Goal: Information Seeking & Learning: Learn about a topic

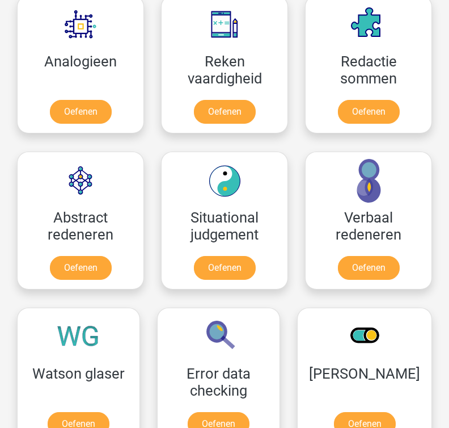
scroll to position [1083, 0]
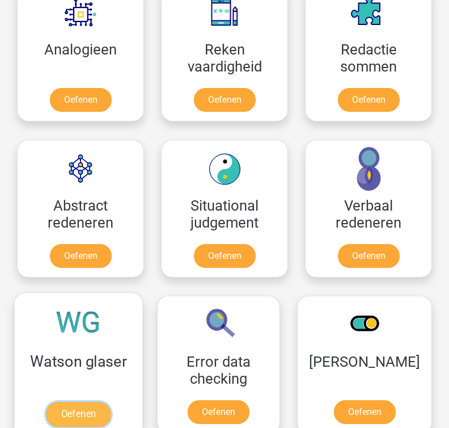
click at [111, 402] on link "Oefenen" at bounding box center [78, 414] width 65 height 25
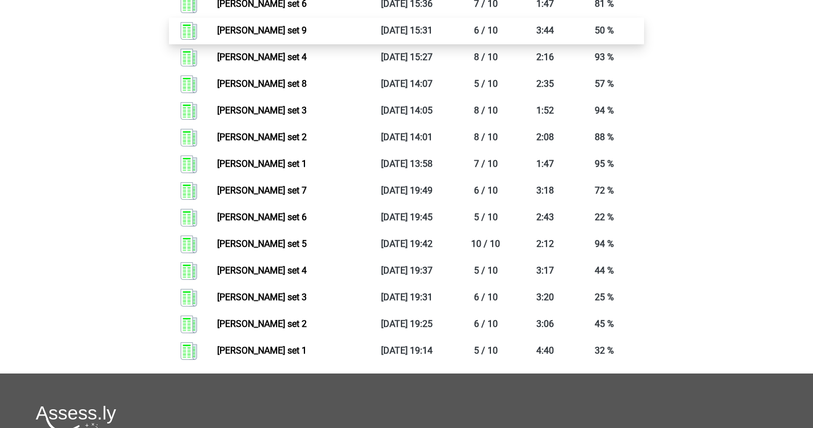
scroll to position [1054, 0]
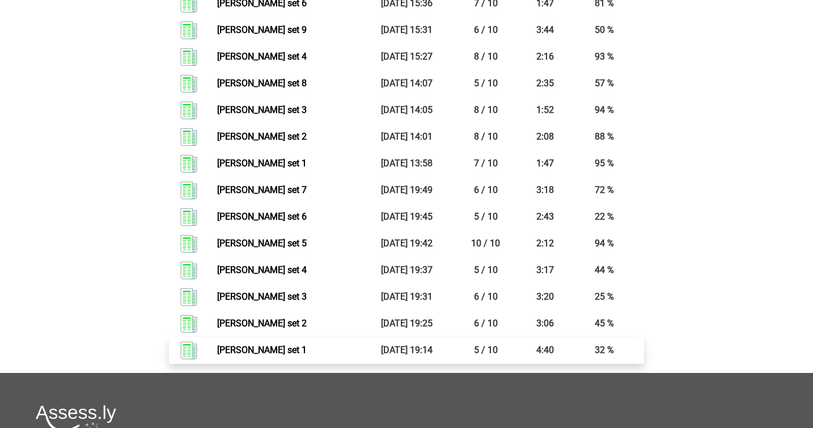
click at [307, 344] on link "Watson glaser set 1" at bounding box center [262, 349] width 90 height 11
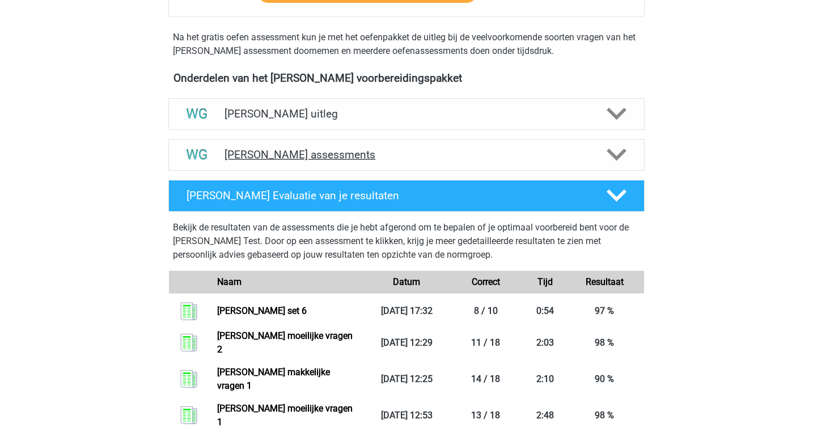
click at [335, 151] on h4 "Watson Glaser assessments" at bounding box center [407, 154] width 364 height 13
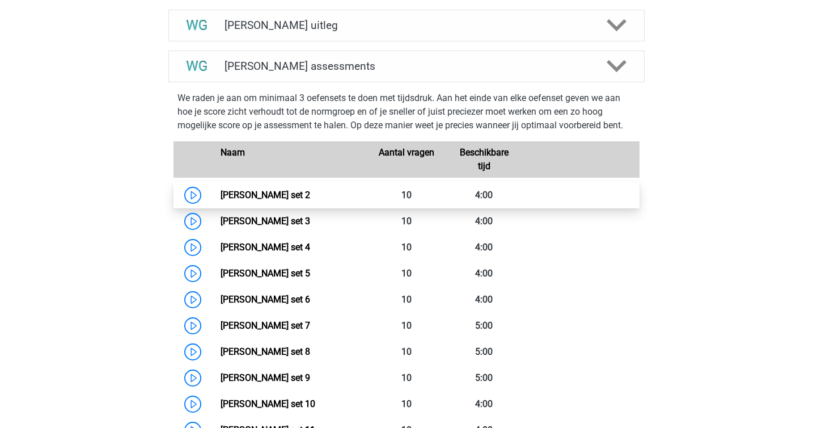
scroll to position [411, 0]
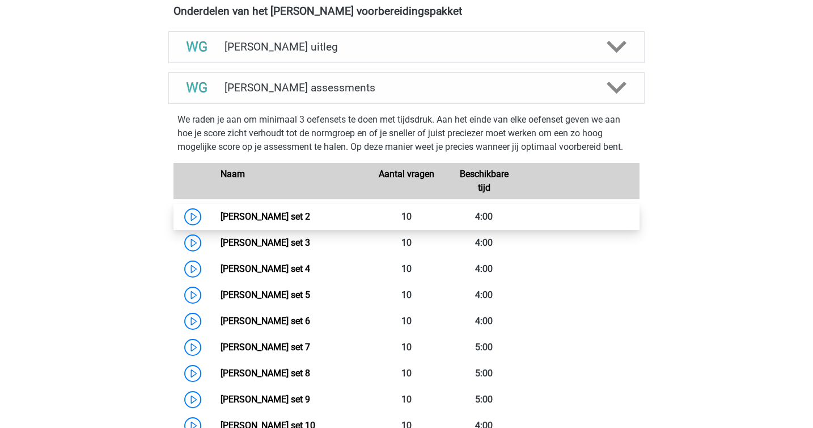
click at [301, 218] on link "Watson Glaser set 2" at bounding box center [266, 216] width 90 height 11
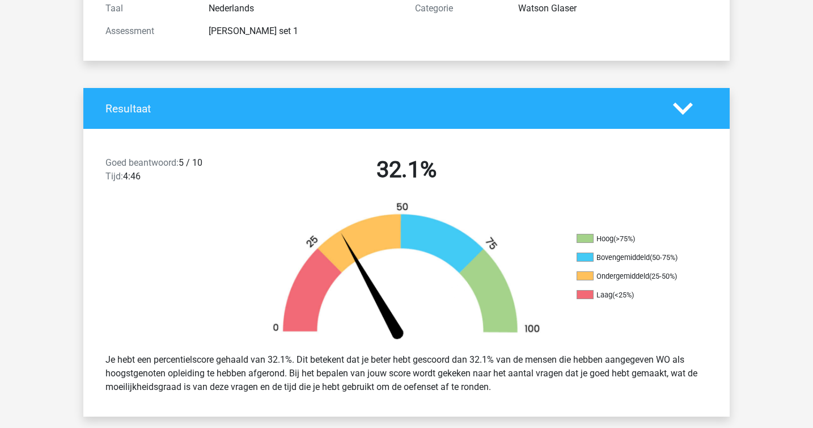
scroll to position [529, 0]
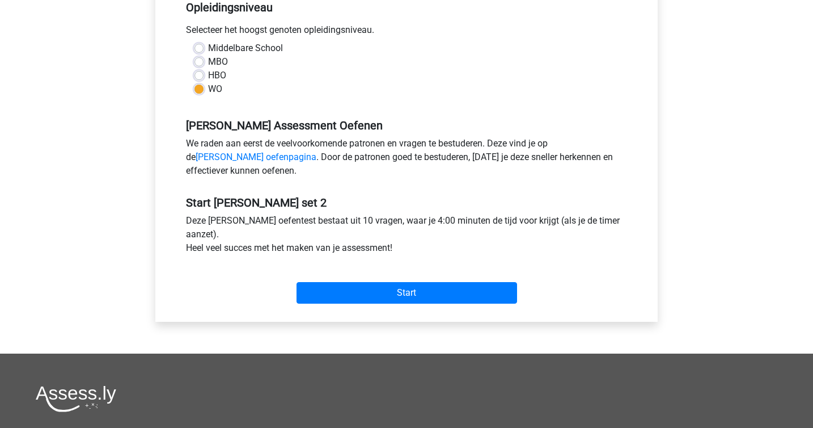
scroll to position [454, 0]
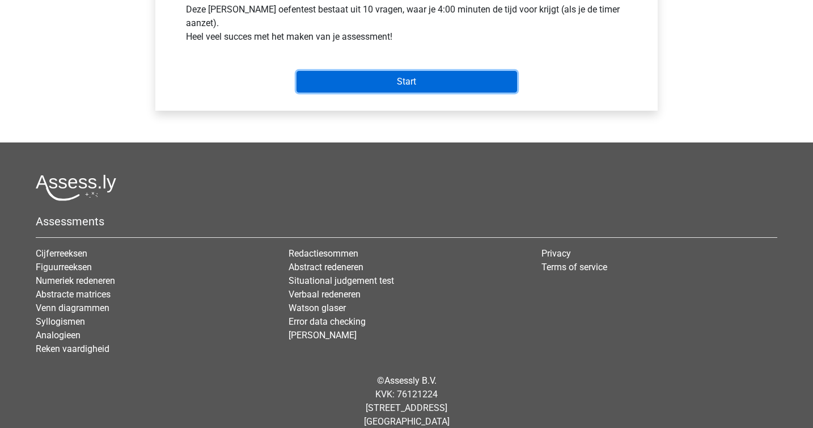
click at [405, 92] on input "Start" at bounding box center [407, 82] width 221 height 22
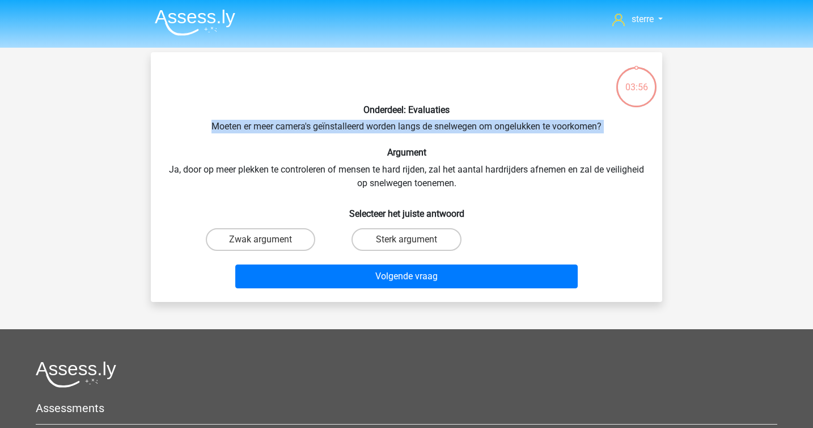
drag, startPoint x: 209, startPoint y: 121, endPoint x: 530, endPoint y: 139, distance: 320.9
click at [530, 139] on div "Onderdeel: Evaluaties Moeten er meer camera's geïnstalleerd worden langs de sne…" at bounding box center [406, 176] width 503 height 231
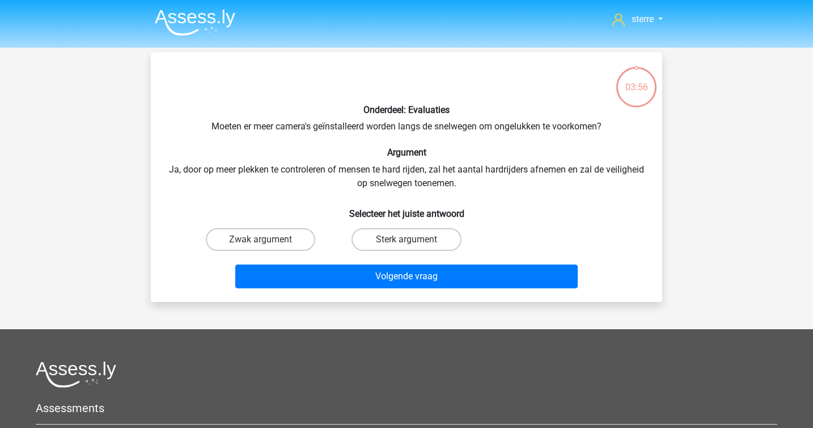
click at [530, 140] on div "Onderdeel: Evaluaties Moeten er meer camera's geïnstalleerd worden langs de sne…" at bounding box center [406, 176] width 503 height 231
click at [400, 242] on label "Sterk argument" at bounding box center [406, 239] width 109 height 23
click at [407, 242] on input "Sterk argument" at bounding box center [410, 242] width 7 height 7
radio input "true"
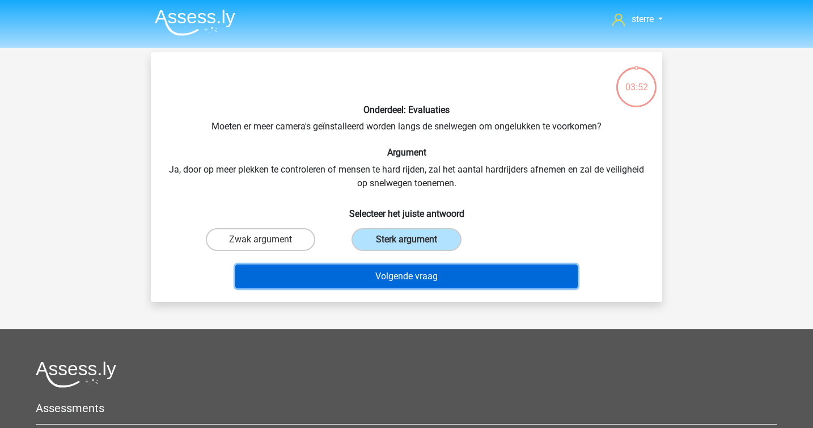
click at [430, 269] on button "Volgende vraag" at bounding box center [406, 276] width 343 height 24
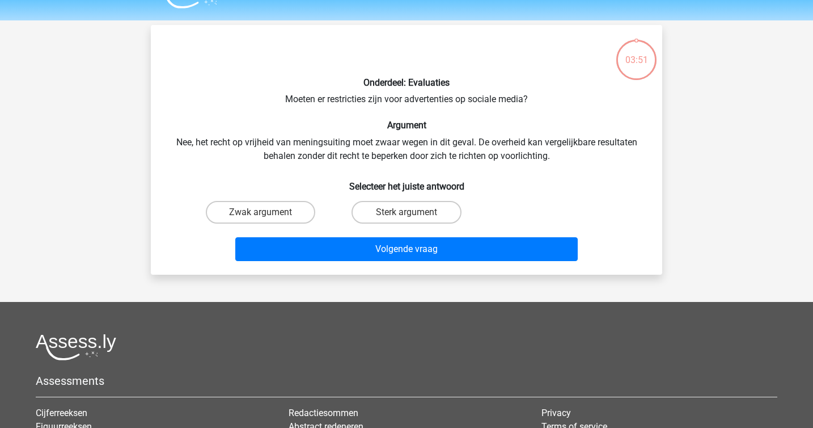
scroll to position [52, 0]
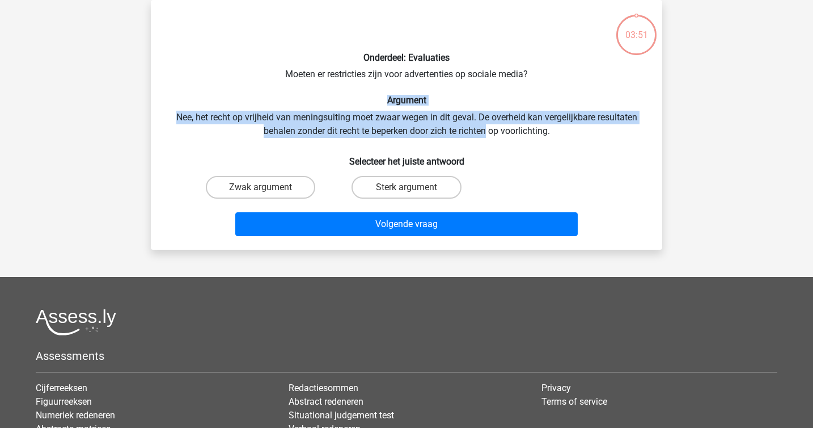
drag, startPoint x: 309, startPoint y: 100, endPoint x: 489, endPoint y: 129, distance: 182.7
click at [489, 129] on div "Onderdeel: Evaluaties Moeten er restricties zijn voor advertenties op sociale m…" at bounding box center [406, 124] width 503 height 231
drag, startPoint x: 561, startPoint y: 137, endPoint x: 98, endPoint y: 119, distance: 463.7
click at [98, 119] on div "sterre sterreklazes@live.nl Nederlands English" at bounding box center [406, 262] width 813 height 628
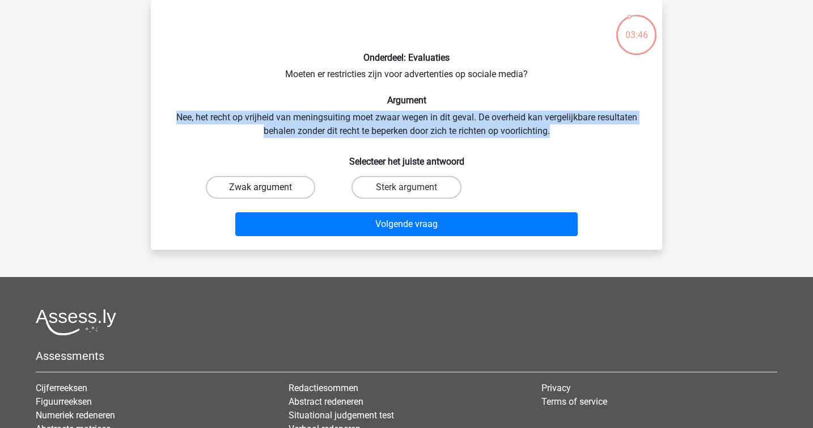
click at [243, 188] on label "Zwak argument" at bounding box center [260, 187] width 109 height 23
click at [261, 188] on input "Zwak argument" at bounding box center [264, 190] width 7 height 7
radio input "true"
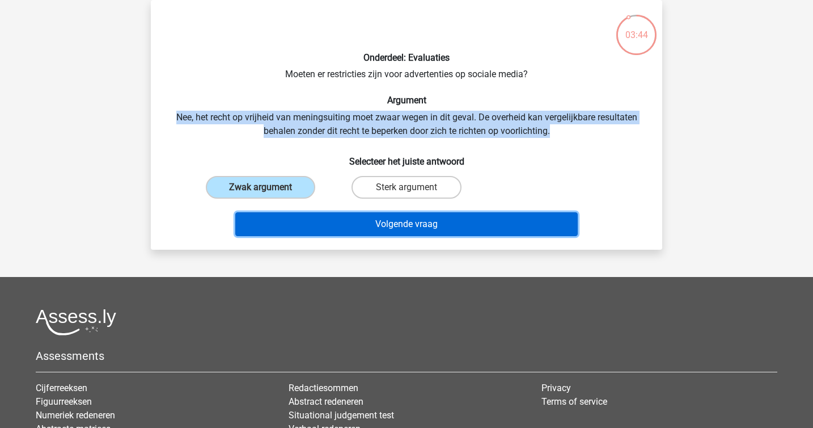
click at [331, 217] on button "Volgende vraag" at bounding box center [406, 224] width 343 height 24
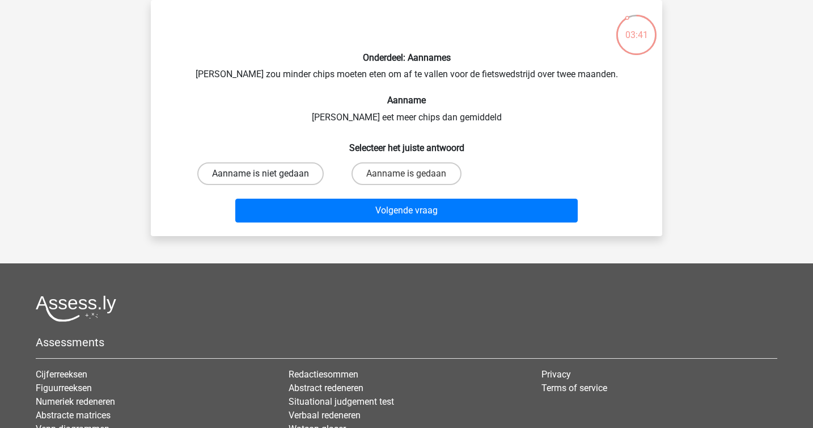
click at [284, 164] on label "Aanname is niet gedaan" at bounding box center [260, 173] width 126 height 23
click at [268, 174] on input "Aanname is niet gedaan" at bounding box center [264, 177] width 7 height 7
radio input "true"
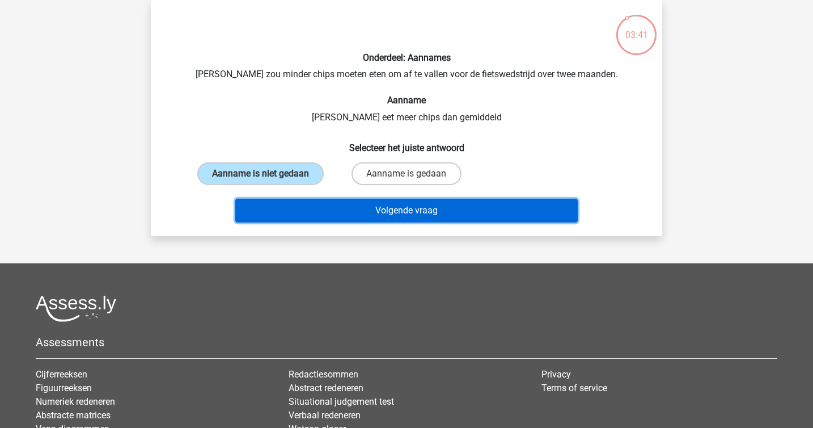
click at [345, 207] on button "Volgende vraag" at bounding box center [406, 211] width 343 height 24
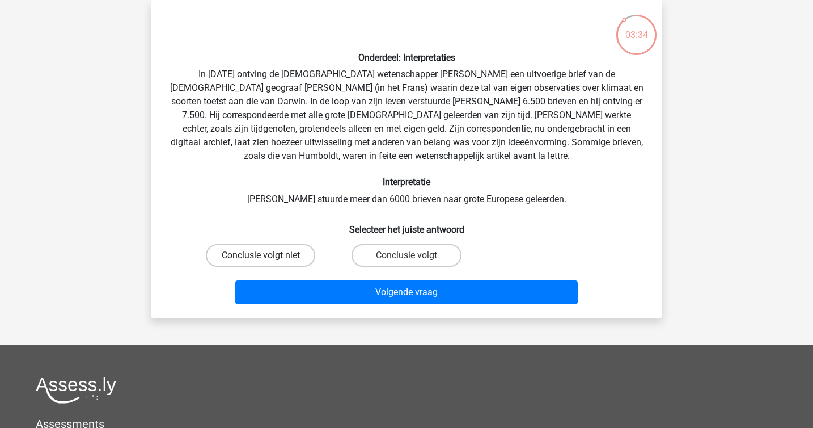
click at [267, 251] on label "Conclusie volgt niet" at bounding box center [260, 255] width 109 height 23
click at [267, 255] on input "Conclusie volgt niet" at bounding box center [264, 258] width 7 height 7
radio input "true"
click at [396, 268] on div "Conclusie volgt" at bounding box center [406, 255] width 146 height 32
click at [400, 260] on label "Conclusie volgt" at bounding box center [406, 255] width 109 height 23
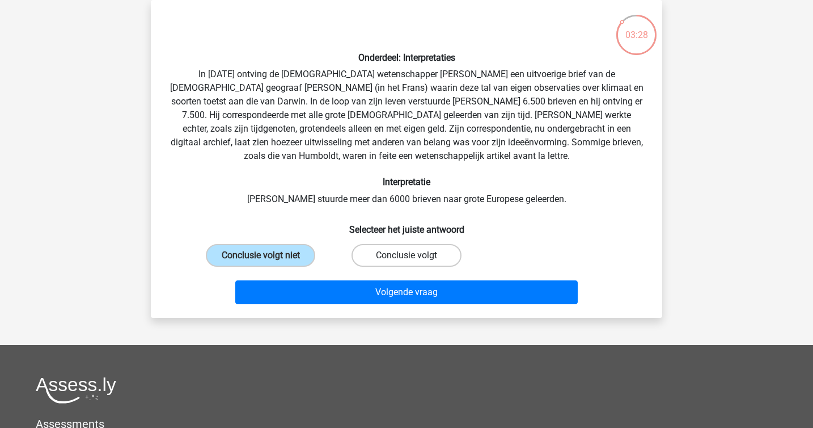
click at [407, 260] on input "Conclusie volgt" at bounding box center [410, 258] width 7 height 7
radio input "true"
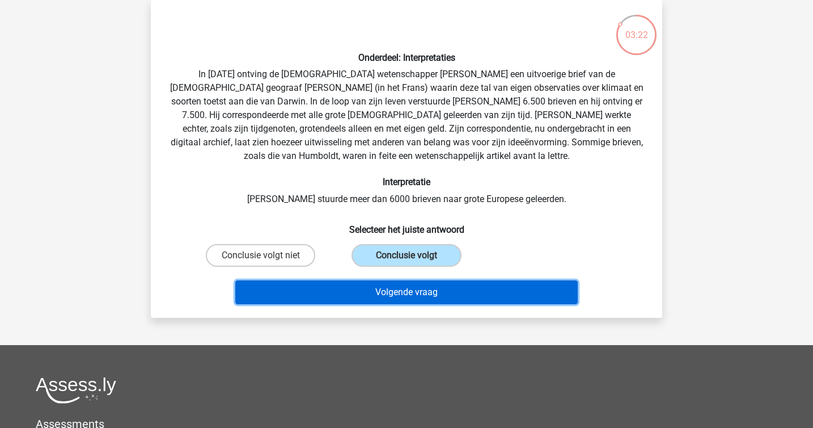
click at [438, 286] on button "Volgende vraag" at bounding box center [406, 292] width 343 height 24
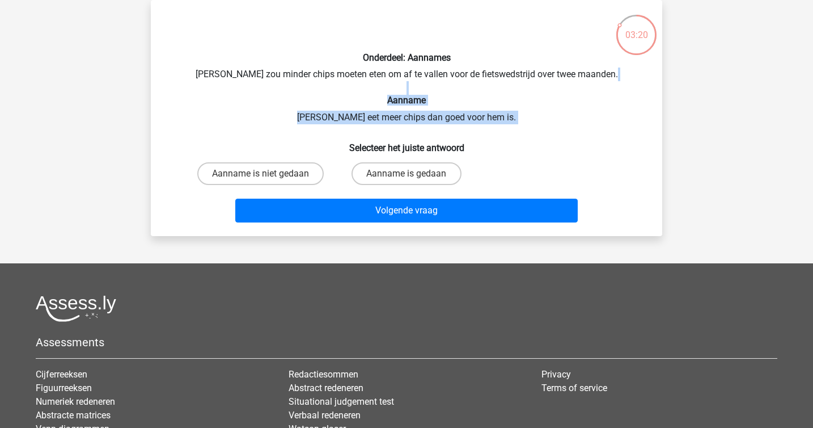
drag, startPoint x: 318, startPoint y: 142, endPoint x: 293, endPoint y: 87, distance: 60.4
click at [293, 87] on div "Onderdeel: Aannames Chris zou minder chips moeten eten om af te vallen voor de …" at bounding box center [406, 118] width 503 height 218
drag, startPoint x: 303, startPoint y: 94, endPoint x: 392, endPoint y: 113, distance: 91.7
click at [392, 113] on div "Onderdeel: Aannames Chris zou minder chips moeten eten om af te vallen voor de …" at bounding box center [406, 118] width 503 height 218
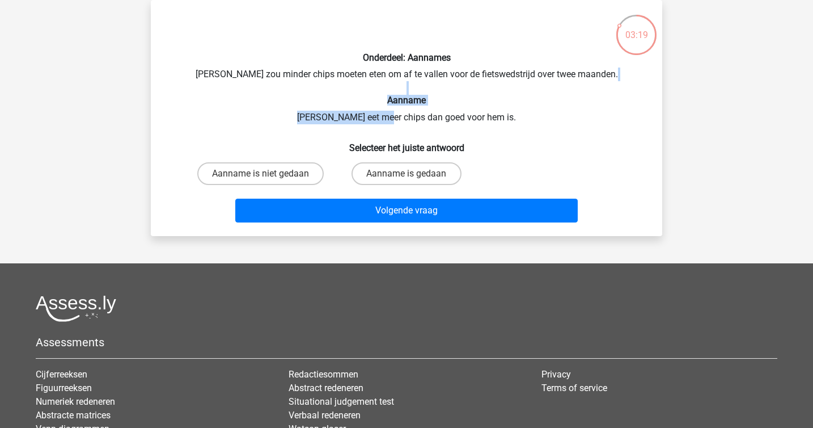
click at [392, 113] on div "Onderdeel: Aannames Chris zou minder chips moeten eten om af te vallen voor de …" at bounding box center [406, 118] width 503 height 218
click at [427, 164] on label "Aanname is gedaan" at bounding box center [406, 173] width 109 height 23
click at [414, 174] on input "Aanname is gedaan" at bounding box center [410, 177] width 7 height 7
radio input "true"
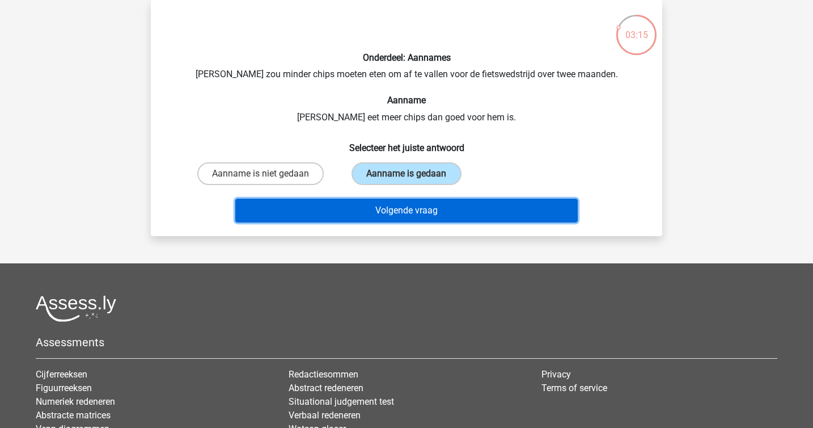
click at [472, 210] on button "Volgende vraag" at bounding box center [406, 211] width 343 height 24
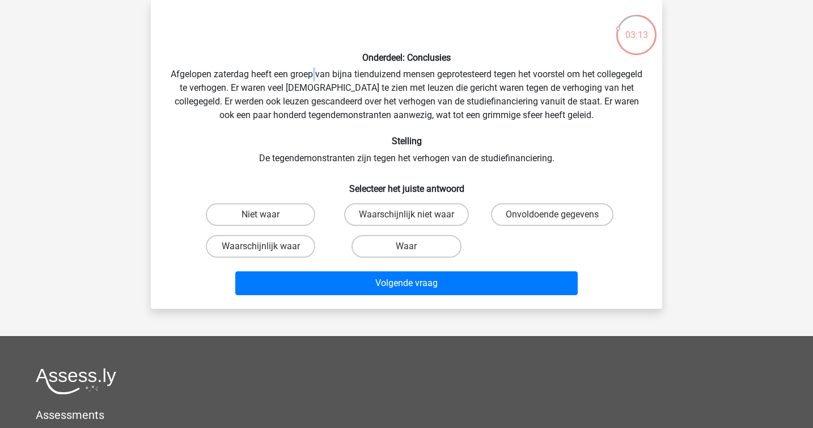
click at [334, 74] on div "Onderdeel: Conclusies Afgelopen zaterdag heeft een groep van bijna tienduizend …" at bounding box center [406, 154] width 503 height 290
copy div
click at [320, 131] on div "Onderdeel: Conclusies Afgelopen zaterdag heeft een groep van bijna tienduizend …" at bounding box center [406, 154] width 503 height 290
drag, startPoint x: 320, startPoint y: 131, endPoint x: 390, endPoint y: 154, distance: 73.0
click at [389, 154] on div "Onderdeel: Conclusies Afgelopen zaterdag heeft een groep van bijna tienduizend …" at bounding box center [406, 154] width 503 height 290
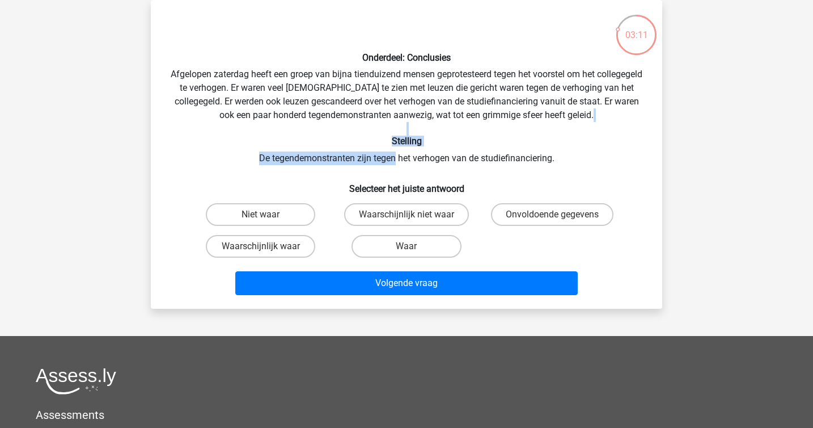
click at [390, 154] on div "Onderdeel: Conclusies Afgelopen zaterdag heeft een groep van bijna tienduizend …" at bounding box center [406, 154] width 503 height 290
drag, startPoint x: 233, startPoint y: 158, endPoint x: 782, endPoint y: 174, distance: 549.8
click at [782, 174] on div "sterre sterreklazes@live.nl Nederlands English" at bounding box center [406, 291] width 813 height 687
click at [421, 252] on label "Waar" at bounding box center [406, 246] width 109 height 23
click at [414, 252] on input "Waar" at bounding box center [410, 249] width 7 height 7
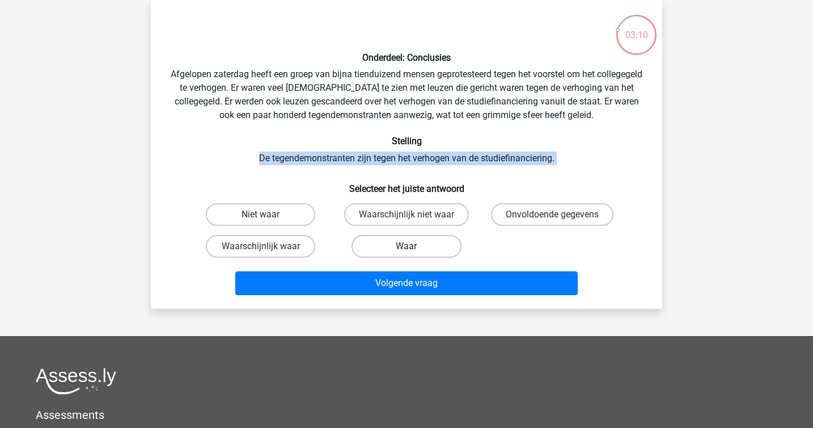
radio input "true"
click at [465, 177] on h6 "Selecteer het juiste antwoord" at bounding box center [406, 184] width 475 height 20
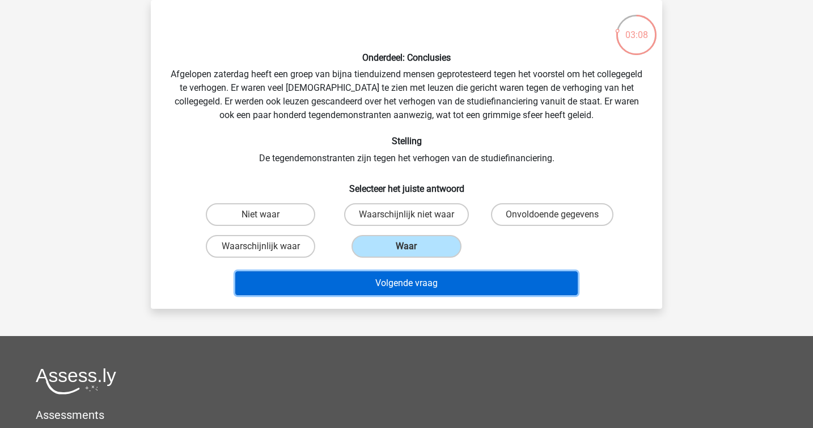
click at [495, 281] on button "Volgende vraag" at bounding box center [406, 283] width 343 height 24
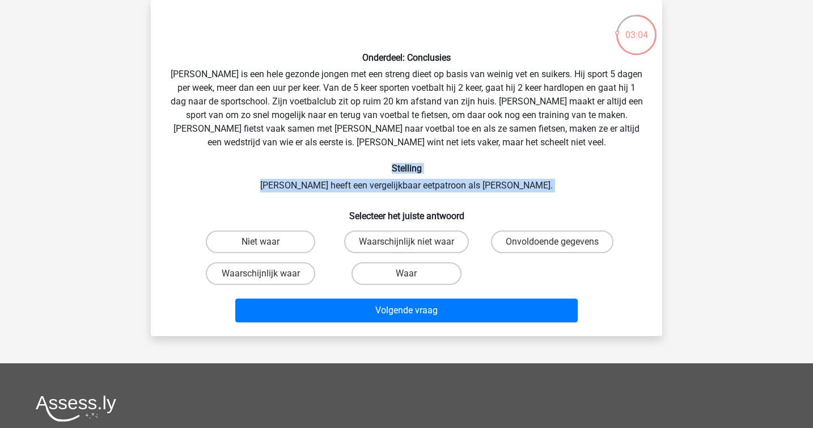
drag, startPoint x: 484, startPoint y: 205, endPoint x: 319, endPoint y: 163, distance: 171.0
click at [319, 163] on div "Onderdeel: Conclusies Rowan is een hele gezonde jongen met een streng dieet op …" at bounding box center [406, 168] width 503 height 318
click at [319, 163] on h6 "Stelling" at bounding box center [406, 168] width 475 height 11
drag, startPoint x: 319, startPoint y: 163, endPoint x: 510, endPoint y: 199, distance: 195.1
click at [510, 199] on div "Onderdeel: Conclusies Rowan is een hele gezonde jongen met een streng dieet op …" at bounding box center [406, 168] width 503 height 318
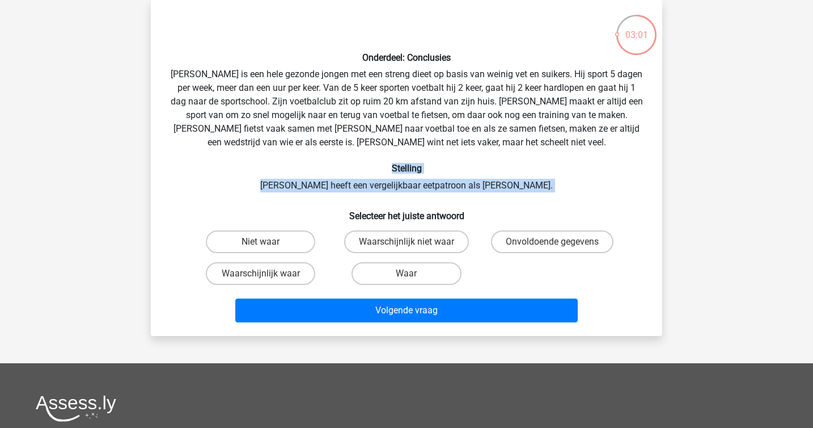
click at [516, 198] on div "Onderdeel: Conclusies Rowan is een hele gezonde jongen met een streng dieet op …" at bounding box center [406, 168] width 503 height 318
drag, startPoint x: 516, startPoint y: 198, endPoint x: 288, endPoint y: 177, distance: 228.4
click at [288, 177] on div "Onderdeel: Conclusies Rowan is een hele gezonde jongen met een streng dieet op …" at bounding box center [406, 168] width 503 height 318
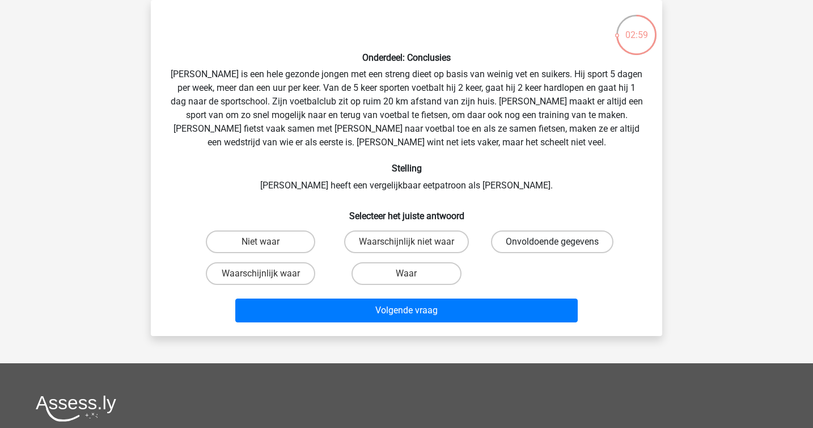
click at [515, 245] on label "Onvoldoende gegevens" at bounding box center [552, 241] width 123 height 23
click at [552, 245] on input "Onvoldoende gegevens" at bounding box center [555, 245] width 7 height 7
radio input "true"
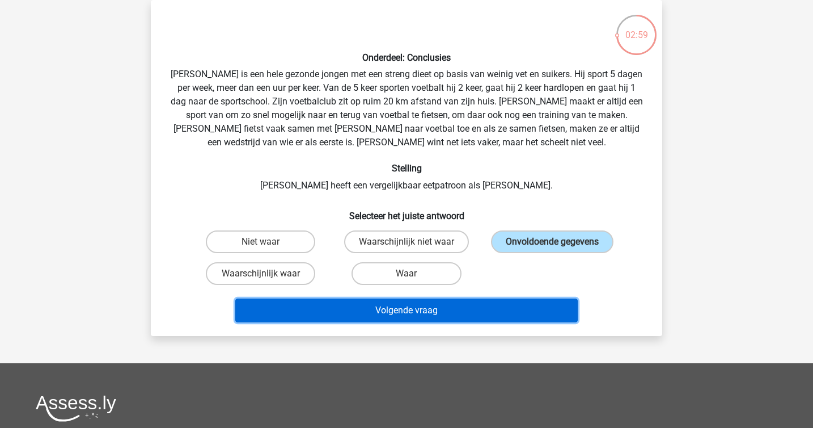
click at [507, 306] on button "Volgende vraag" at bounding box center [406, 310] width 343 height 24
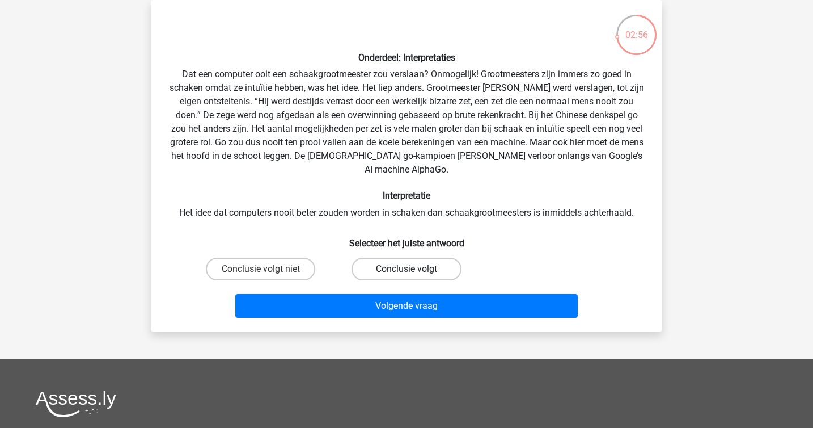
click at [408, 257] on label "Conclusie volgt" at bounding box center [406, 268] width 109 height 23
click at [408, 269] on input "Conclusie volgt" at bounding box center [410, 272] width 7 height 7
radio input "true"
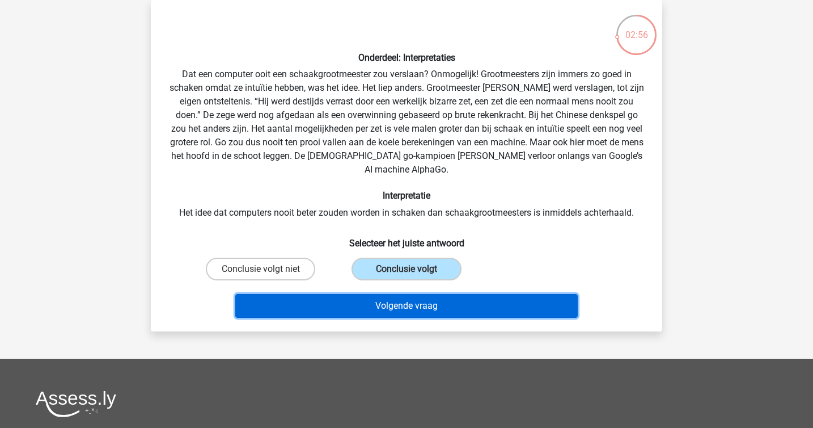
click at [429, 294] on button "Volgende vraag" at bounding box center [406, 306] width 343 height 24
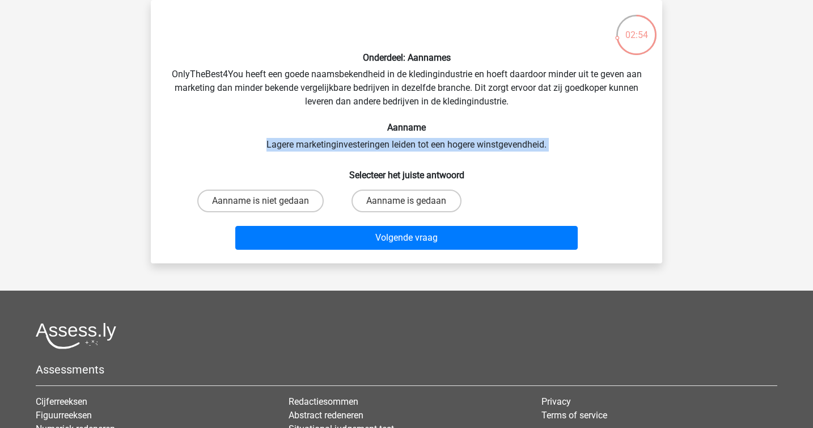
drag, startPoint x: 472, startPoint y: 162, endPoint x: 267, endPoint y: 142, distance: 206.3
click at [267, 142] on div "Onderdeel: Aannames OnlyTheBest4You heeft een goede naamsbekendheid in de kledi…" at bounding box center [406, 131] width 503 height 245
click at [250, 195] on label "Aanname is niet gedaan" at bounding box center [260, 200] width 126 height 23
click at [261, 201] on input "Aanname is niet gedaan" at bounding box center [264, 204] width 7 height 7
radio input "true"
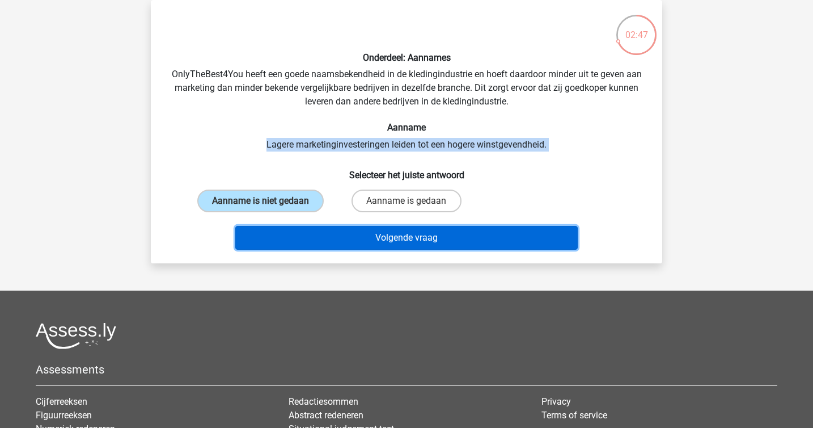
click at [358, 239] on button "Volgende vraag" at bounding box center [406, 238] width 343 height 24
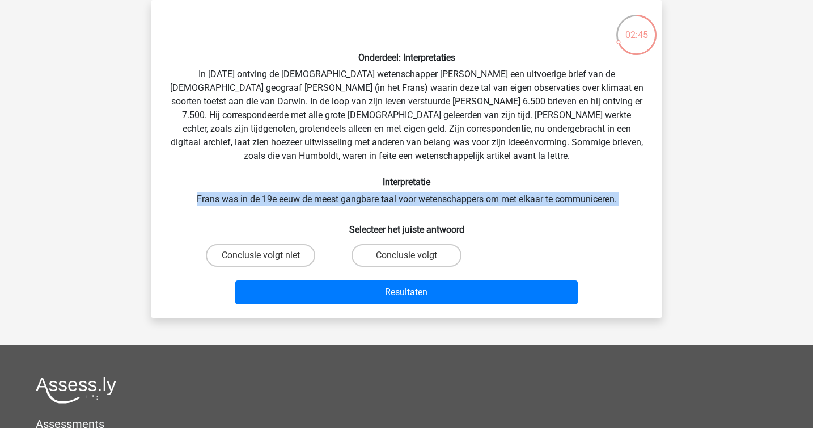
drag, startPoint x: 445, startPoint y: 179, endPoint x: 504, endPoint y: 226, distance: 75.1
click at [504, 225] on div "Onderdeel: Interpretaties In 1839 ontving de Engelse wetenschapper Charles Darw…" at bounding box center [406, 158] width 503 height 299
click at [504, 226] on h6 "Selecteer het juiste antwoord" at bounding box center [406, 225] width 475 height 20
drag, startPoint x: 504, startPoint y: 226, endPoint x: 153, endPoint y: 188, distance: 352.5
click at [153, 188] on div "Onderdeel: Interpretaties In 1839 ontving de Engelse wetenschapper Charles Darw…" at bounding box center [407, 159] width 512 height 318
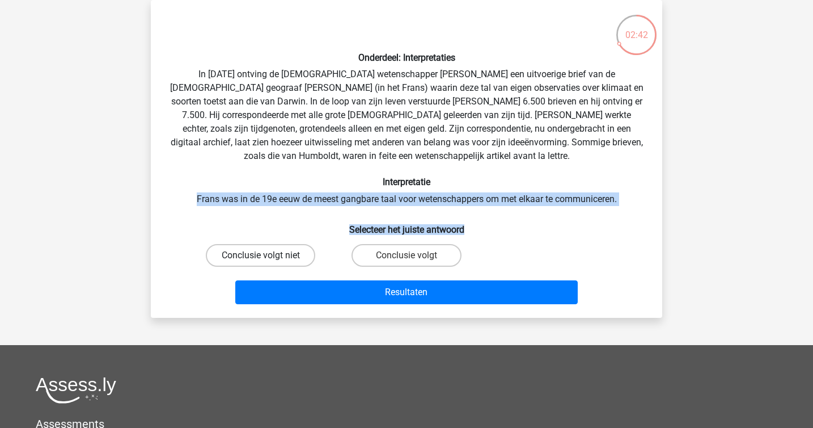
click at [225, 260] on label "Conclusie volgt niet" at bounding box center [260, 255] width 109 height 23
click at [261, 260] on input "Conclusie volgt niet" at bounding box center [264, 258] width 7 height 7
radio input "true"
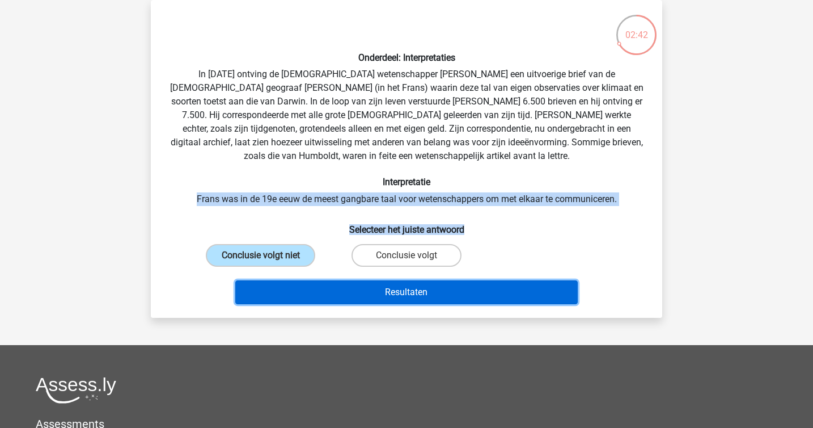
click at [328, 283] on button "Resultaten" at bounding box center [406, 292] width 343 height 24
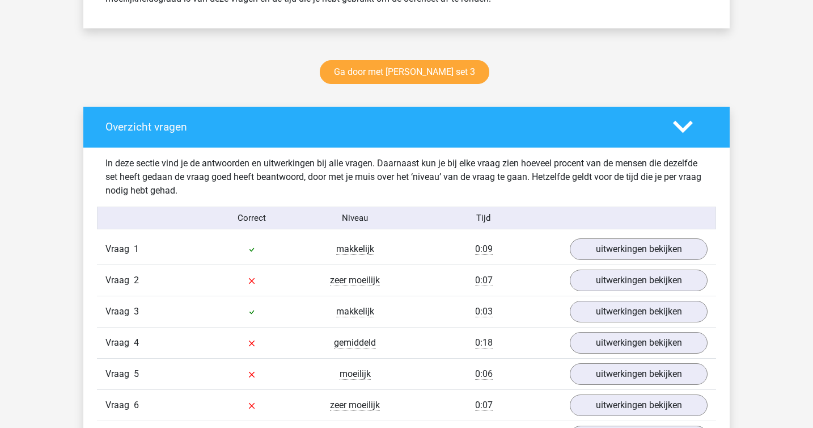
scroll to position [717, 0]
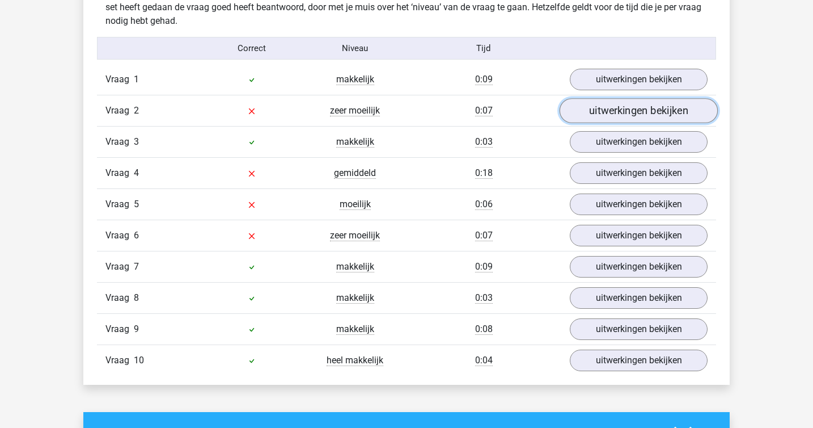
click at [619, 112] on link "uitwerkingen bekijken" at bounding box center [639, 110] width 158 height 25
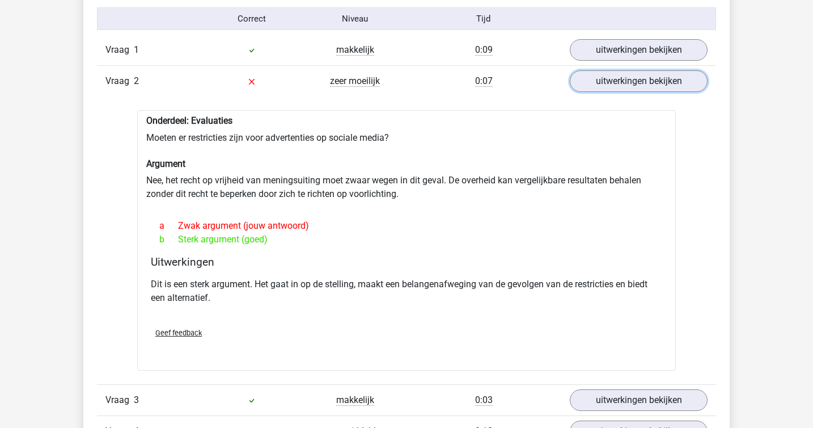
scroll to position [753, 0]
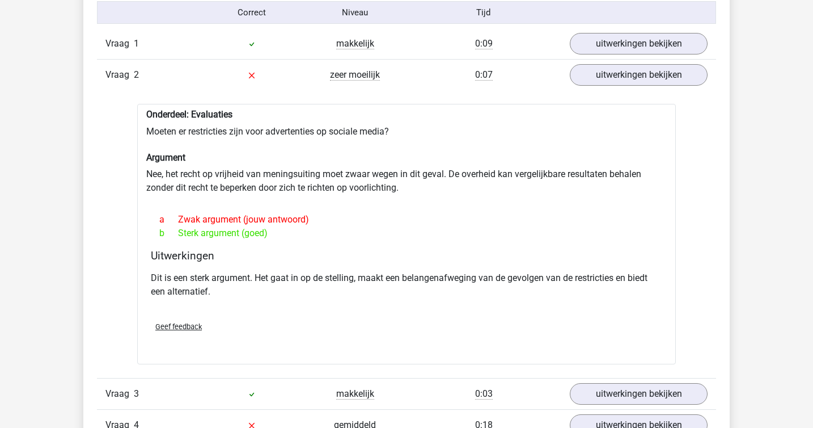
click at [483, 226] on div "b Sterk argument (goed)" at bounding box center [407, 233] width 512 height 14
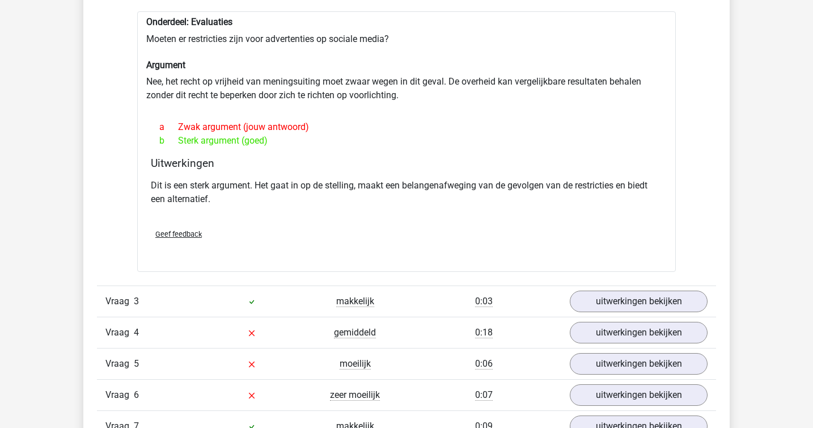
scroll to position [869, 0]
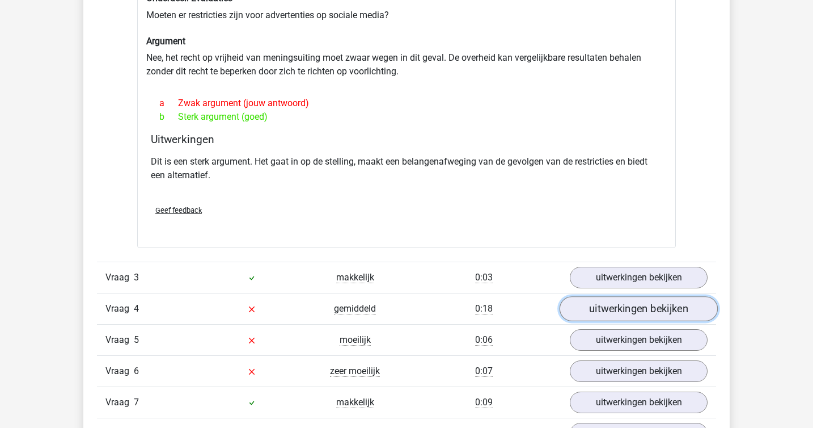
click at [669, 303] on link "uitwerkingen bekijken" at bounding box center [639, 308] width 158 height 25
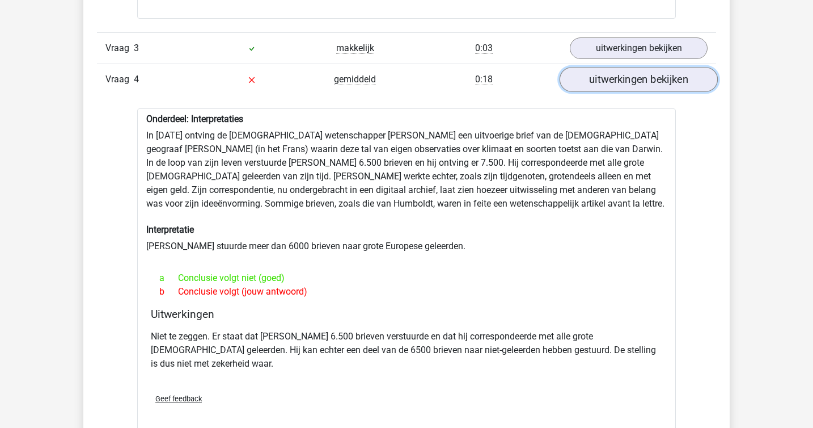
scroll to position [1099, 0]
click at [669, 303] on div "Onderdeel: Interpretaties In 1839 ontving de Engelse wetenschapper Charles Darw…" at bounding box center [406, 272] width 539 height 328
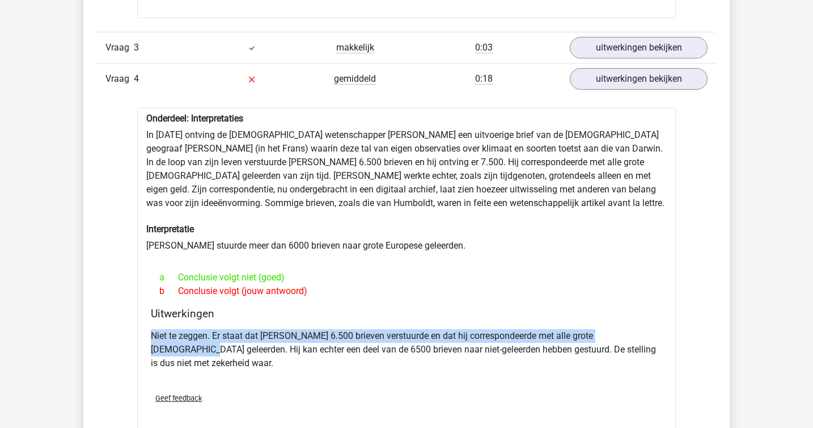
drag, startPoint x: 504, startPoint y: 328, endPoint x: 646, endPoint y: 342, distance: 143.0
click at [646, 342] on div "Niet te zeggen. Er staat dat Darwin 6.500 brieven verstuurde en dat hij corresp…" at bounding box center [407, 353] width 512 height 59
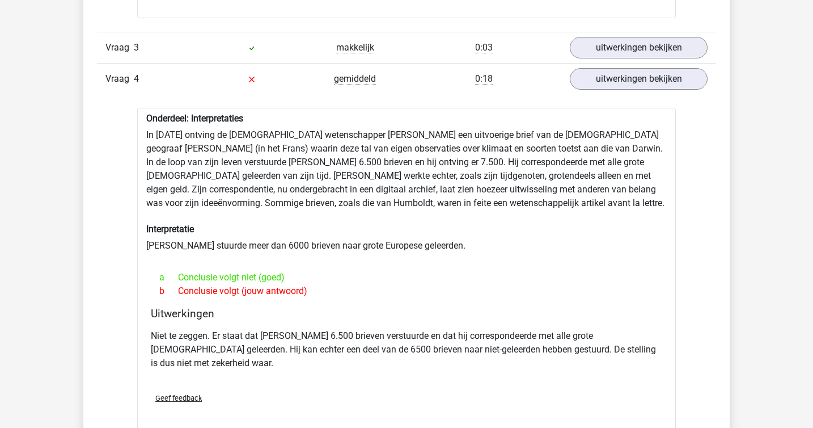
click at [647, 344] on p "Niet te zeggen. Er staat dat Darwin 6.500 brieven verstuurde en dat hij corresp…" at bounding box center [407, 349] width 512 height 41
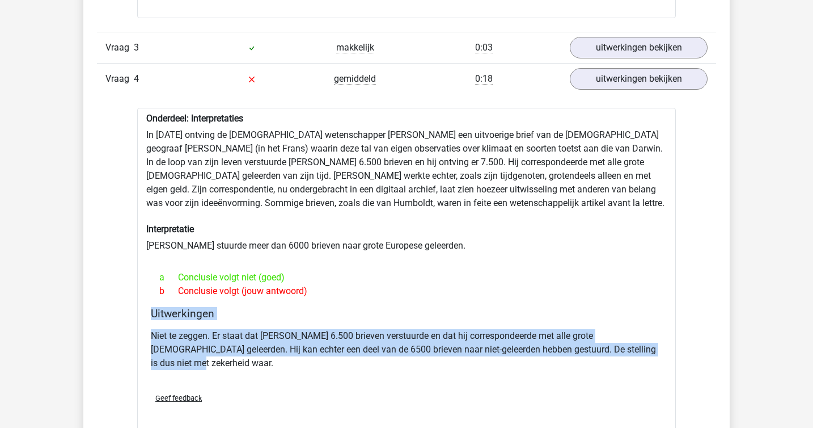
drag, startPoint x: 655, startPoint y: 349, endPoint x: 446, endPoint y: 306, distance: 213.1
click at [446, 306] on div "Onderdeel: Interpretaties In 1839 ontving de Engelse wetenschapper Charles Darw…" at bounding box center [406, 272] width 539 height 328
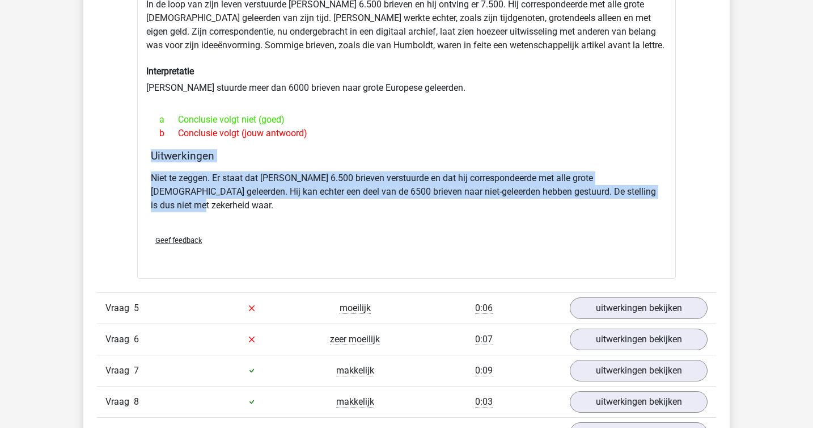
click at [446, 306] on div "Vraag 5 moeilijk 0:06 uitwerkingen bekijken" at bounding box center [406, 307] width 619 height 31
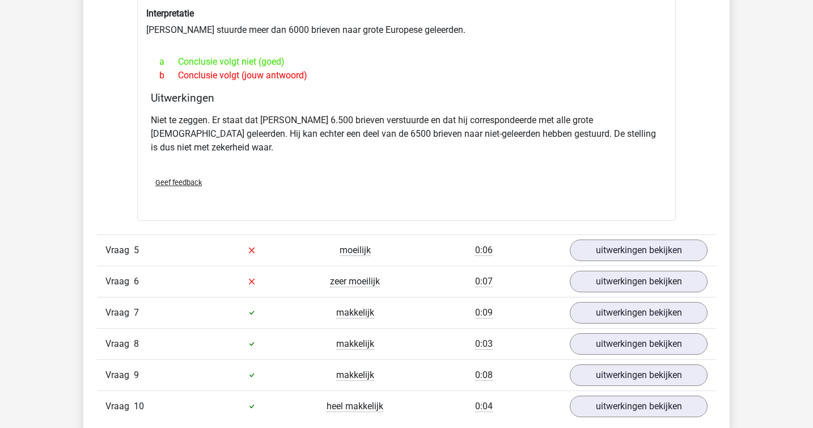
scroll to position [1345, 0]
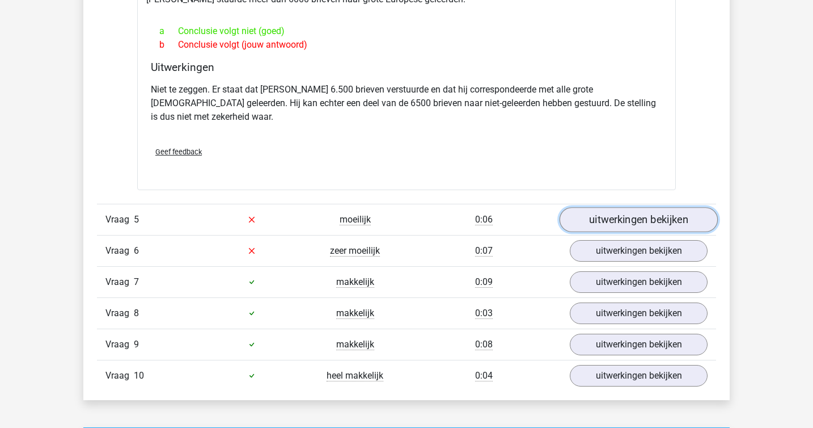
click at [607, 207] on link "uitwerkingen bekijken" at bounding box center [639, 219] width 158 height 25
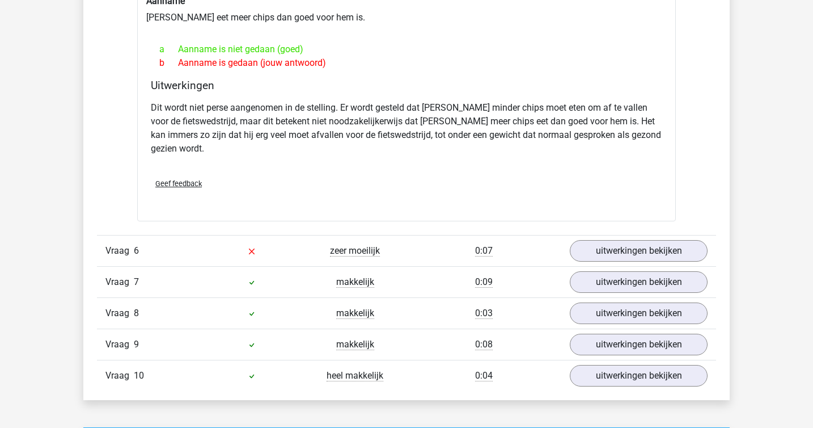
scroll to position [1647, 0]
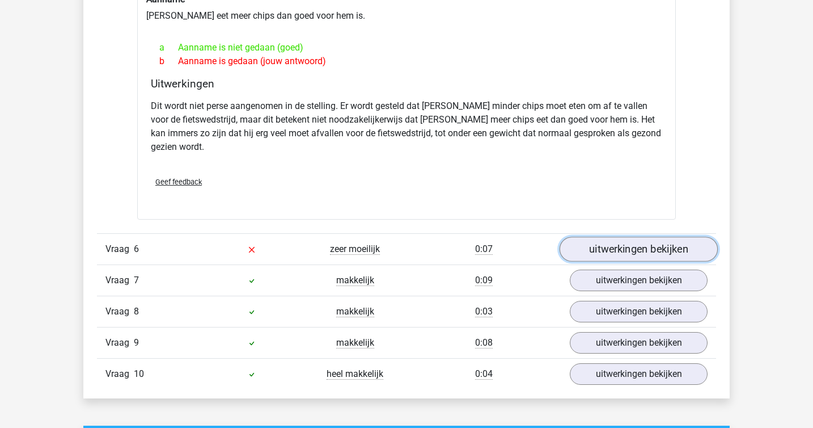
click at [626, 237] on link "uitwerkingen bekijken" at bounding box center [639, 249] width 158 height 25
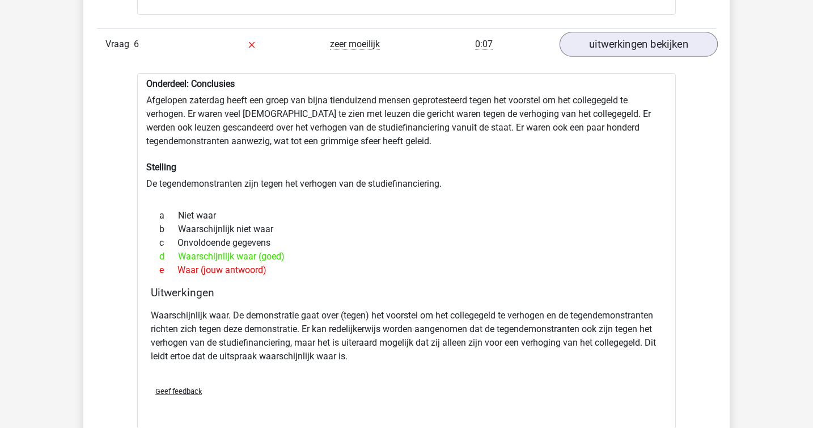
click at [626, 236] on div "c Onvoldoende gegevens" at bounding box center [407, 243] width 512 height 14
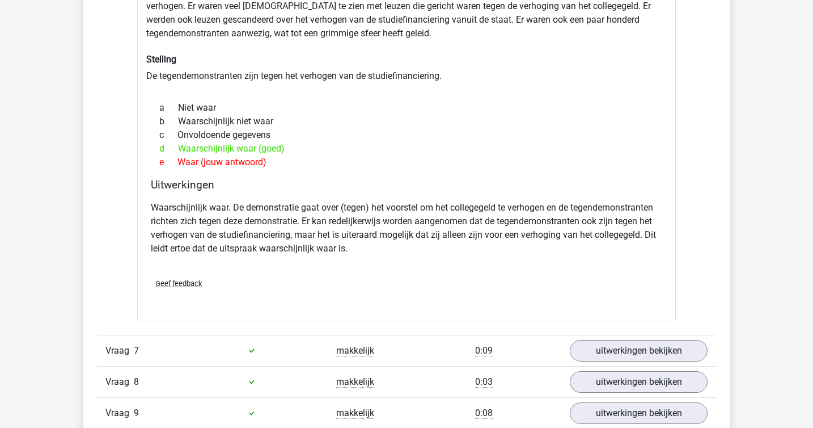
scroll to position [1961, 0]
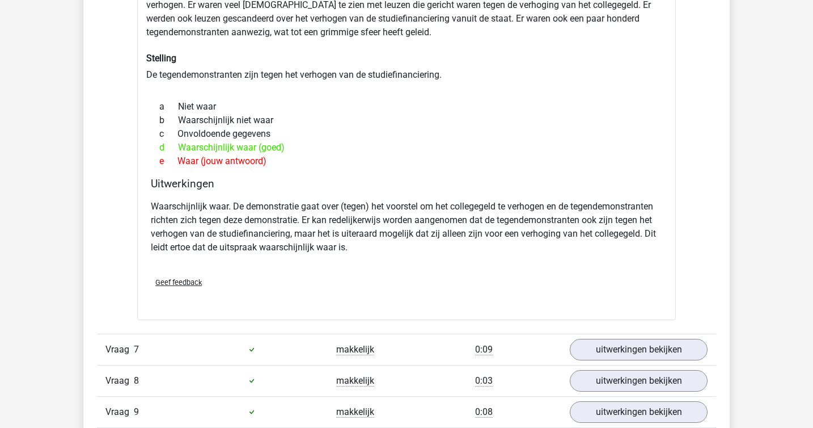
click at [626, 222] on p "Waarschijnlijk waar. De demonstratie gaat over (tegen) het voorstel om het coll…" at bounding box center [407, 227] width 512 height 54
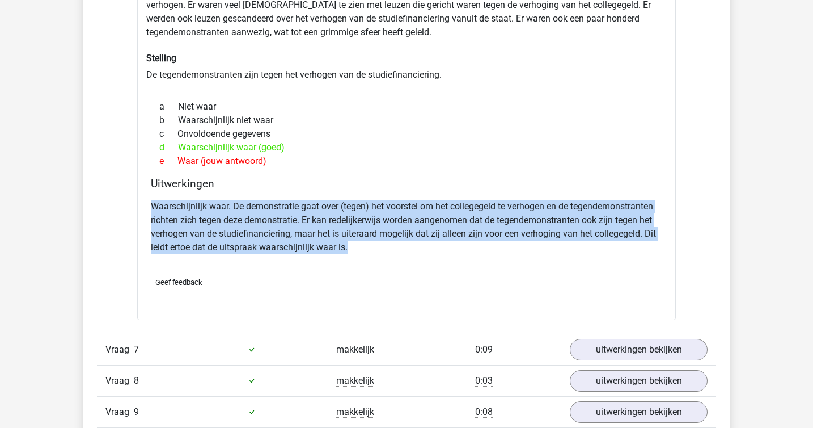
click at [626, 222] on p "Waarschijnlijk waar. De demonstratie gaat over (tegen) het voorstel om het coll…" at bounding box center [407, 227] width 512 height 54
click at [479, 226] on div "Waarschijnlijk waar. De demonstratie gaat over (tegen) het voorstel om het coll…" at bounding box center [407, 231] width 512 height 73
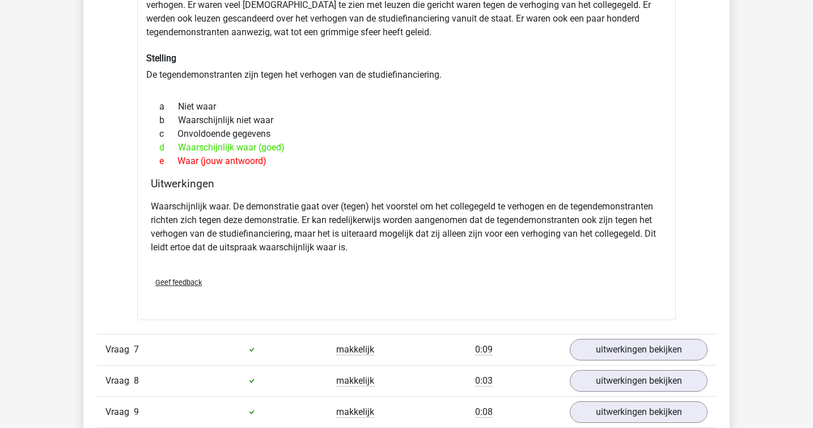
click at [479, 226] on div "Waarschijnlijk waar. De demonstratie gaat over (tegen) het voorstel om het coll…" at bounding box center [407, 231] width 512 height 73
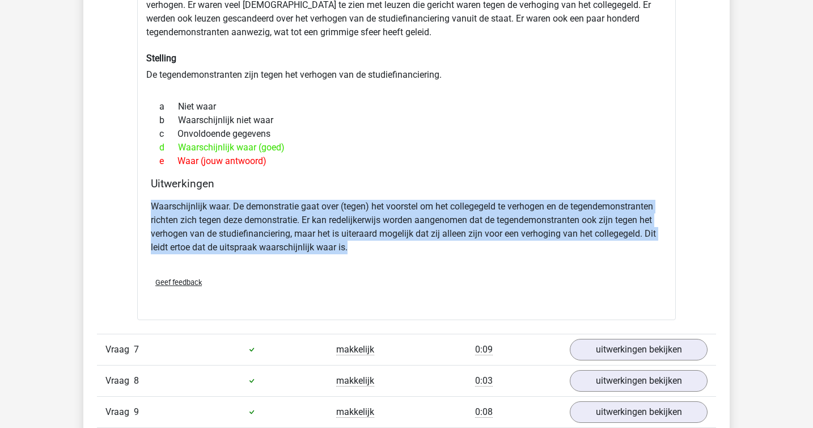
click at [479, 226] on div "Waarschijnlijk waar. De demonstratie gaat over (tegen) het voorstel om het coll…" at bounding box center [407, 231] width 512 height 73
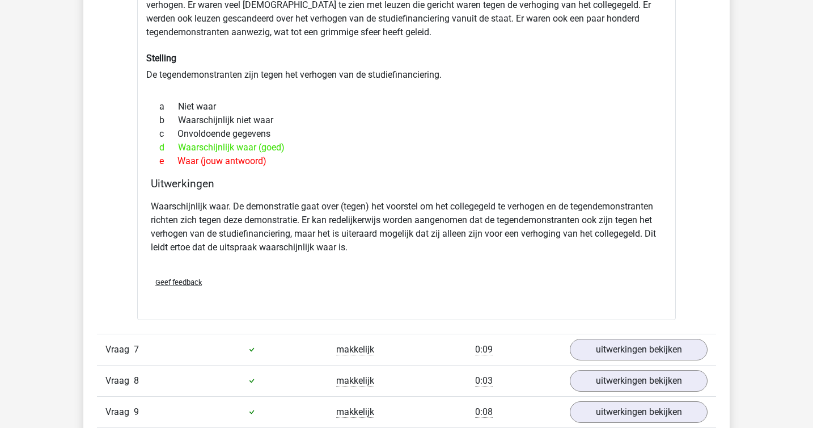
scroll to position [1974, 0]
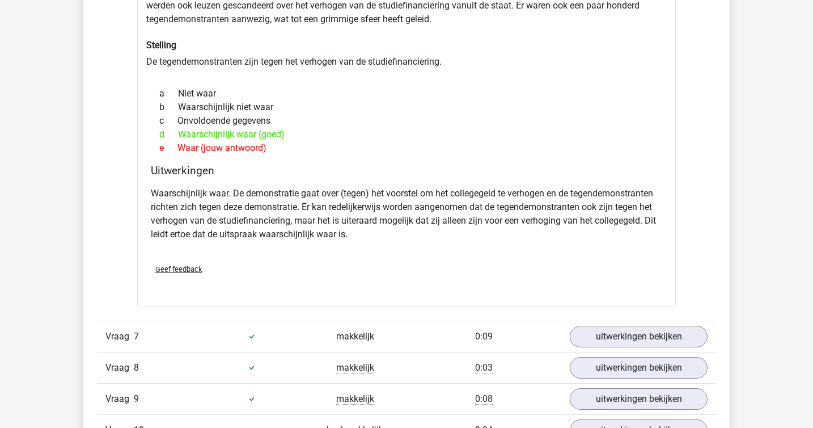
click at [479, 226] on div "Waarschijnlijk waar. De demonstratie gaat over (tegen) het voorstel om het coll…" at bounding box center [407, 218] width 512 height 73
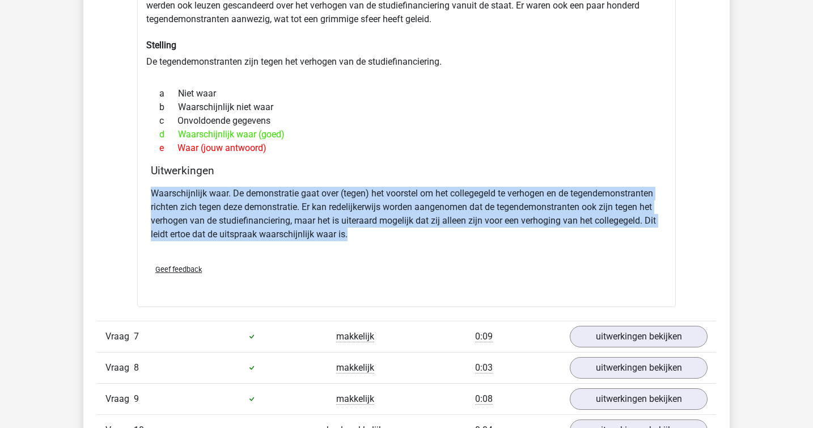
click at [479, 226] on div "Waarschijnlijk waar. De demonstratie gaat over (tegen) het voorstel om het coll…" at bounding box center [407, 218] width 512 height 73
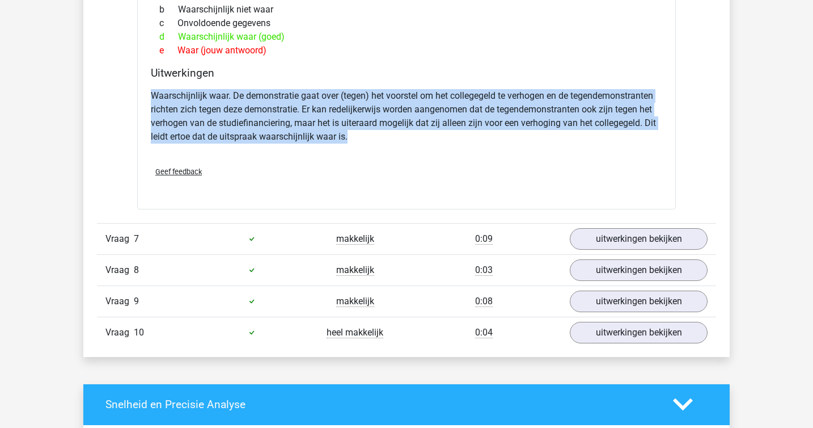
click at [479, 254] on div "Vraag 8 makkelijk 0:03 uitwerkingen bekijken" at bounding box center [406, 269] width 619 height 31
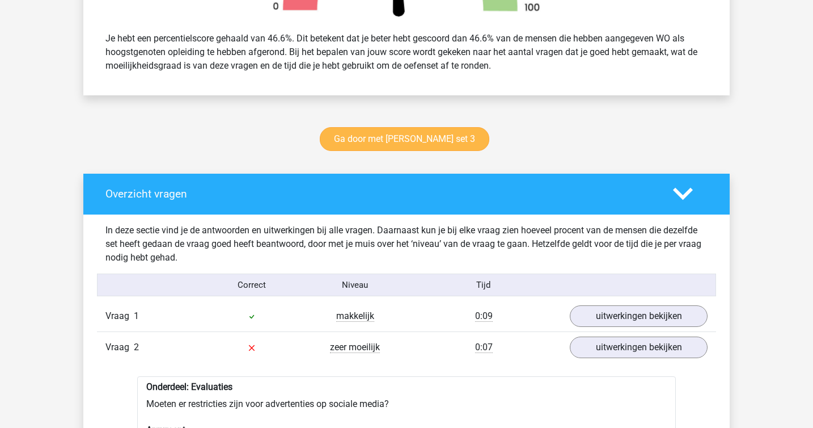
scroll to position [481, 0]
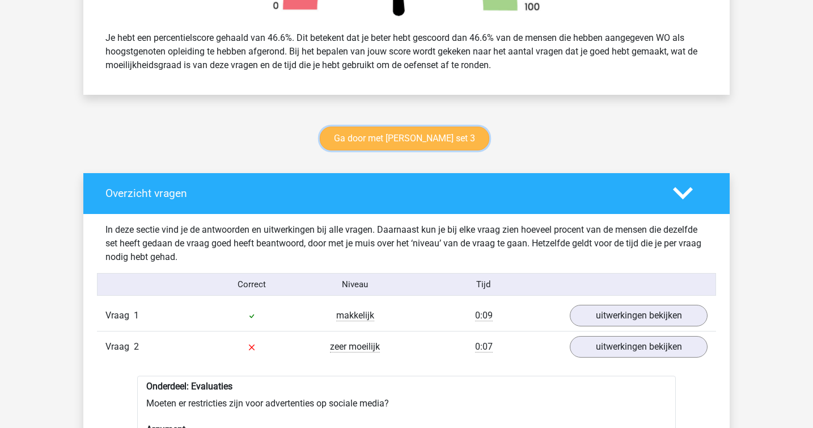
click at [450, 127] on link "Ga door met watson glaser set 3" at bounding box center [405, 138] width 170 height 24
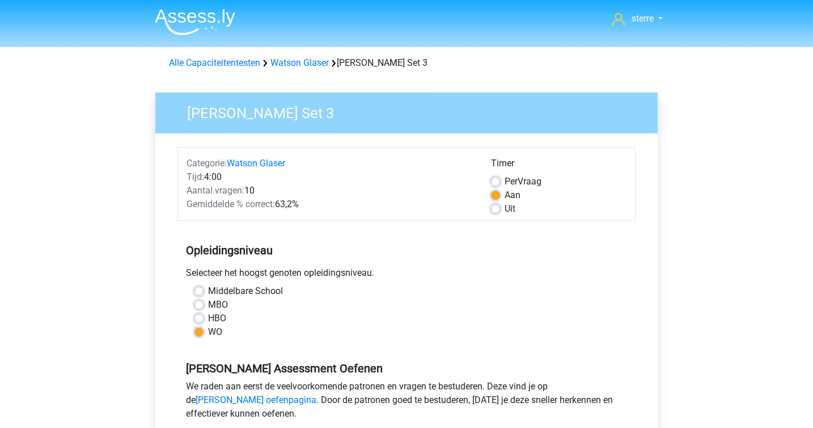
scroll to position [428, 0]
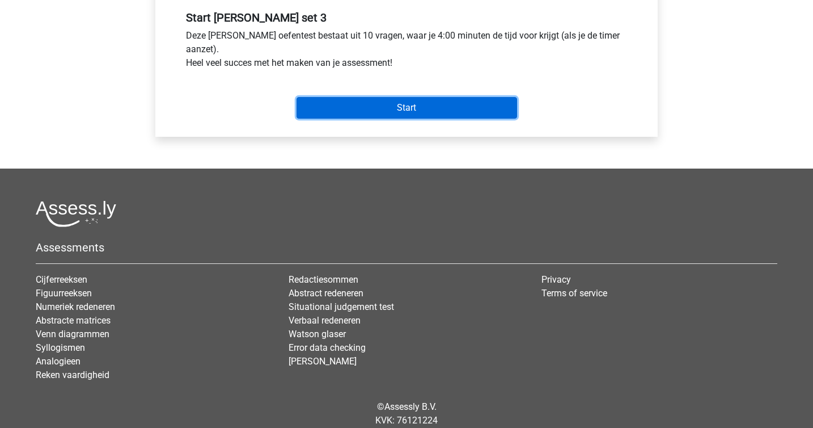
click at [442, 110] on input "Start" at bounding box center [407, 108] width 221 height 22
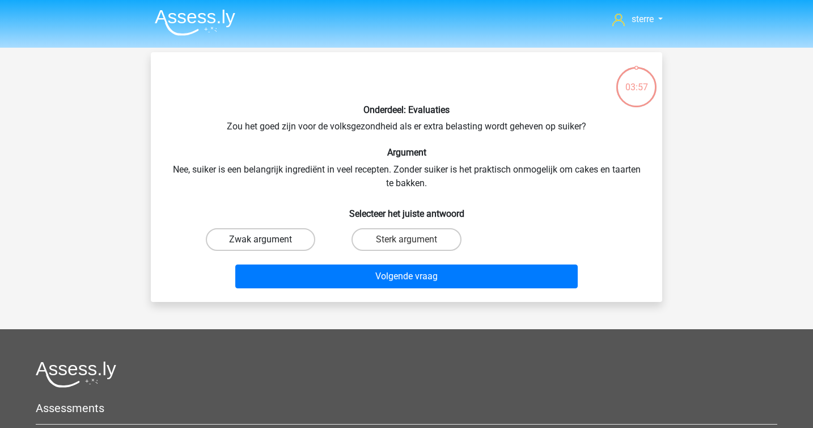
click at [238, 240] on label "Zwak argument" at bounding box center [260, 239] width 109 height 23
click at [261, 240] on input "Zwak argument" at bounding box center [264, 242] width 7 height 7
radio input "true"
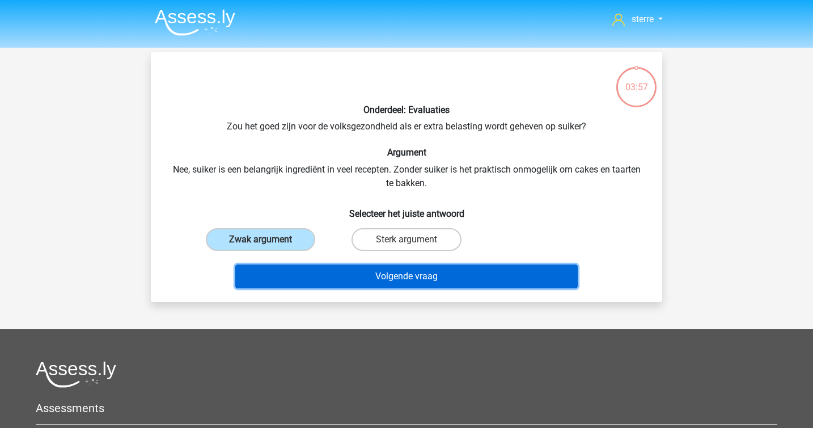
click at [333, 267] on button "Volgende vraag" at bounding box center [406, 276] width 343 height 24
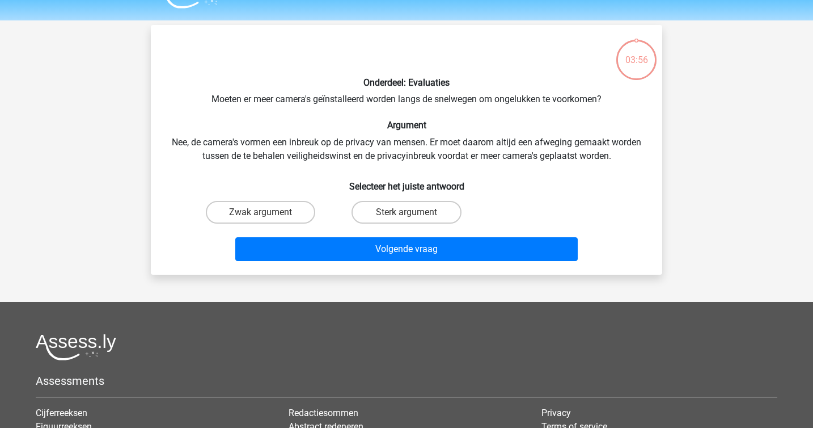
scroll to position [52, 0]
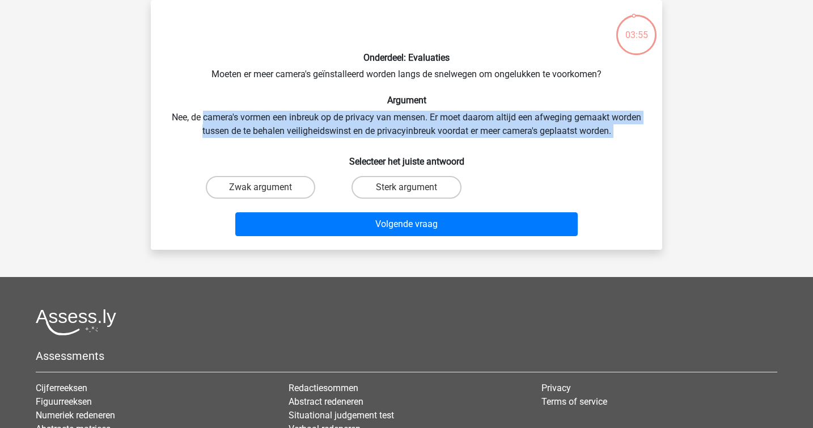
drag, startPoint x: 305, startPoint y: 136, endPoint x: 204, endPoint y: 119, distance: 103.0
click at [204, 119] on div "Onderdeel: Evaluaties Moeten er meer camera's geïnstalleerd worden langs de sne…" at bounding box center [406, 124] width 503 height 231
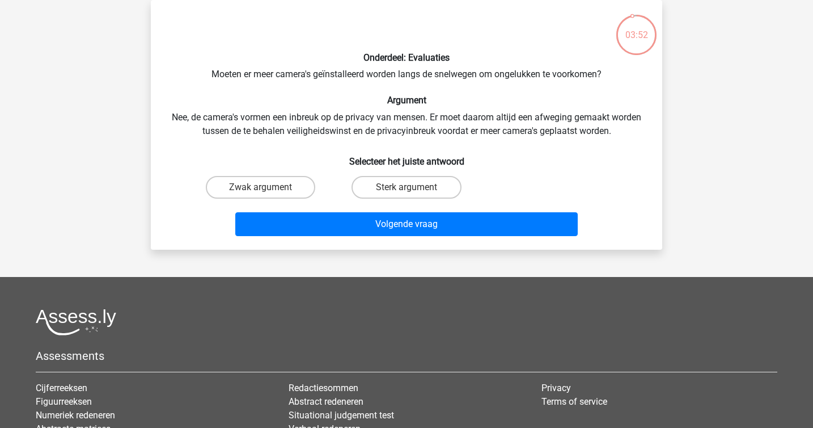
click at [368, 172] on div "Sterk argument" at bounding box center [406, 187] width 146 height 32
click at [368, 181] on label "Sterk argument" at bounding box center [406, 187] width 109 height 23
click at [407, 187] on input "Sterk argument" at bounding box center [410, 190] width 7 height 7
radio input "true"
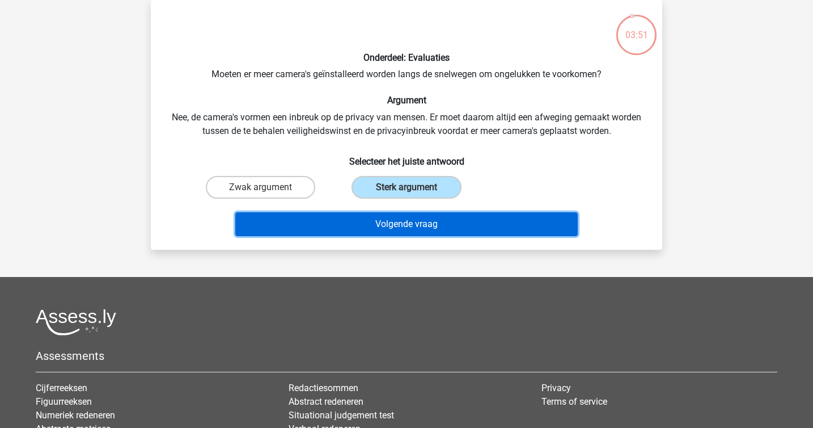
click at [367, 226] on button "Volgende vraag" at bounding box center [406, 224] width 343 height 24
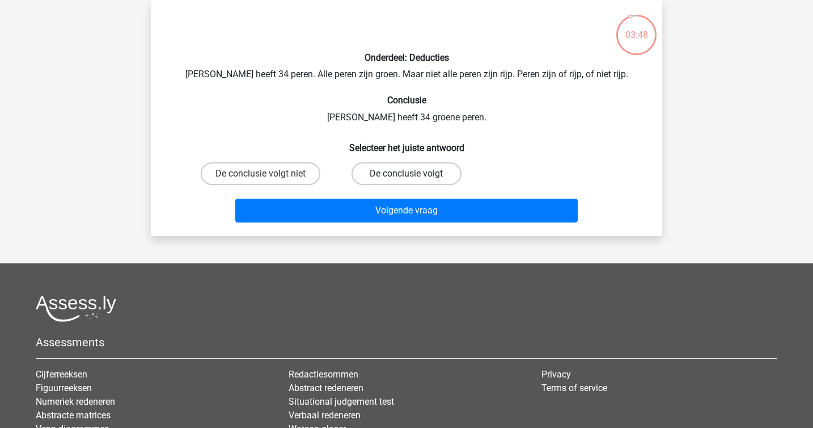
click at [393, 171] on label "De conclusie volgt" at bounding box center [406, 173] width 109 height 23
click at [407, 174] on input "De conclusie volgt" at bounding box center [410, 177] width 7 height 7
radio input "true"
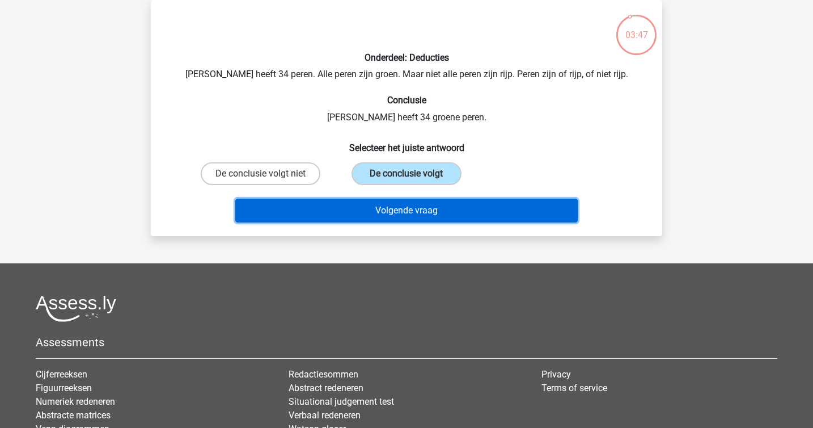
click at [402, 199] on button "Volgende vraag" at bounding box center [406, 211] width 343 height 24
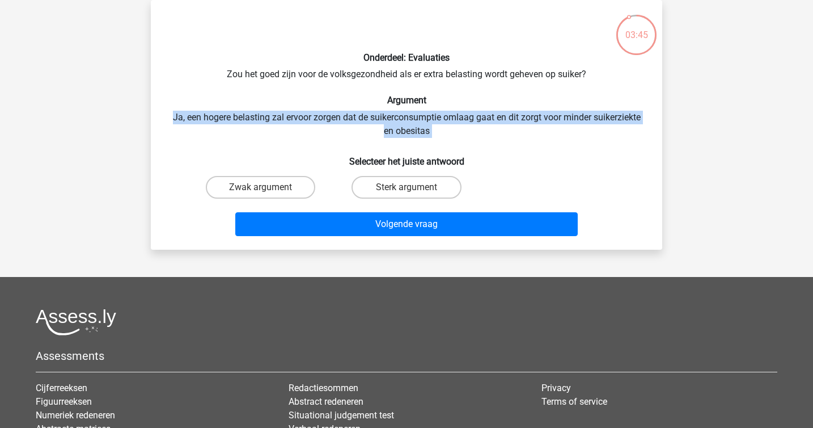
drag, startPoint x: 315, startPoint y: 106, endPoint x: 396, endPoint y: 142, distance: 88.6
click at [396, 142] on div "Onderdeel: Evaluaties Zou het goed zijn voor de volksgezondheid als er extra be…" at bounding box center [406, 124] width 503 height 231
drag, startPoint x: 433, startPoint y: 140, endPoint x: 187, endPoint y: 120, distance: 247.5
click at [187, 120] on div "Onderdeel: Evaluaties Zou het goed zijn voor de volksgezondheid als er extra be…" at bounding box center [406, 124] width 503 height 231
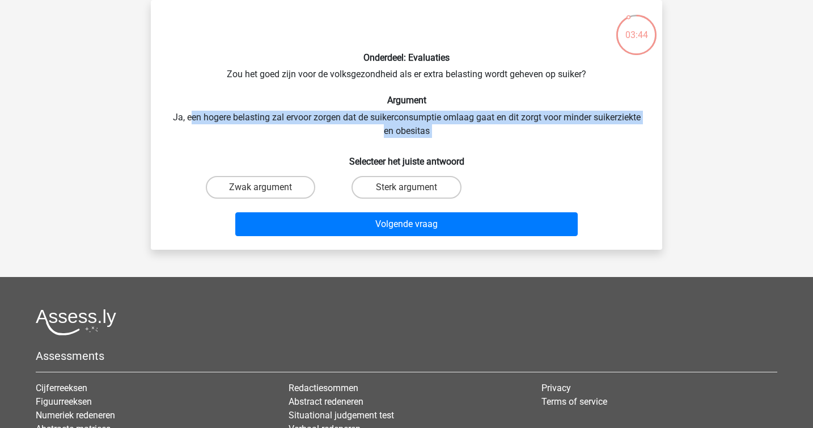
click at [187, 120] on div "Onderdeel: Evaluaties Zou het goed zijn voor de volksgezondheid als er extra be…" at bounding box center [406, 124] width 503 height 231
drag, startPoint x: 168, startPoint y: 120, endPoint x: 463, endPoint y: 148, distance: 296.2
click at [463, 148] on div "Onderdeel: Evaluaties Zou het goed zijn voor de volksgezondheid als er extra be…" at bounding box center [406, 124] width 503 height 231
click at [463, 148] on h6 "Selecteer het juiste antwoord" at bounding box center [406, 157] width 475 height 20
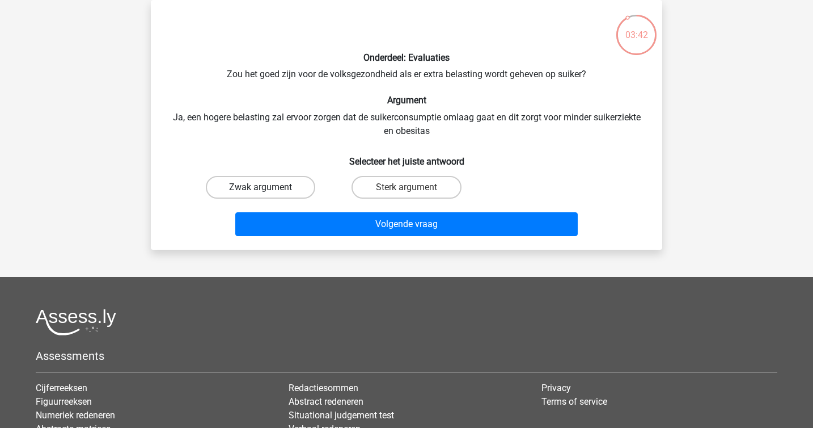
click at [256, 187] on label "Zwak argument" at bounding box center [260, 187] width 109 height 23
click at [261, 187] on input "Zwak argument" at bounding box center [264, 190] width 7 height 7
radio input "true"
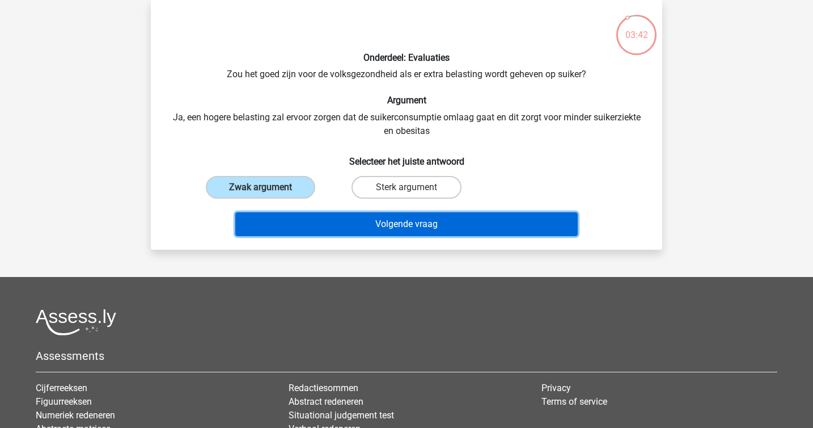
click at [425, 229] on button "Volgende vraag" at bounding box center [406, 224] width 343 height 24
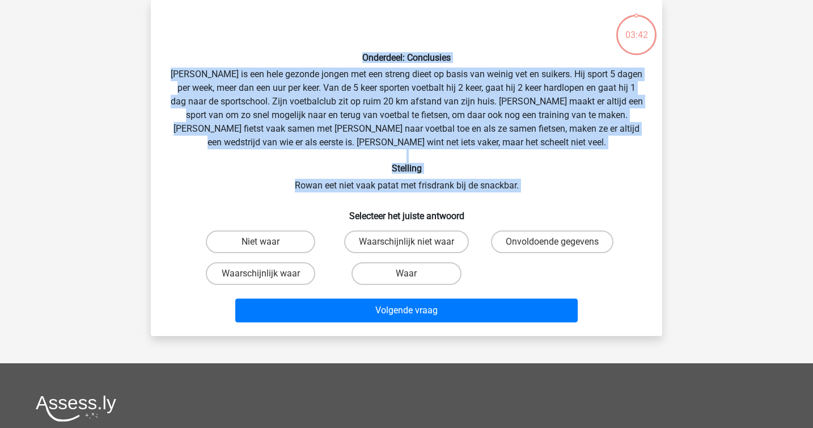
drag, startPoint x: 297, startPoint y: 60, endPoint x: 556, endPoint y: 192, distance: 290.9
click at [555, 192] on div "Onderdeel: Conclusies Rowan is een hele gezonde jongen met een streng dieet op …" at bounding box center [406, 168] width 503 height 318
click at [556, 192] on div "Onderdeel: Conclusies Rowan is een hele gezonde jongen met een streng dieet op …" at bounding box center [406, 168] width 503 height 318
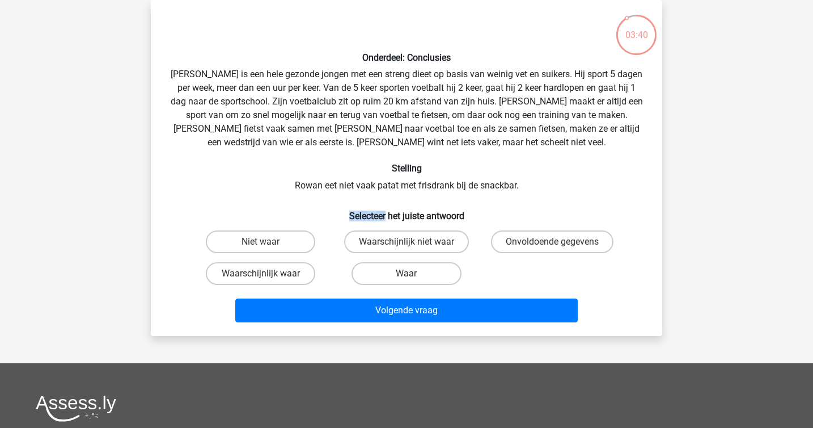
drag, startPoint x: 556, startPoint y: 192, endPoint x: 253, endPoint y: 189, distance: 303.4
click at [253, 193] on div "Onderdeel: Conclusies Rowan is een hele gezonde jongen met een streng dieet op …" at bounding box center [406, 168] width 503 height 318
click at [253, 189] on div "Onderdeel: Conclusies Rowan is een hele gezonde jongen met een streng dieet op …" at bounding box center [406, 168] width 503 height 318
click at [436, 260] on div "Waar" at bounding box center [406, 273] width 146 height 32
click at [440, 263] on label "Waar" at bounding box center [406, 273] width 109 height 23
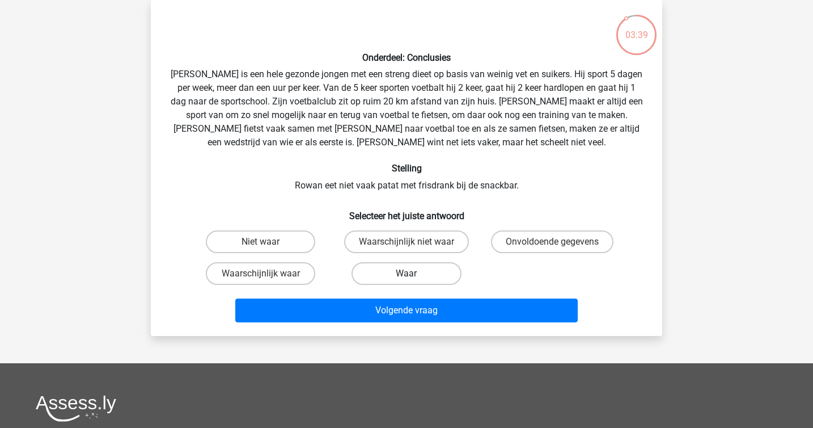
click at [414, 273] on input "Waar" at bounding box center [410, 276] width 7 height 7
radio input "true"
click at [465, 292] on div "Volgende vraag" at bounding box center [406, 307] width 475 height 37
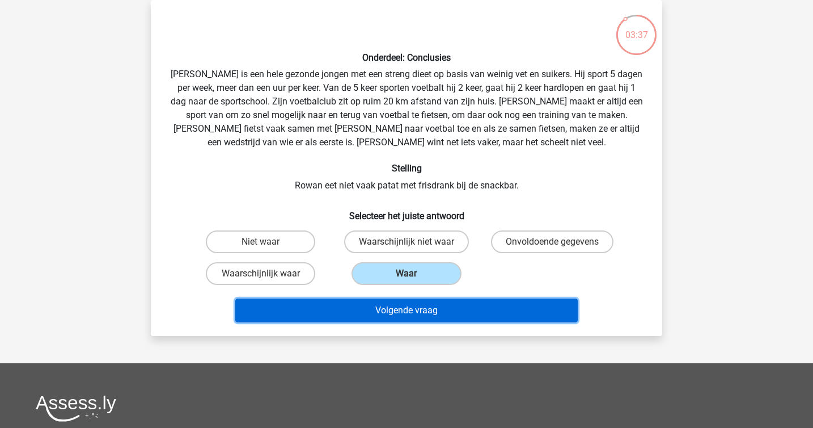
click at [491, 306] on button "Volgende vraag" at bounding box center [406, 310] width 343 height 24
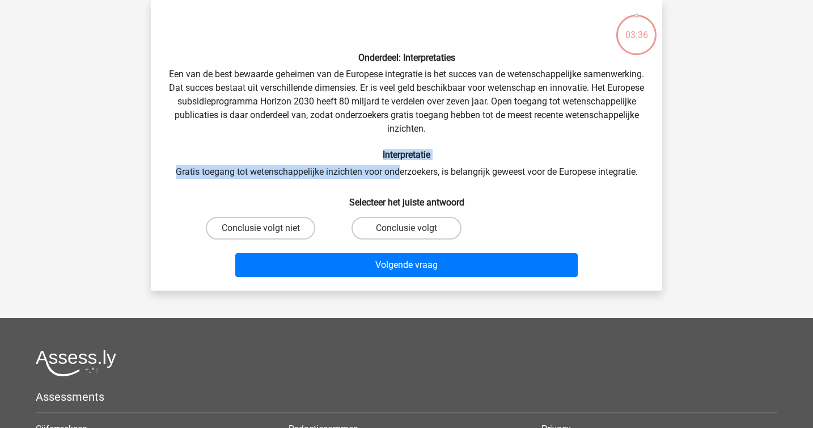
drag, startPoint x: 335, startPoint y: 153, endPoint x: 396, endPoint y: 171, distance: 63.2
click at [396, 171] on div "Onderdeel: Interpretaties Een van de best bewaarde geheimen van de Europese int…" at bounding box center [406, 145] width 503 height 272
click at [284, 226] on label "Conclusie volgt niet" at bounding box center [260, 228] width 109 height 23
click at [268, 228] on input "Conclusie volgt niet" at bounding box center [264, 231] width 7 height 7
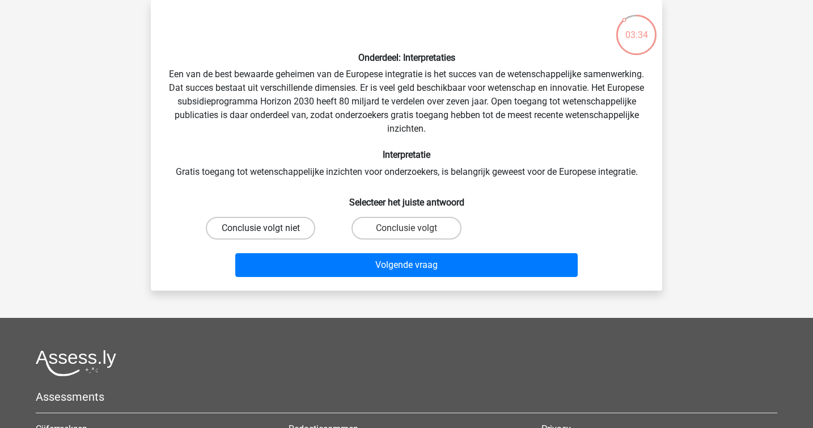
radio input "true"
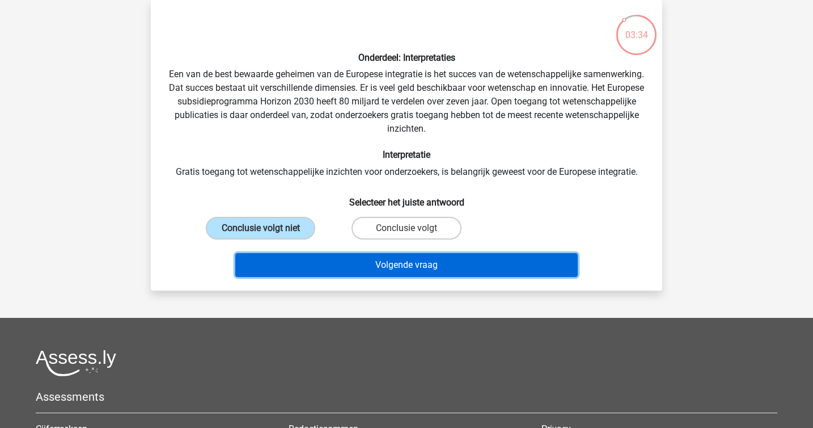
click at [345, 271] on button "Volgende vraag" at bounding box center [406, 265] width 343 height 24
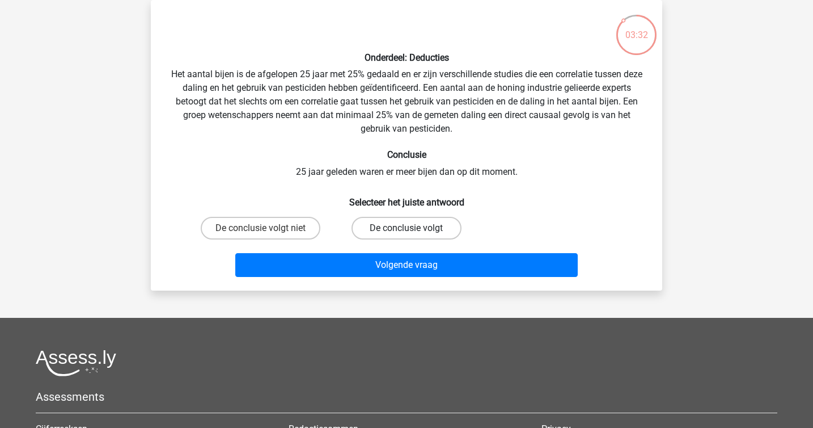
click at [400, 235] on label "De conclusie volgt" at bounding box center [406, 228] width 109 height 23
click at [407, 235] on input "De conclusie volgt" at bounding box center [410, 231] width 7 height 7
radio input "true"
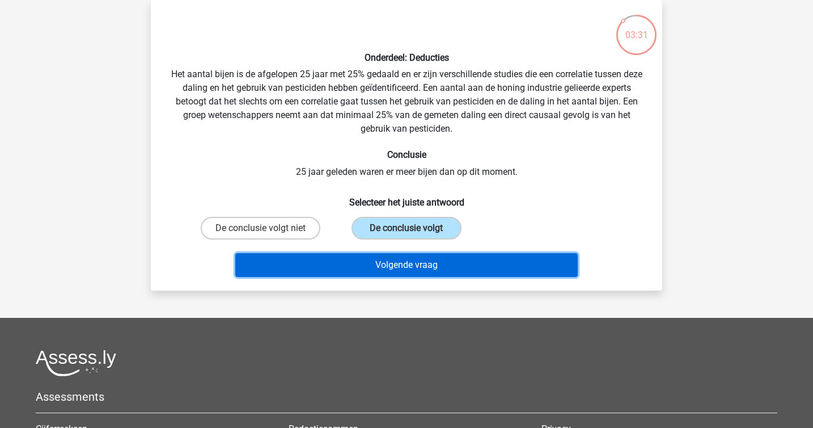
click at [430, 272] on button "Volgende vraag" at bounding box center [406, 265] width 343 height 24
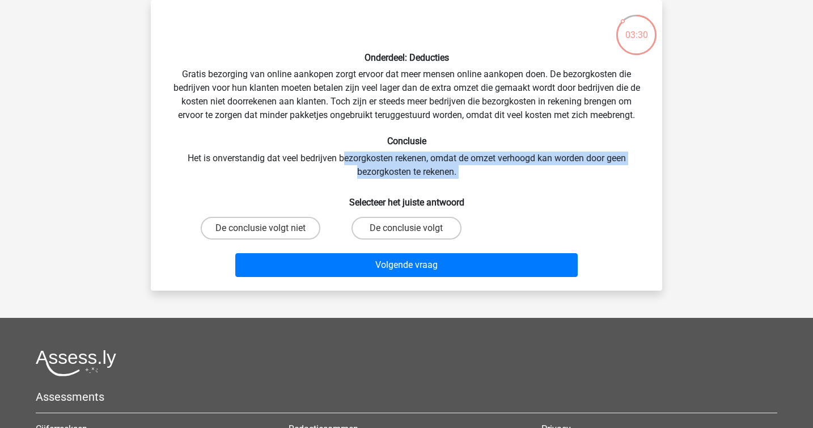
drag, startPoint x: 343, startPoint y: 153, endPoint x: 578, endPoint y: 194, distance: 239.0
click at [578, 194] on div "Onderdeel: Deducties Gratis bezorging van online aankopen zorgt ervoor dat meer…" at bounding box center [406, 145] width 503 height 272
click at [578, 194] on h6 "Selecteer het juiste antwoord" at bounding box center [406, 198] width 475 height 20
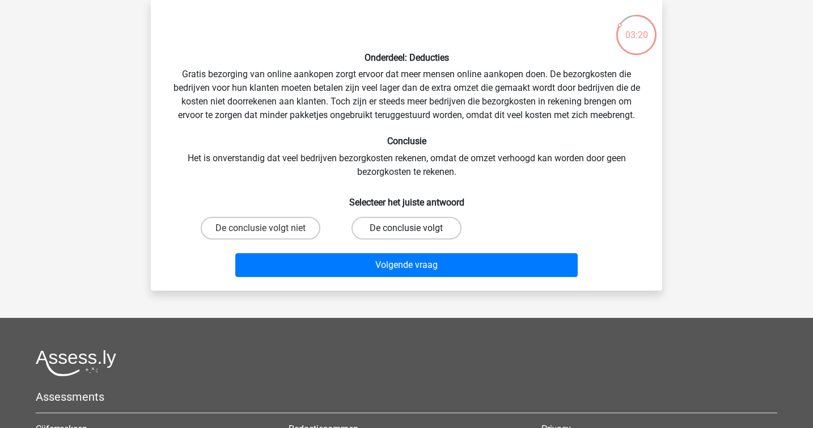
click at [380, 233] on label "De conclusie volgt" at bounding box center [406, 228] width 109 height 23
click at [407, 233] on input "De conclusie volgt" at bounding box center [410, 231] width 7 height 7
radio input "true"
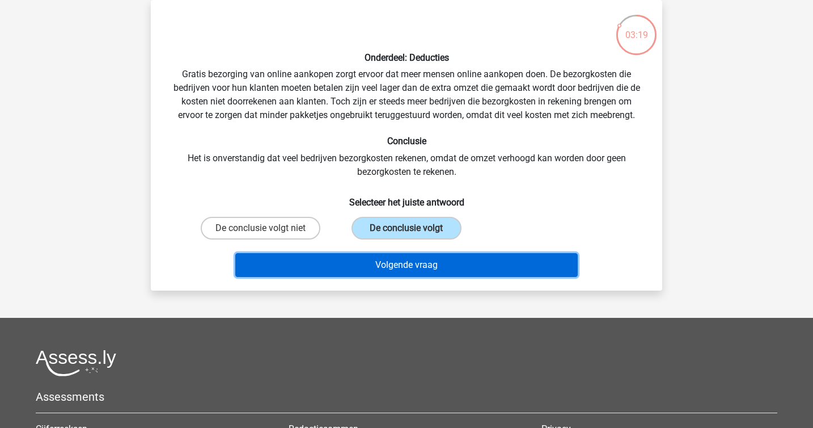
click at [428, 264] on button "Volgende vraag" at bounding box center [406, 265] width 343 height 24
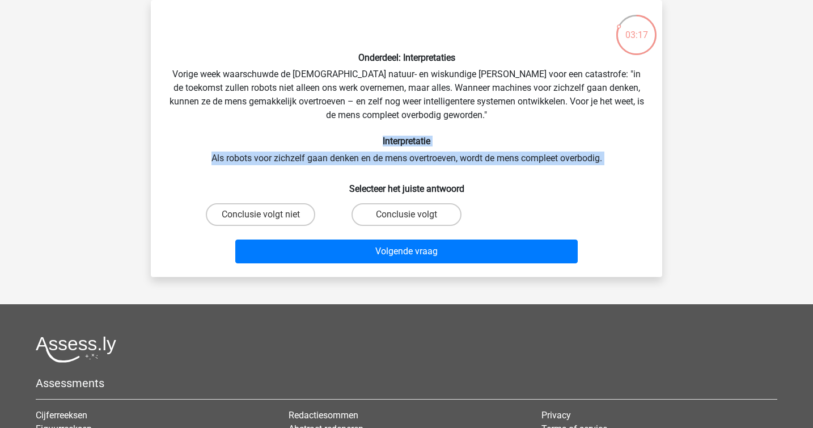
drag, startPoint x: 307, startPoint y: 171, endPoint x: 265, endPoint y: 140, distance: 52.2
click at [265, 140] on div "Onderdeel: Interpretaties Vorige week waarschuwde de Britse natuur- en wiskundi…" at bounding box center [406, 138] width 503 height 259
click at [265, 140] on h6 "Interpretatie" at bounding box center [406, 141] width 475 height 11
drag, startPoint x: 265, startPoint y: 140, endPoint x: 326, endPoint y: 167, distance: 66.0
click at [325, 167] on div "Onderdeel: Interpretaties Vorige week waarschuwde de Britse natuur- en wiskundi…" at bounding box center [406, 138] width 503 height 259
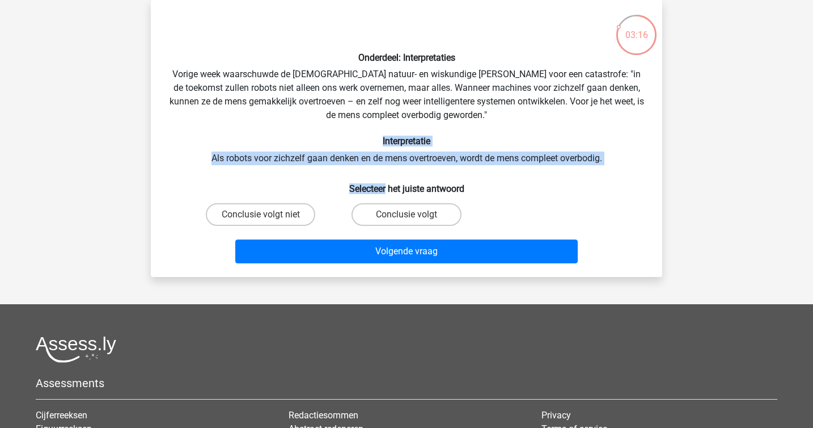
click at [326, 167] on div "Onderdeel: Interpretaties Vorige week waarschuwde de Britse natuur- en wiskundi…" at bounding box center [406, 138] width 503 height 259
drag, startPoint x: 326, startPoint y: 167, endPoint x: 186, endPoint y: 155, distance: 140.0
click at [186, 155] on div "Onderdeel: Interpretaties Vorige week waarschuwde de Britse natuur- en wiskundi…" at bounding box center [406, 138] width 503 height 259
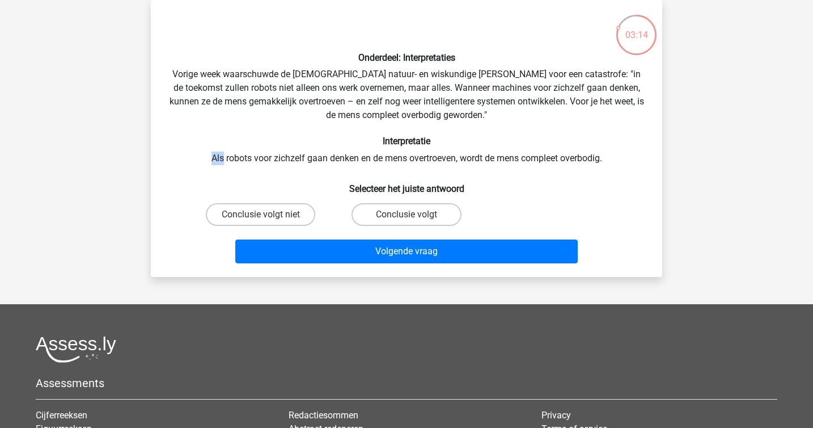
click at [186, 155] on div "Onderdeel: Interpretaties Vorige week waarschuwde de Britse natuur- en wiskundi…" at bounding box center [406, 138] width 503 height 259
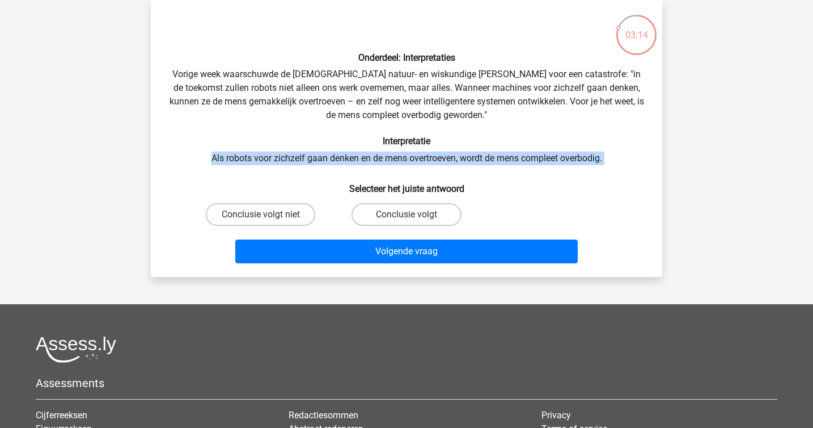
click at [186, 155] on div "Onderdeel: Interpretaties Vorige week waarschuwde de Britse natuur- en wiskundi…" at bounding box center [406, 138] width 503 height 259
drag, startPoint x: 270, startPoint y: 167, endPoint x: 223, endPoint y: 147, distance: 50.8
click at [223, 147] on div "Onderdeel: Interpretaties Vorige week waarschuwde de Britse natuur- en wiskundi…" at bounding box center [406, 138] width 503 height 259
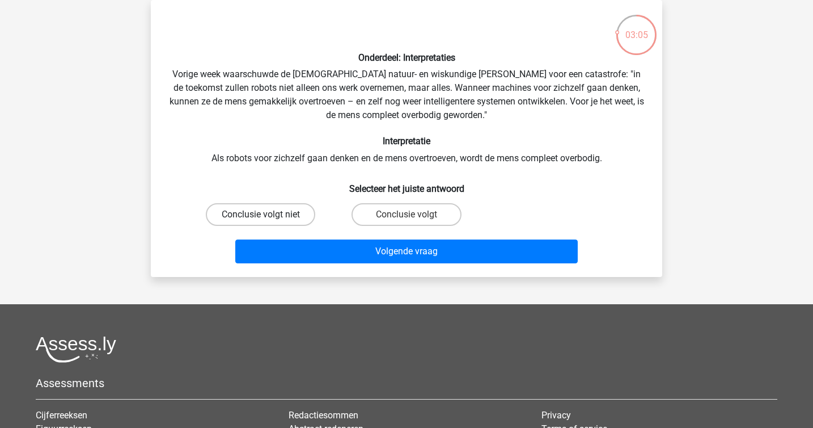
click at [248, 221] on label "Conclusie volgt niet" at bounding box center [260, 214] width 109 height 23
click at [261, 221] on input "Conclusie volgt niet" at bounding box center [264, 217] width 7 height 7
radio input "true"
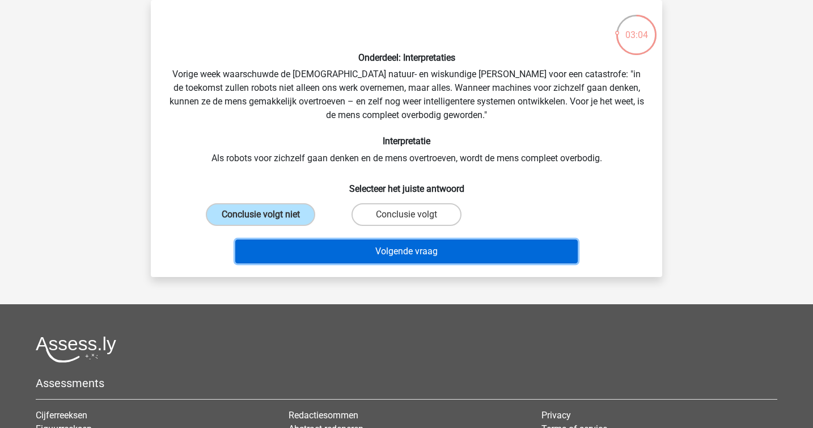
click at [314, 253] on button "Volgende vraag" at bounding box center [406, 251] width 343 height 24
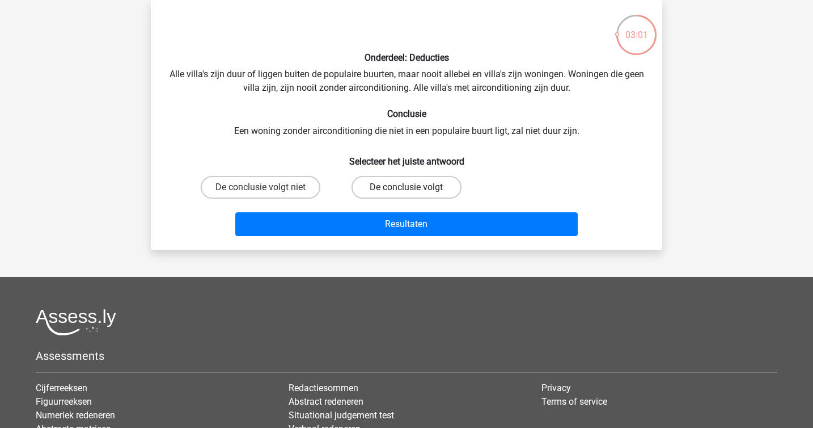
click at [416, 191] on label "De conclusie volgt" at bounding box center [406, 187] width 109 height 23
click at [414, 191] on input "De conclusie volgt" at bounding box center [410, 190] width 7 height 7
radio input "true"
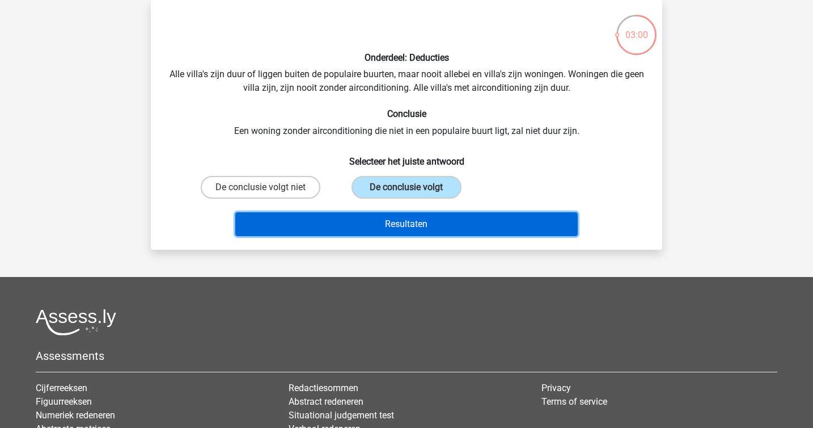
click at [438, 224] on button "Resultaten" at bounding box center [406, 224] width 343 height 24
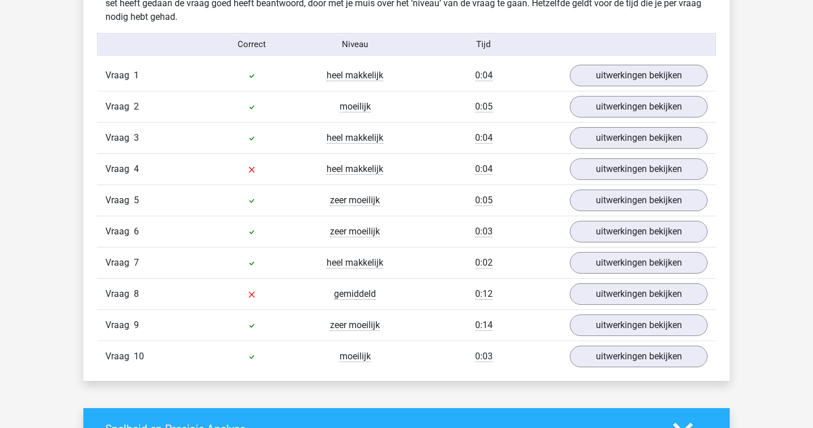
scroll to position [722, 0]
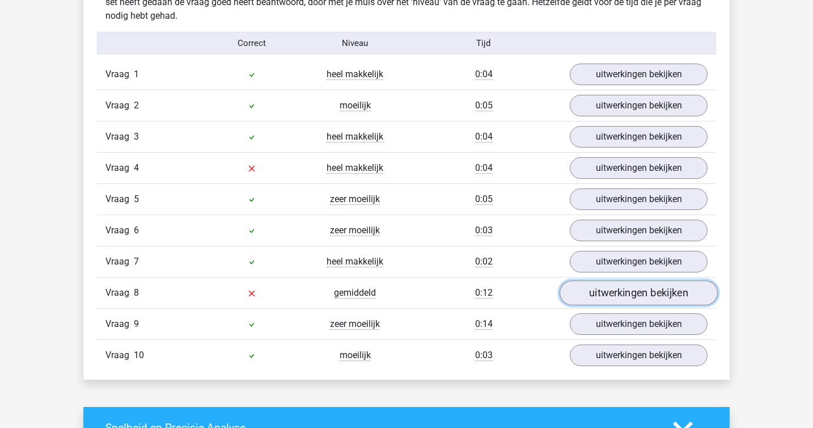
click at [593, 291] on link "uitwerkingen bekijken" at bounding box center [639, 292] width 158 height 25
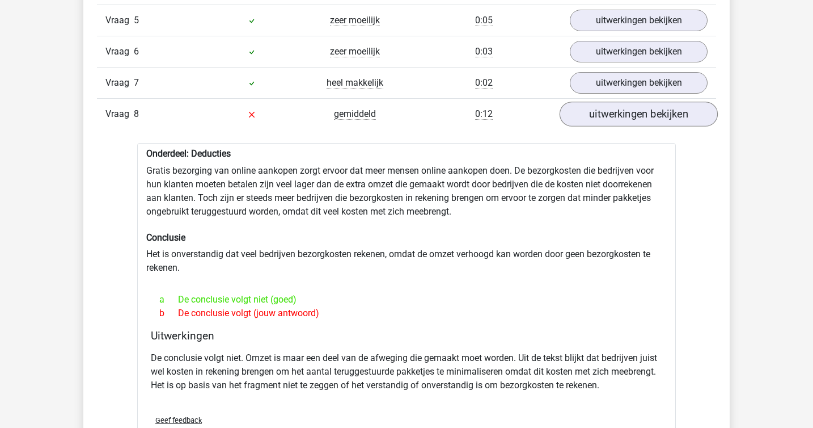
click at [593, 291] on div "a De conclusie volgt niet (goed) b De conclusie volgt (jouw antwoord)" at bounding box center [407, 306] width 512 height 36
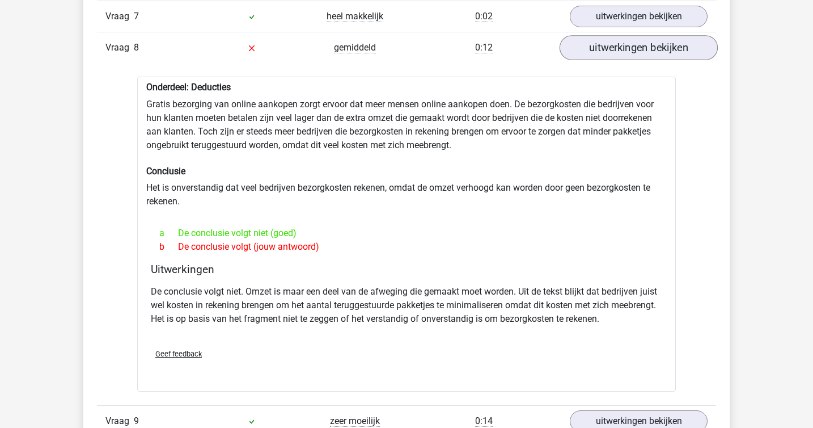
click at [593, 291] on p "De conclusie volgt niet. Omzet is maar een deel van de afweging die gemaakt moe…" at bounding box center [407, 305] width 512 height 41
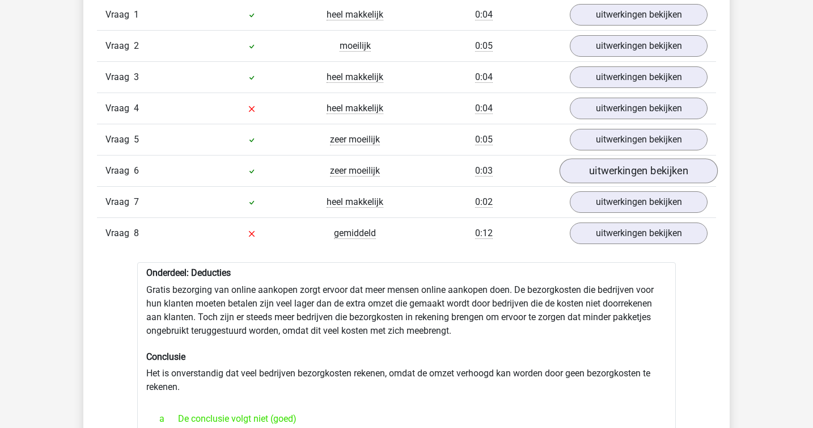
scroll to position [778, 0]
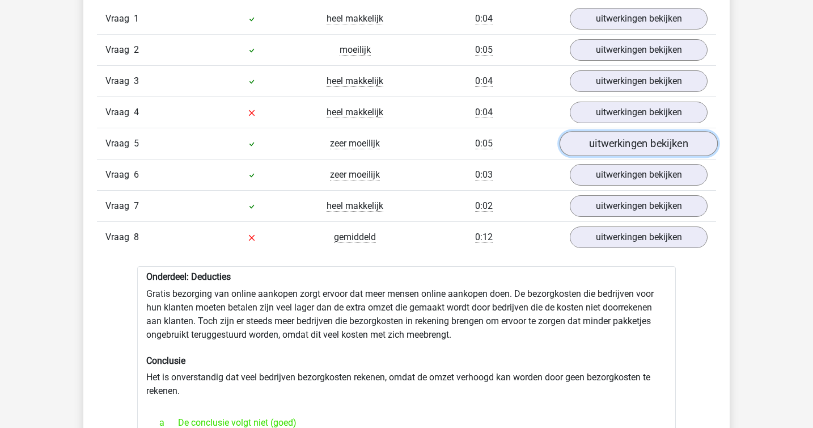
click at [587, 144] on link "uitwerkingen bekijken" at bounding box center [639, 143] width 158 height 25
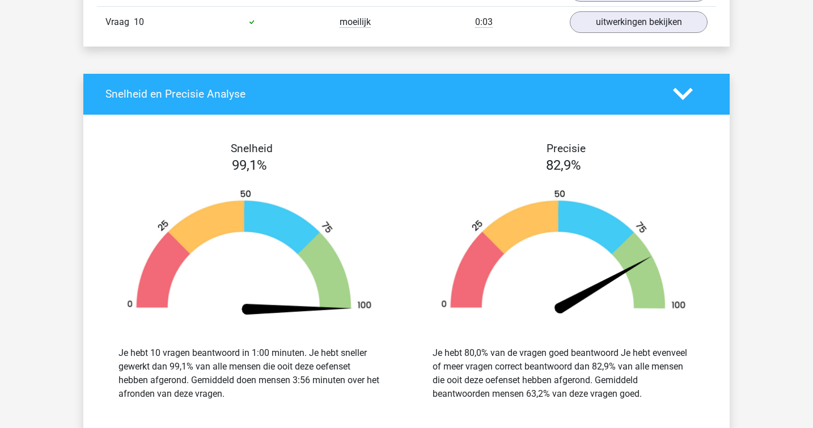
scroll to position [1779, 0]
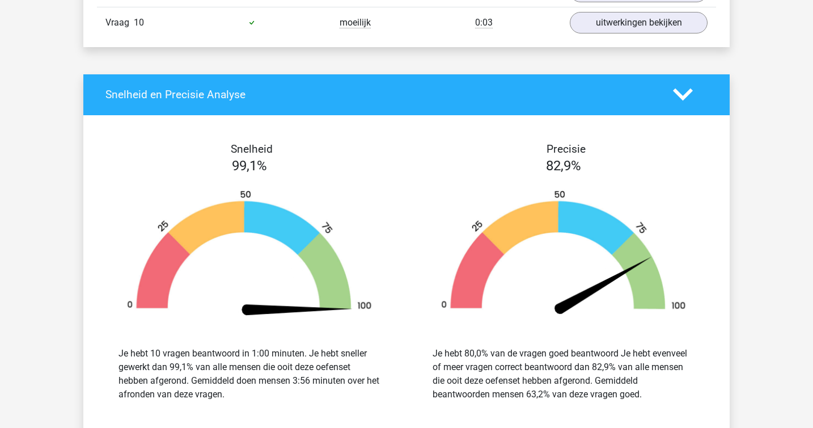
click at [487, 189] on img at bounding box center [564, 254] width 280 height 130
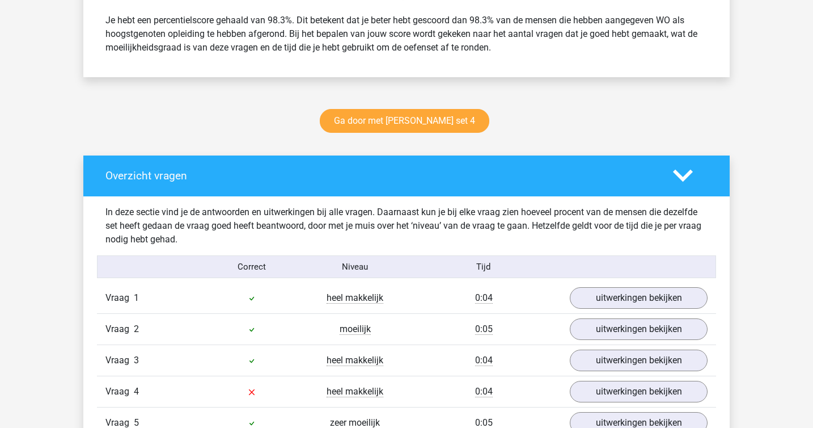
scroll to position [277, 0]
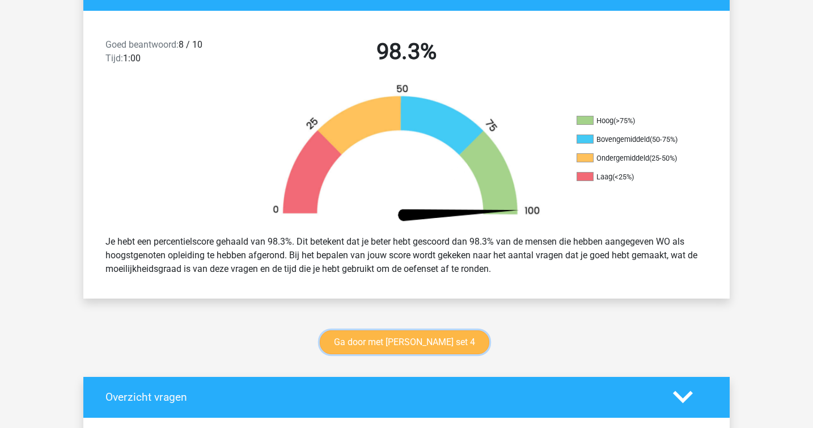
click at [433, 335] on link "Ga door met watson glaser set 4" at bounding box center [405, 342] width 170 height 24
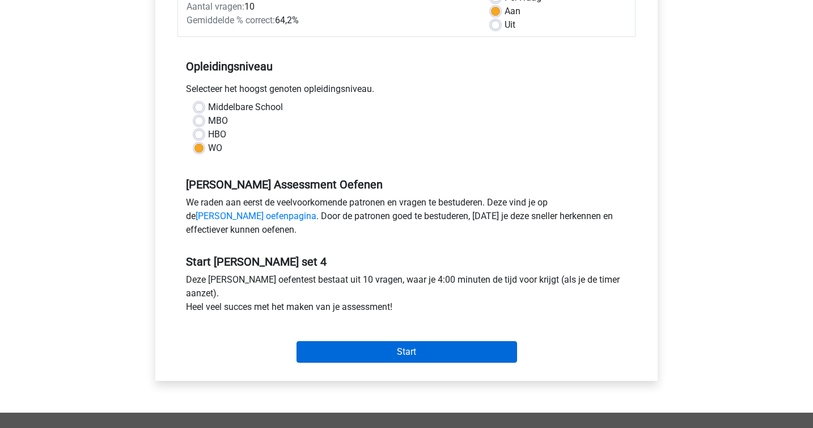
scroll to position [185, 0]
click at [432, 345] on input "Start" at bounding box center [407, 351] width 221 height 22
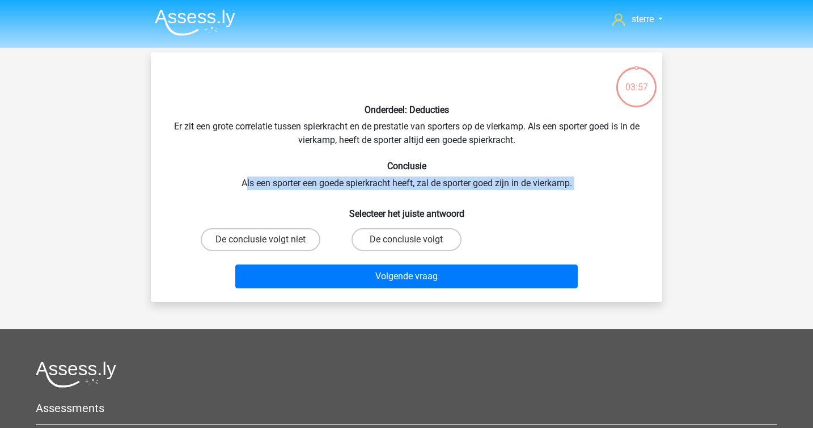
drag, startPoint x: 244, startPoint y: 176, endPoint x: 541, endPoint y: 191, distance: 297.0
click at [541, 191] on div "Onderdeel: Deducties Er zit een grote correlatie tussen spierkracht en de prest…" at bounding box center [406, 176] width 503 height 231
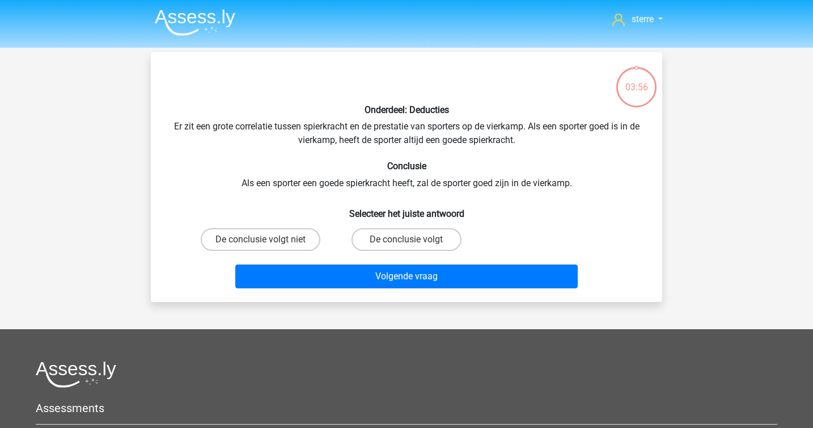
click at [256, 219] on div "Onderdeel: Deducties Er zit een grote correlatie tussen spierkracht en de prest…" at bounding box center [406, 176] width 503 height 231
click at [264, 233] on label "De conclusie volgt niet" at bounding box center [261, 239] width 120 height 23
click at [264, 239] on input "De conclusie volgt niet" at bounding box center [264, 242] width 7 height 7
radio input "true"
click at [345, 259] on div "Volgende vraag" at bounding box center [406, 273] width 475 height 37
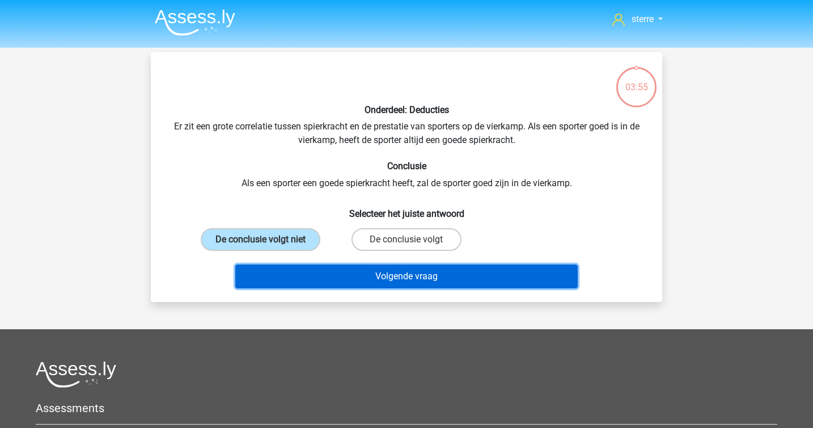
click at [351, 267] on button "Volgende vraag" at bounding box center [406, 276] width 343 height 24
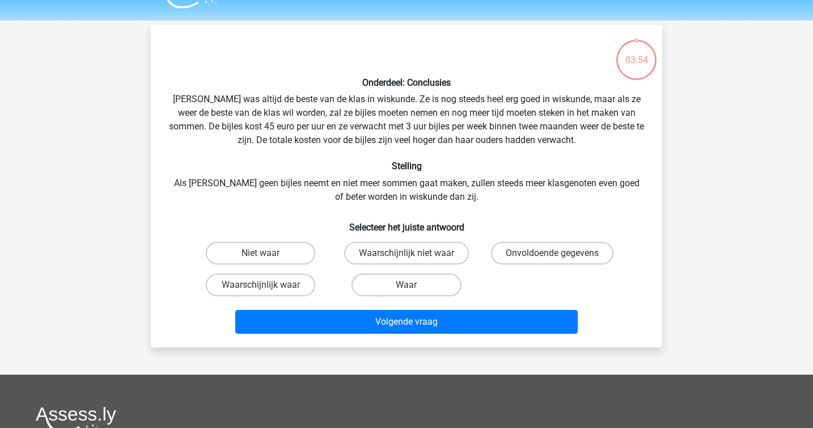
scroll to position [52, 0]
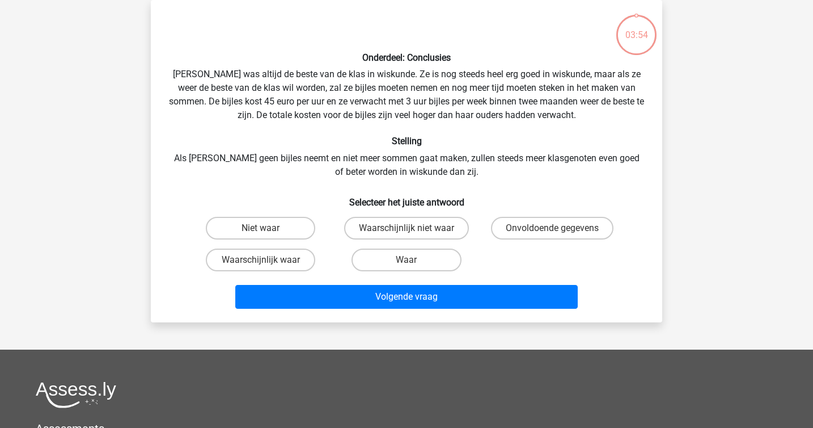
click at [317, 179] on div "Onderdeel: Conclusies Maria was altijd de beste van de klas in wiskunde. Ze is …" at bounding box center [406, 161] width 503 height 304
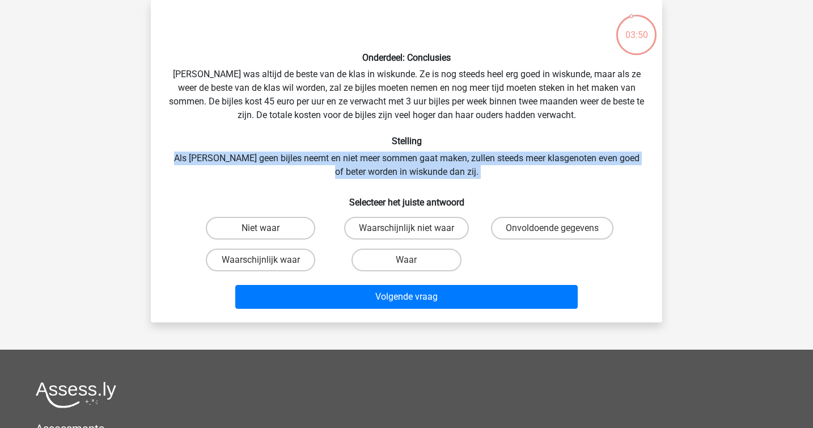
drag, startPoint x: 317, startPoint y: 179, endPoint x: 270, endPoint y: 147, distance: 56.8
click at [271, 147] on div "Onderdeel: Conclusies Maria was altijd de beste van de klas in wiskunde. Ze is …" at bounding box center [406, 161] width 503 height 304
click at [275, 264] on label "Waarschijnlijk waar" at bounding box center [260, 259] width 109 height 23
click at [268, 264] on input "Waarschijnlijk waar" at bounding box center [264, 263] width 7 height 7
radio input "true"
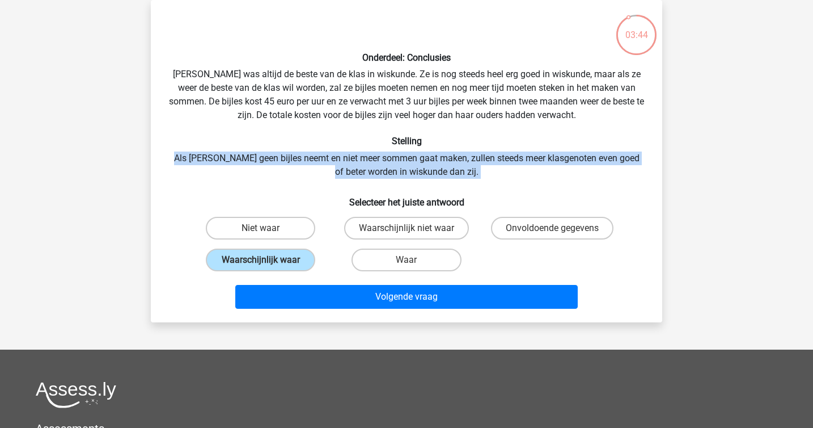
click at [358, 185] on div "Onderdeel: Conclusies Maria was altijd de beste van de klas in wiskunde. Ze is …" at bounding box center [406, 161] width 503 height 304
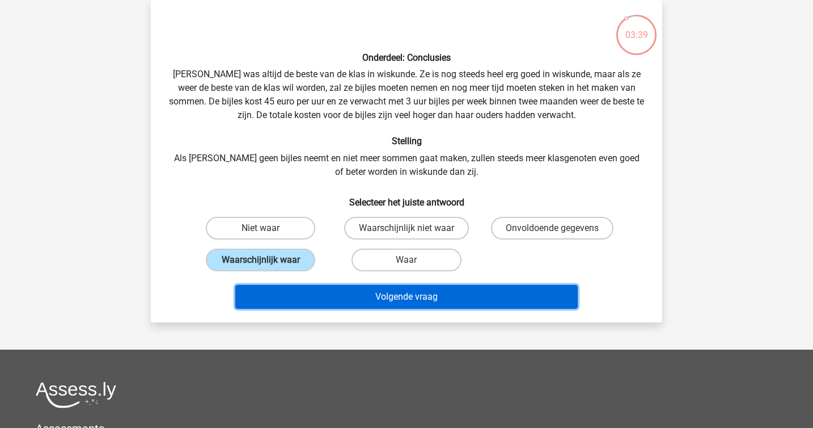
click at [432, 299] on button "Volgende vraag" at bounding box center [406, 297] width 343 height 24
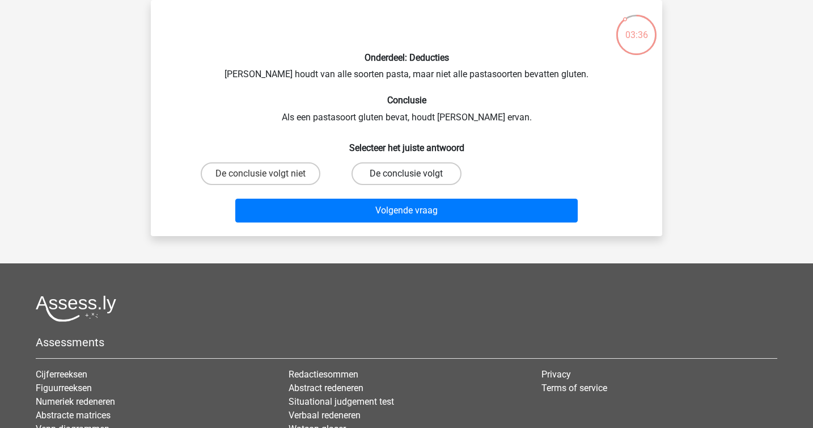
click at [424, 176] on label "De conclusie volgt" at bounding box center [406, 173] width 109 height 23
click at [414, 176] on input "De conclusie volgt" at bounding box center [410, 177] width 7 height 7
radio input "true"
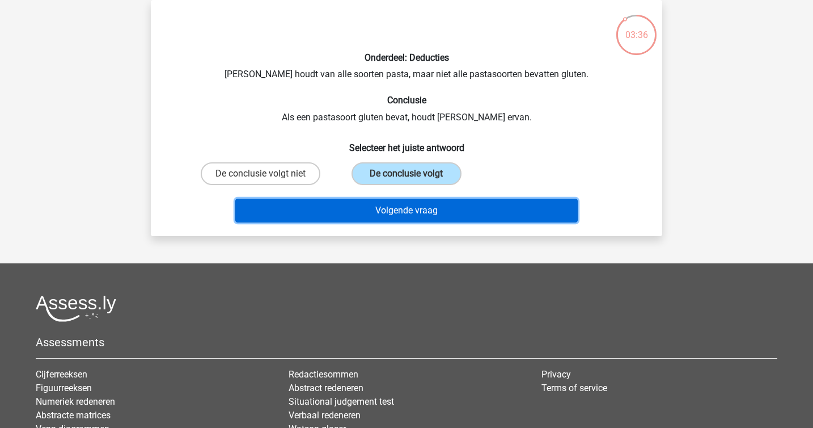
click at [453, 216] on button "Volgende vraag" at bounding box center [406, 211] width 343 height 24
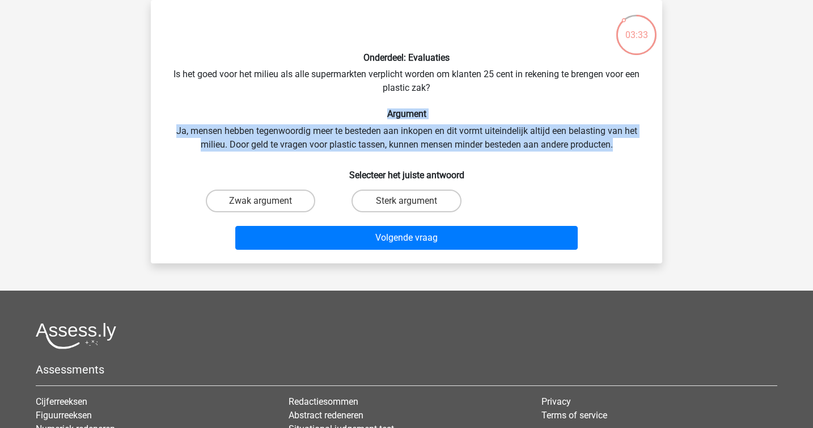
drag, startPoint x: 303, startPoint y: 113, endPoint x: 644, endPoint y: 147, distance: 343.2
click at [644, 147] on div "Onderdeel: Evaluaties Is het goed voor het milieu als alle supermarkten verplic…" at bounding box center [406, 131] width 503 height 245
click at [641, 146] on div "Onderdeel: Evaluaties Is het goed voor het milieu als alle supermarkten verplic…" at bounding box center [406, 131] width 503 height 245
drag, startPoint x: 641, startPoint y: 146, endPoint x: 208, endPoint y: 121, distance: 434.1
click at [208, 121] on div "Onderdeel: Evaluaties Is het goed voor het milieu als alle supermarkten verplic…" at bounding box center [406, 131] width 503 height 245
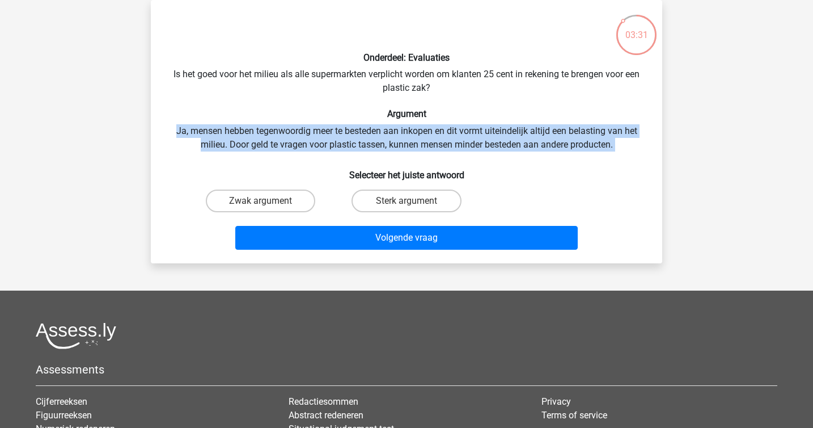
click at [208, 121] on div "Onderdeel: Evaluaties Is het goed voor het milieu als alle supermarkten verplic…" at bounding box center [406, 131] width 503 height 245
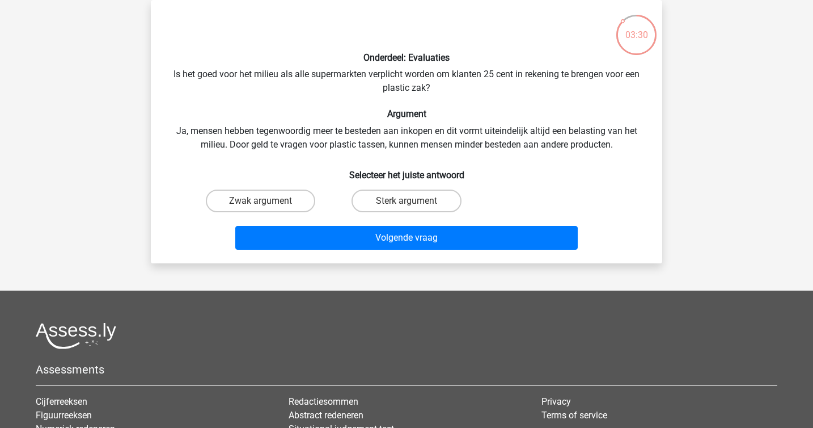
click at [267, 205] on input "Zwak argument" at bounding box center [264, 204] width 7 height 7
radio input "true"
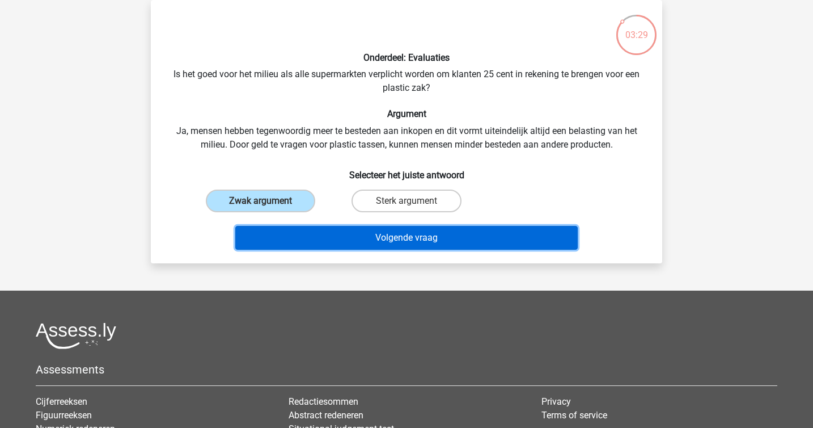
click at [337, 230] on button "Volgende vraag" at bounding box center [406, 238] width 343 height 24
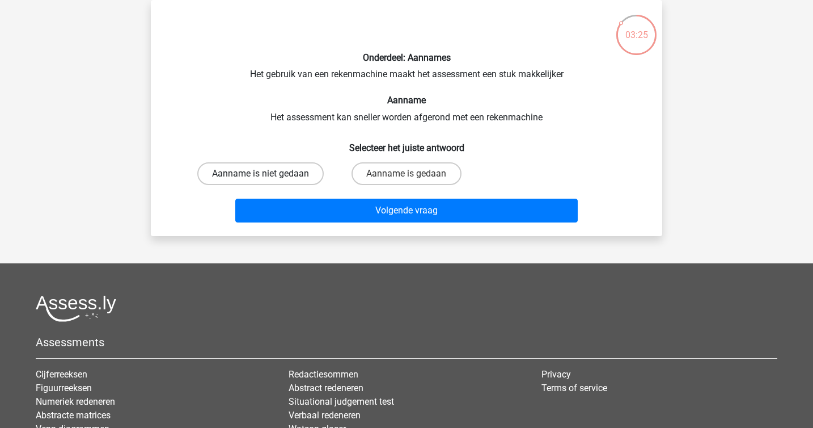
click at [279, 174] on label "Aanname is niet gedaan" at bounding box center [260, 173] width 126 height 23
click at [268, 174] on input "Aanname is niet gedaan" at bounding box center [264, 177] width 7 height 7
radio input "true"
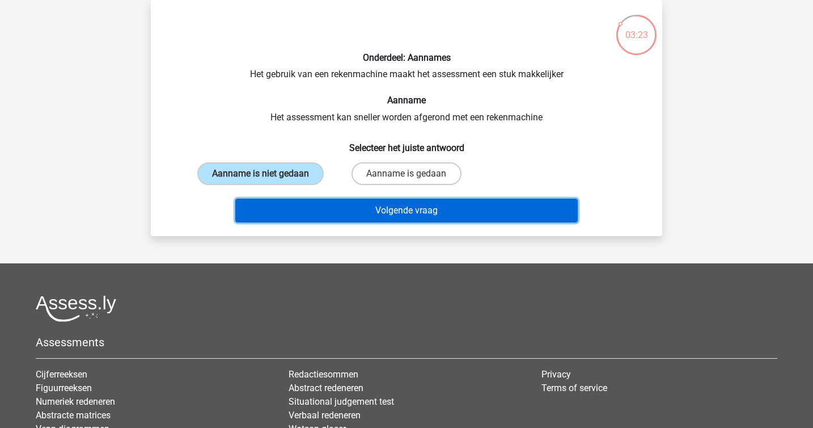
click at [378, 216] on button "Volgende vraag" at bounding box center [406, 211] width 343 height 24
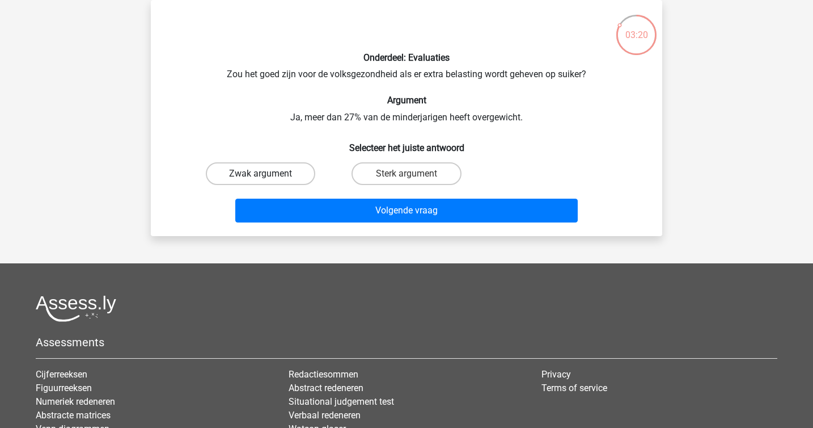
click at [291, 180] on label "Zwak argument" at bounding box center [260, 173] width 109 height 23
click at [268, 180] on input "Zwak argument" at bounding box center [264, 177] width 7 height 7
radio input "true"
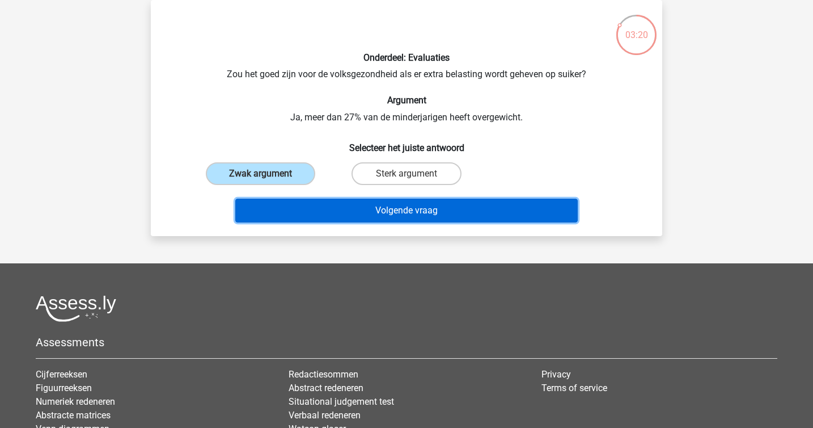
click at [342, 206] on button "Volgende vraag" at bounding box center [406, 211] width 343 height 24
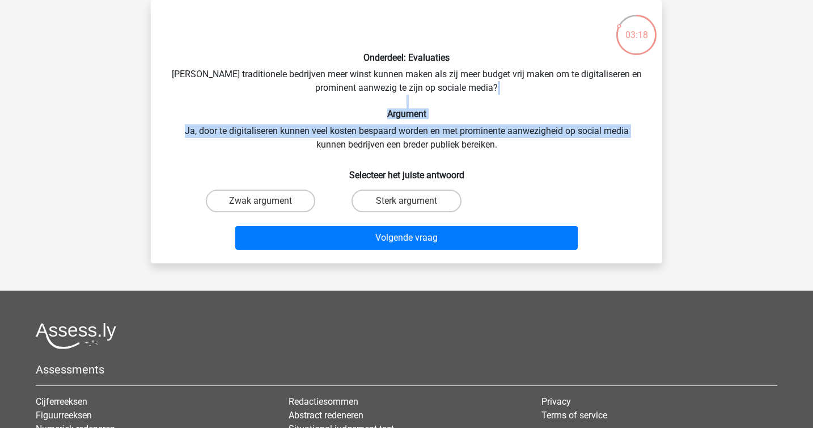
drag, startPoint x: 305, startPoint y: 140, endPoint x: 215, endPoint y: 106, distance: 95.7
click at [215, 106] on div "Onderdeel: Evaluaties Zouden traditionele bedrijven meer winst kunnen maken als…" at bounding box center [406, 131] width 503 height 245
drag, startPoint x: 215, startPoint y: 106, endPoint x: 558, endPoint y: 155, distance: 346.6
click at [558, 155] on div "Onderdeel: Evaluaties Zouden traditionele bedrijven meer winst kunnen maken als…" at bounding box center [406, 131] width 503 height 245
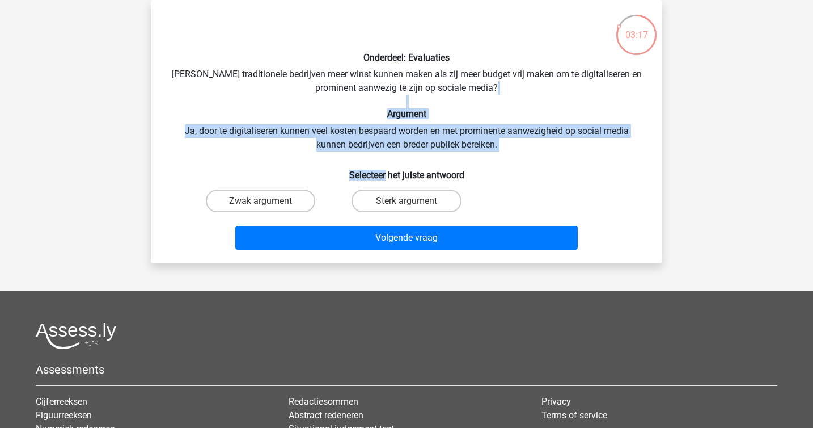
click at [554, 155] on div "Onderdeel: Evaluaties Zouden traditionele bedrijven meer winst kunnen maken als…" at bounding box center [406, 131] width 503 height 245
drag, startPoint x: 554, startPoint y: 155, endPoint x: 180, endPoint y: 119, distance: 375.5
click at [180, 119] on div "Onderdeel: Evaluaties Zouden traditionele bedrijven meer winst kunnen maken als…" at bounding box center [406, 131] width 503 height 245
drag, startPoint x: 180, startPoint y: 119, endPoint x: 517, endPoint y: 146, distance: 338.0
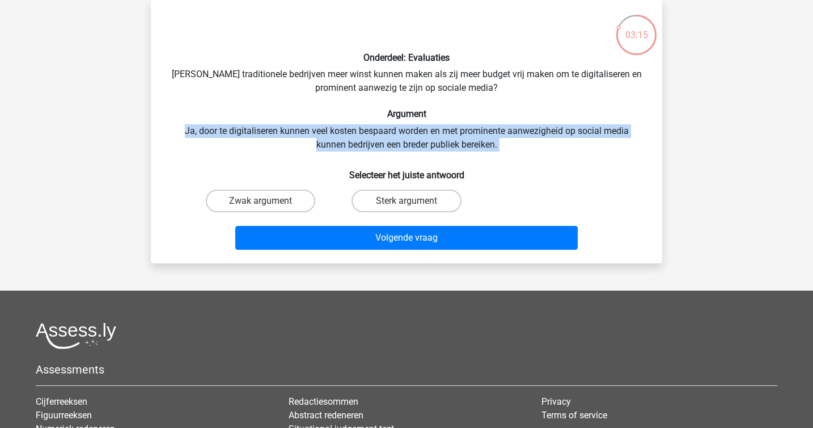
click at [517, 146] on div "Onderdeel: Evaluaties Zouden traditionele bedrijven meer winst kunnen maken als…" at bounding box center [406, 131] width 503 height 245
click at [310, 201] on label "Zwak argument" at bounding box center [260, 200] width 109 height 23
click at [268, 201] on input "Zwak argument" at bounding box center [264, 204] width 7 height 7
radio input "true"
click at [296, 204] on label "Zwak argument" at bounding box center [260, 200] width 109 height 23
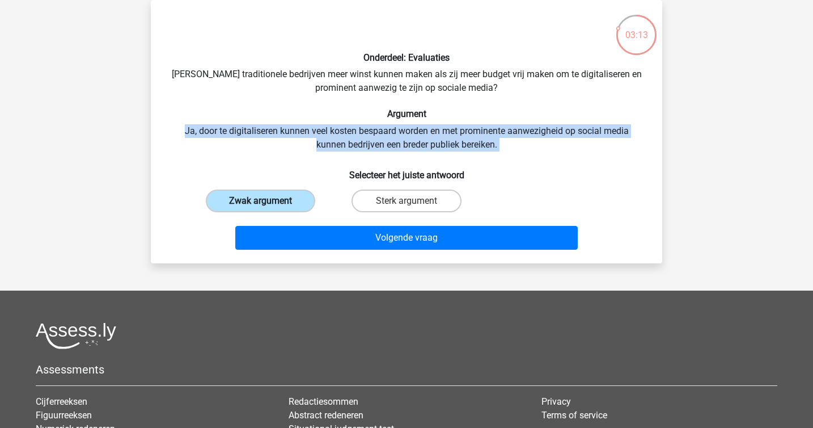
click at [268, 204] on input "Zwak argument" at bounding box center [264, 204] width 7 height 7
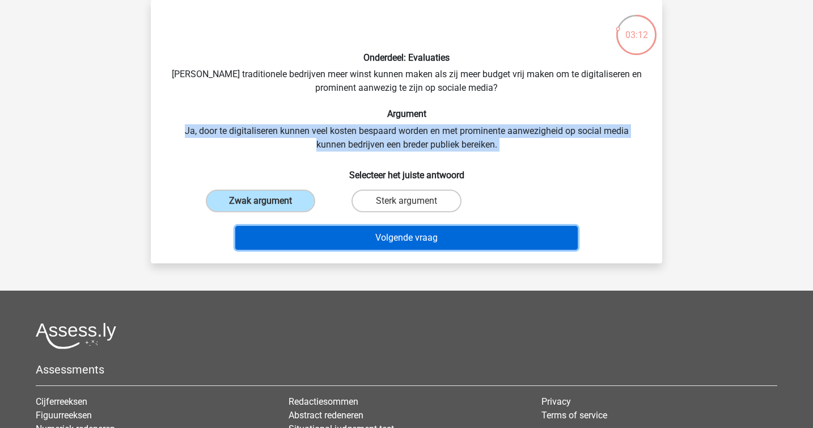
click at [356, 242] on button "Volgende vraag" at bounding box center [406, 238] width 343 height 24
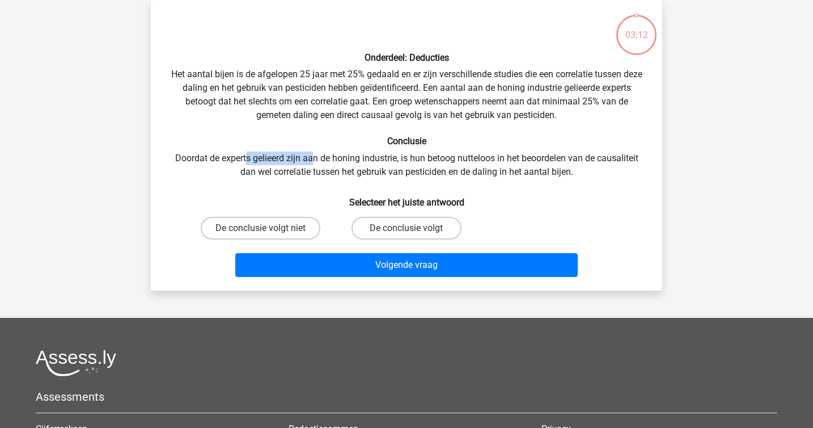
drag, startPoint x: 313, startPoint y: 164, endPoint x: 245, endPoint y: 161, distance: 67.6
click at [245, 161] on div "Onderdeel: Deducties Het aantal bijen is de afgelopen 25 jaar met 25% gedaald e…" at bounding box center [406, 145] width 503 height 272
click at [290, 222] on label "De conclusie volgt niet" at bounding box center [261, 228] width 120 height 23
click at [268, 228] on input "De conclusie volgt niet" at bounding box center [264, 231] width 7 height 7
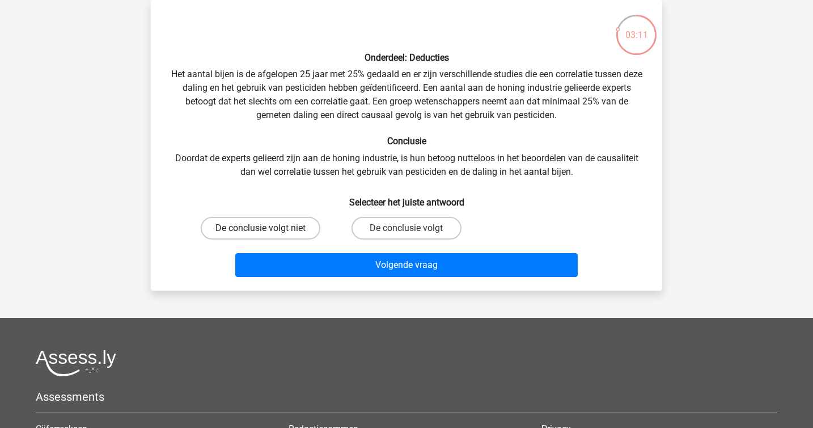
radio input "true"
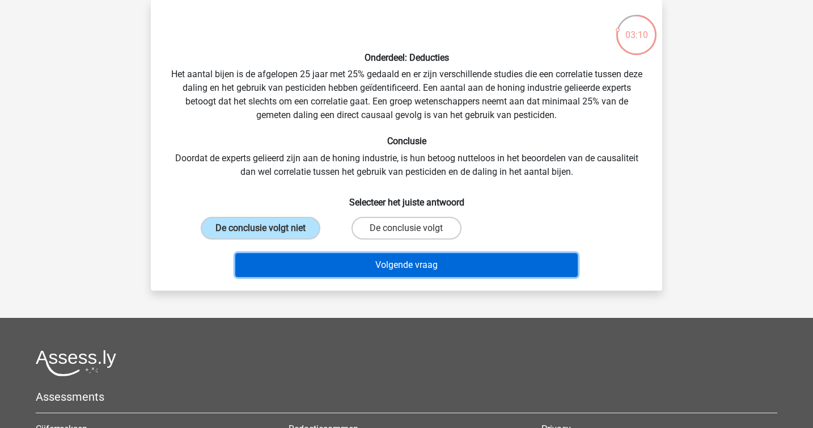
click at [362, 267] on button "Volgende vraag" at bounding box center [406, 265] width 343 height 24
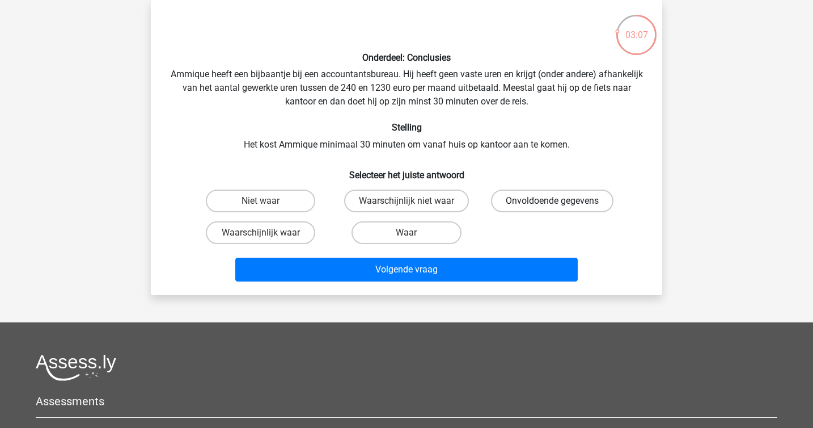
click at [546, 205] on label "Onvoldoende gegevens" at bounding box center [552, 200] width 123 height 23
click at [552, 205] on input "Onvoldoende gegevens" at bounding box center [555, 204] width 7 height 7
radio input "true"
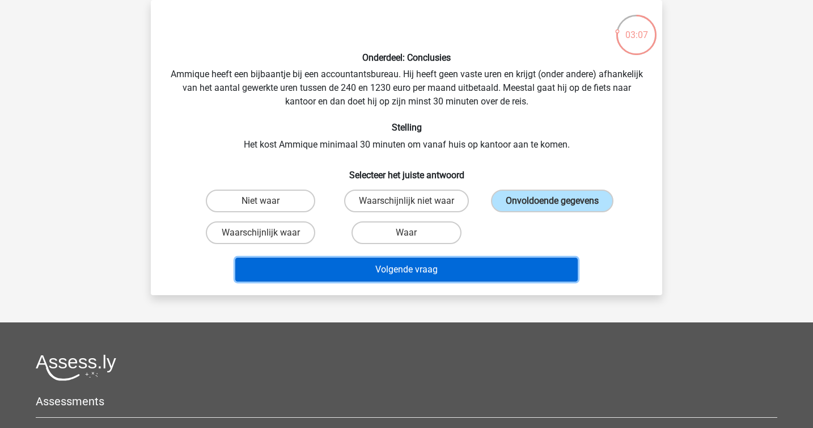
click at [493, 262] on button "Volgende vraag" at bounding box center [406, 269] width 343 height 24
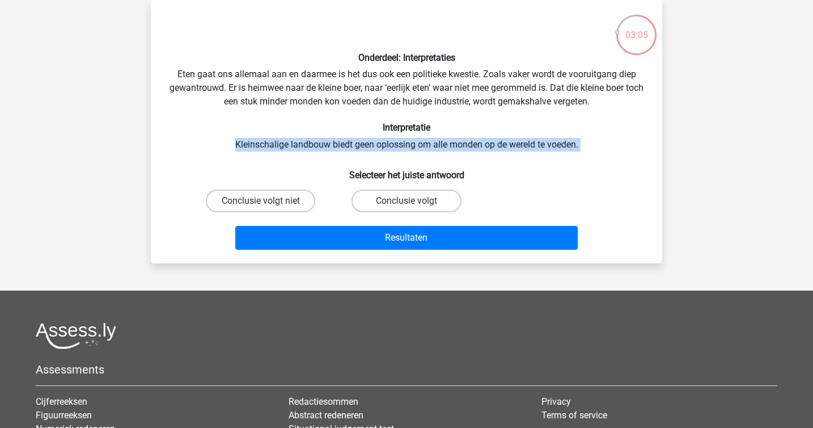
drag, startPoint x: 331, startPoint y: 137, endPoint x: 362, endPoint y: 160, distance: 39.4
click at [362, 160] on div "Onderdeel: Interpretaties Eten gaat ons allemaal aan en daarmee is het dus ook …" at bounding box center [406, 131] width 503 height 245
click at [362, 161] on h6 "Selecteer het juiste antwoord" at bounding box center [406, 171] width 475 height 20
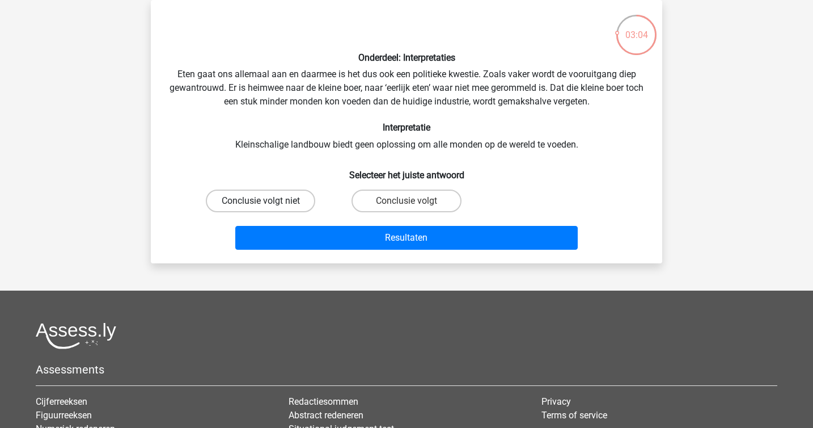
click at [279, 190] on label "Conclusie volgt niet" at bounding box center [260, 200] width 109 height 23
click at [268, 201] on input "Conclusie volgt niet" at bounding box center [264, 204] width 7 height 7
radio input "true"
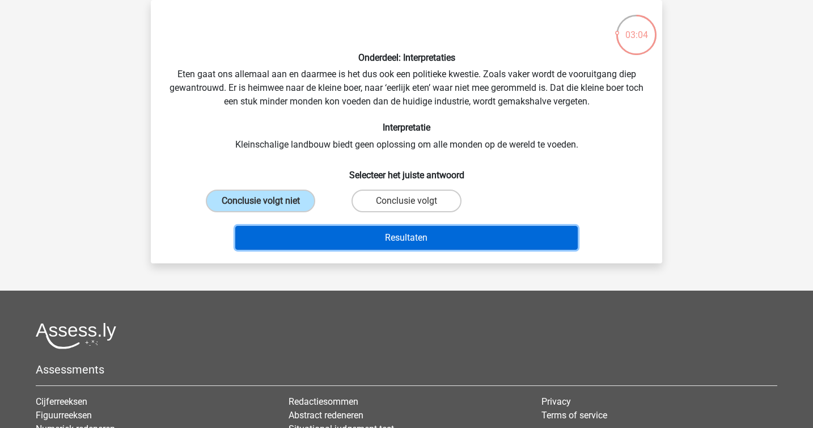
click at [325, 231] on button "Resultaten" at bounding box center [406, 238] width 343 height 24
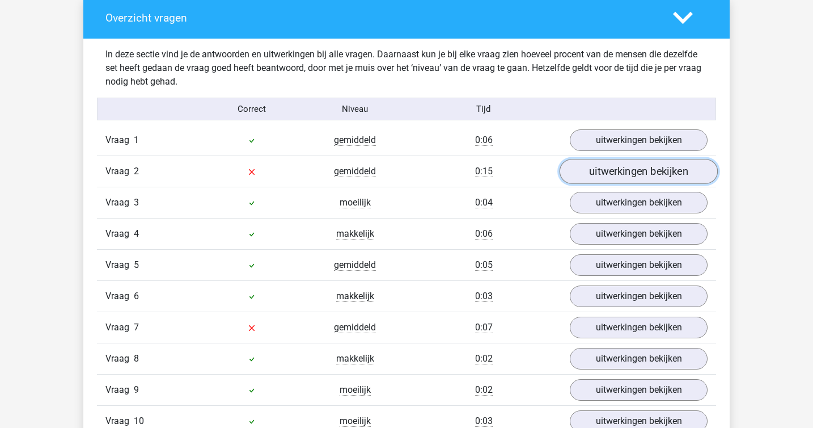
click at [614, 168] on link "uitwerkingen bekijken" at bounding box center [639, 171] width 158 height 25
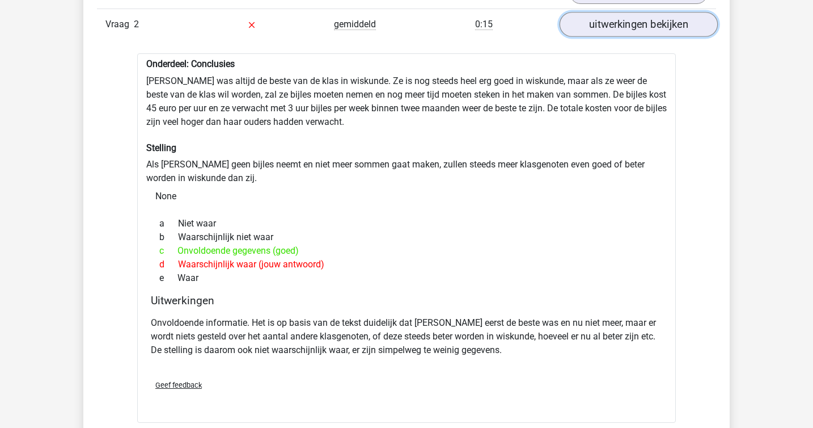
scroll to position [805, 0]
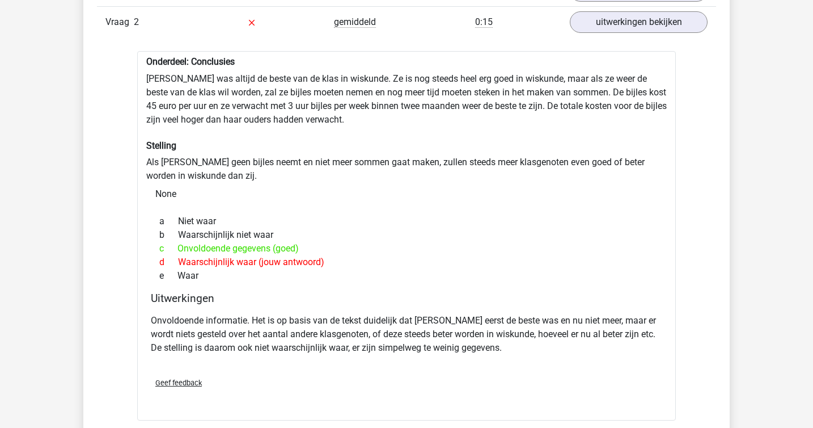
click at [480, 223] on div "a Niet waar" at bounding box center [407, 221] width 512 height 14
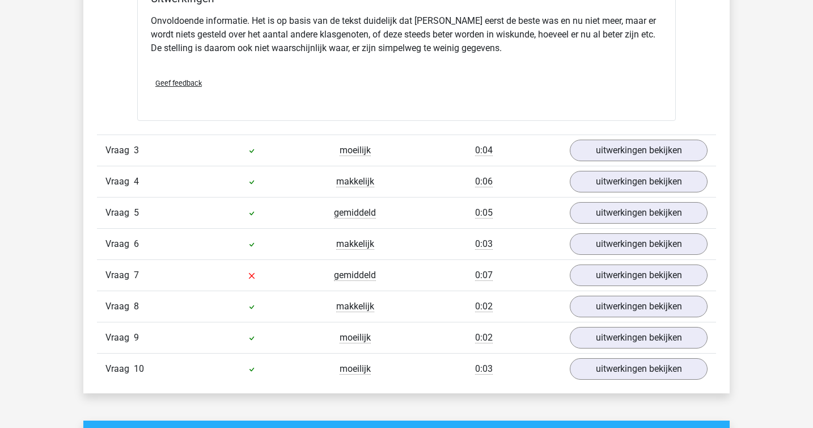
scroll to position [1111, 0]
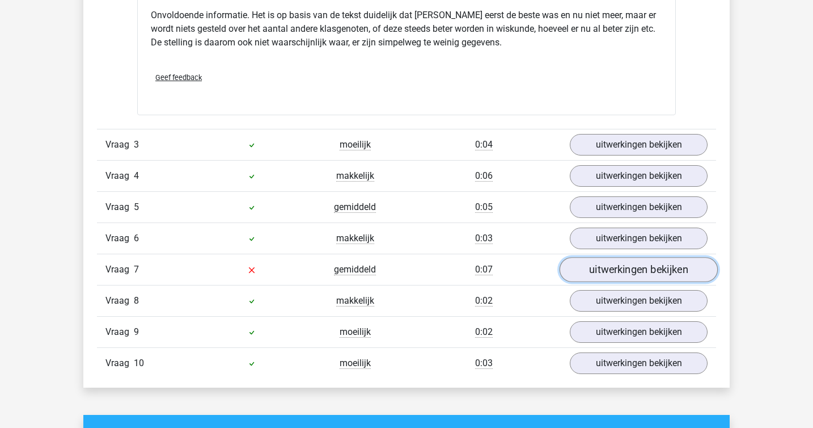
click at [607, 269] on link "uitwerkingen bekijken" at bounding box center [639, 269] width 158 height 25
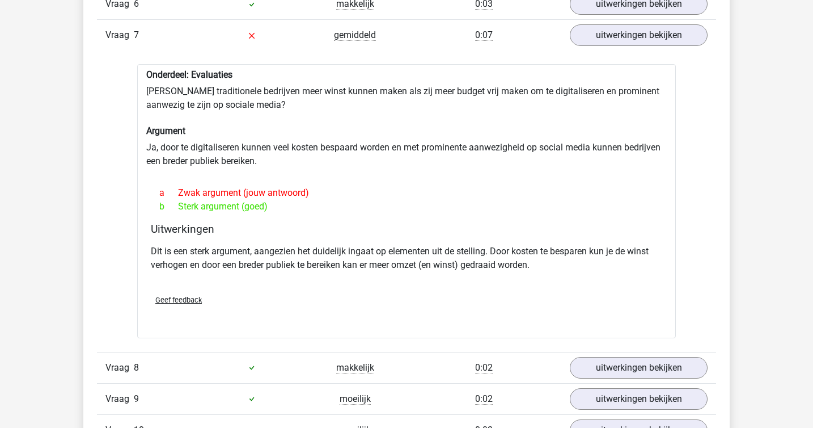
click at [455, 331] on div "Verstuur" at bounding box center [406, 324] width 521 height 18
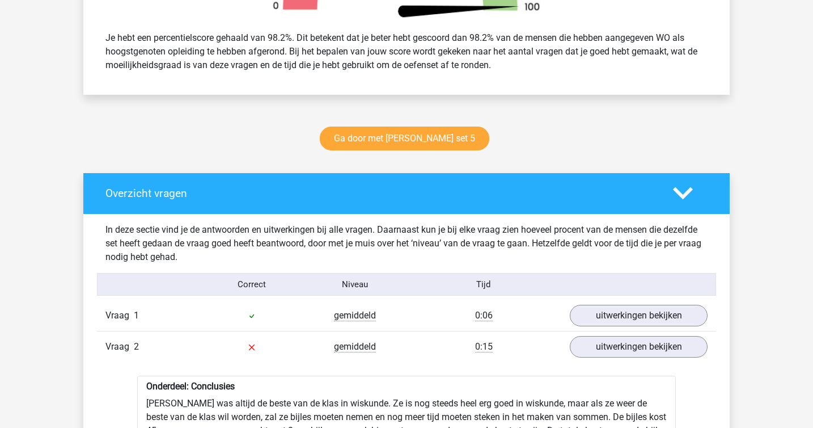
scroll to position [202, 0]
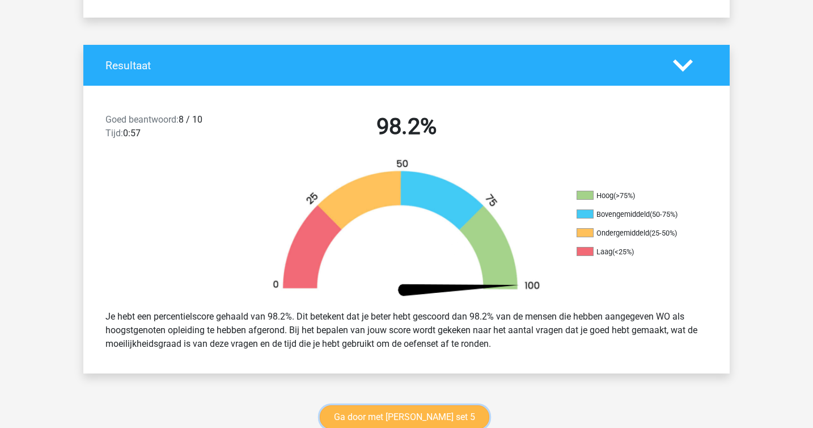
click at [408, 420] on link "Ga door met [PERSON_NAME] set 5" at bounding box center [405, 417] width 170 height 24
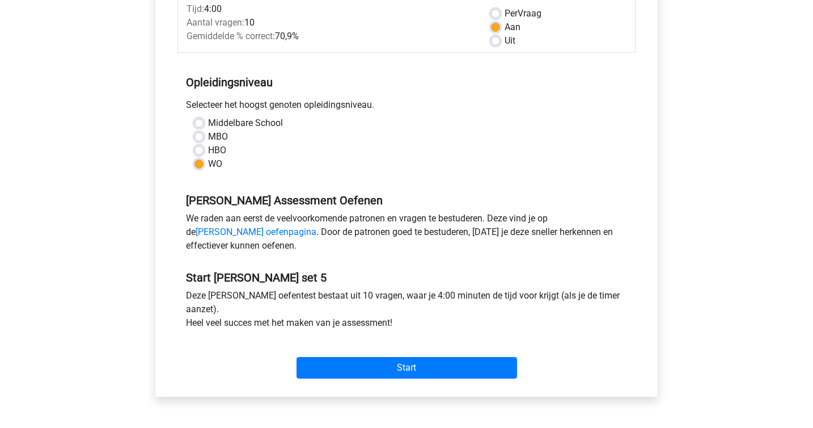
scroll to position [416, 0]
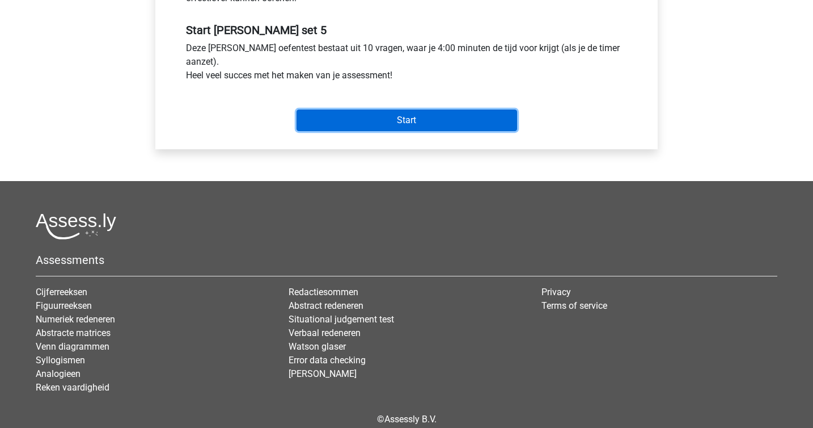
click at [442, 110] on input "Start" at bounding box center [407, 120] width 221 height 22
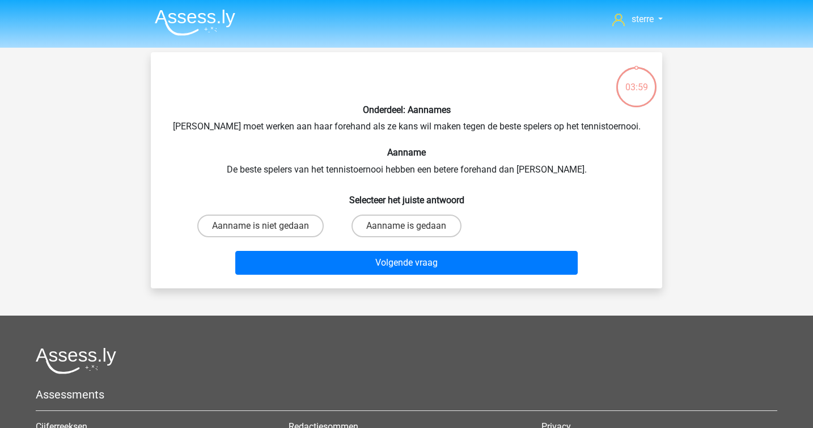
drag, startPoint x: 420, startPoint y: 168, endPoint x: 622, endPoint y: 193, distance: 204.0
click at [622, 192] on div "Onderdeel: Aannames Suzan moet werken aan haar forehand als ze kans wil maken t…" at bounding box center [406, 170] width 503 height 218
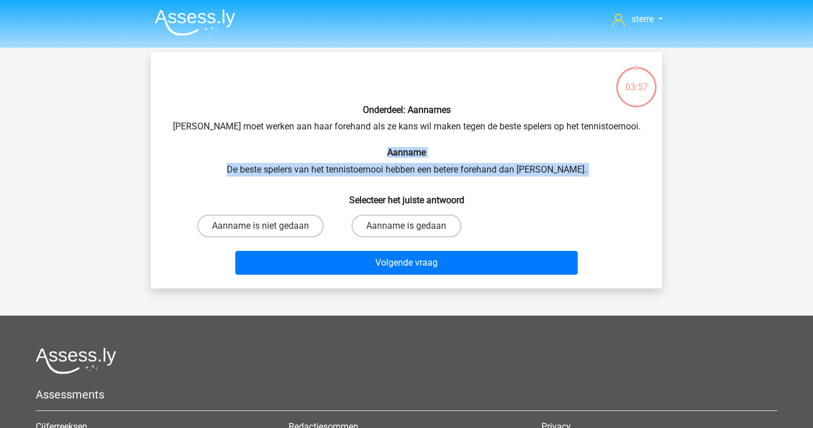
drag, startPoint x: 622, startPoint y: 193, endPoint x: 147, endPoint y: 152, distance: 477.0
click at [147, 152] on div "03:57 Vraag 1 van de 10 Categorie: watson glaser set 5 Onderdeel: Aannames Suza…" at bounding box center [407, 170] width 530 height 236
click at [271, 232] on label "Aanname is niet gedaan" at bounding box center [260, 225] width 126 height 23
click at [268, 232] on input "Aanname is niet gedaan" at bounding box center [264, 229] width 7 height 7
radio input "true"
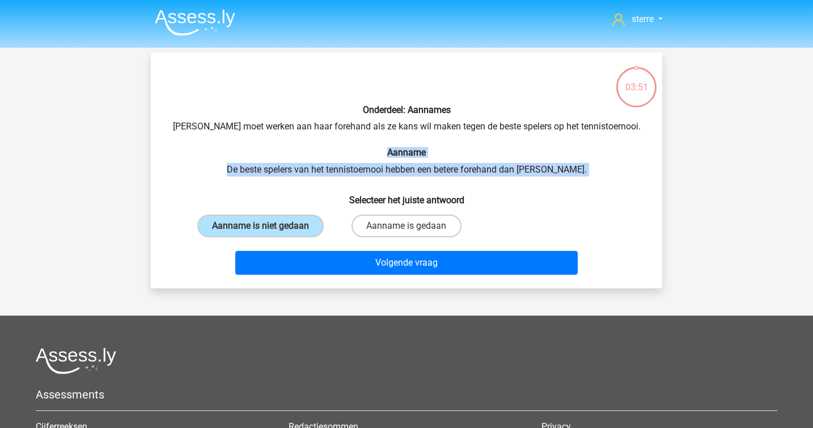
click at [433, 178] on div "Onderdeel: Aannames Suzan moet werken aan haar forehand als ze kans wil maken t…" at bounding box center [406, 170] width 503 height 218
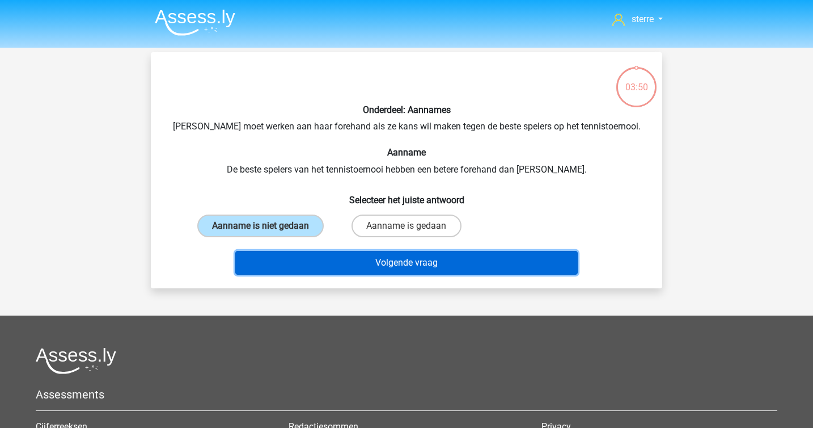
click at [492, 256] on button "Volgende vraag" at bounding box center [406, 263] width 343 height 24
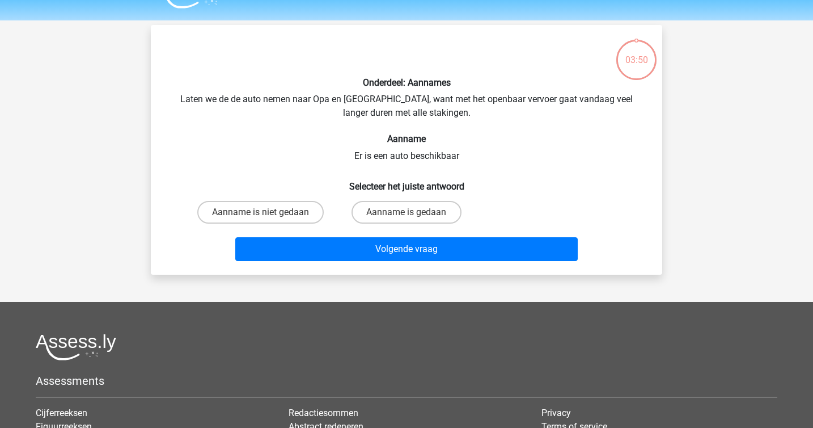
scroll to position [52, 0]
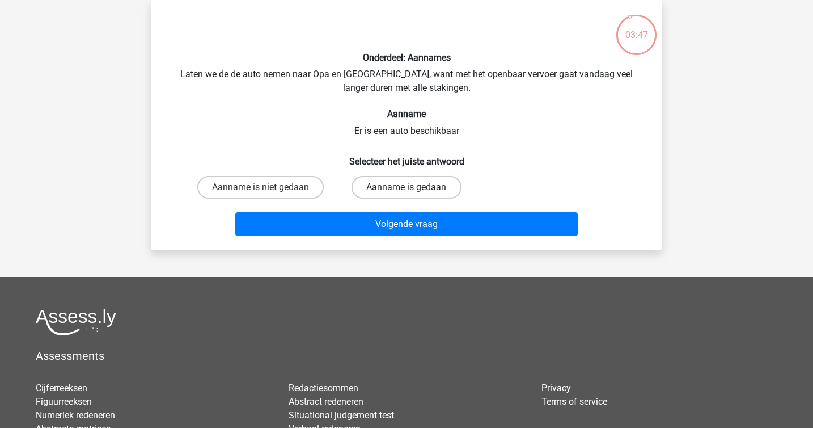
click at [423, 196] on label "Aanname is gedaan" at bounding box center [406, 187] width 109 height 23
click at [414, 195] on input "Aanname is gedaan" at bounding box center [410, 190] width 7 height 7
radio input "true"
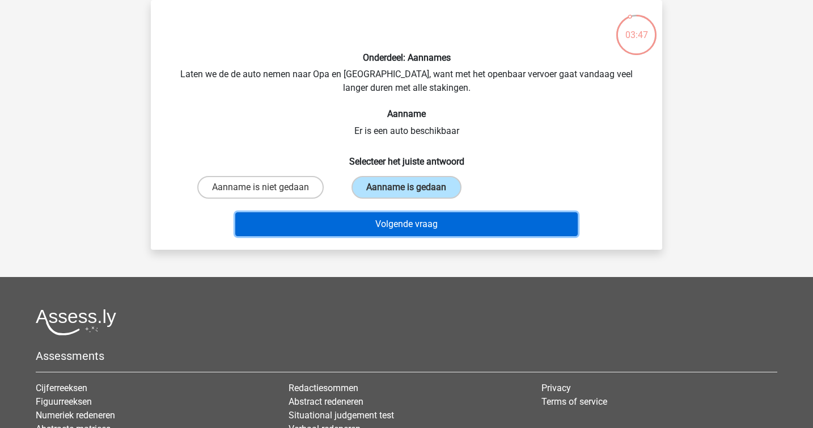
click at [434, 222] on button "Volgende vraag" at bounding box center [406, 224] width 343 height 24
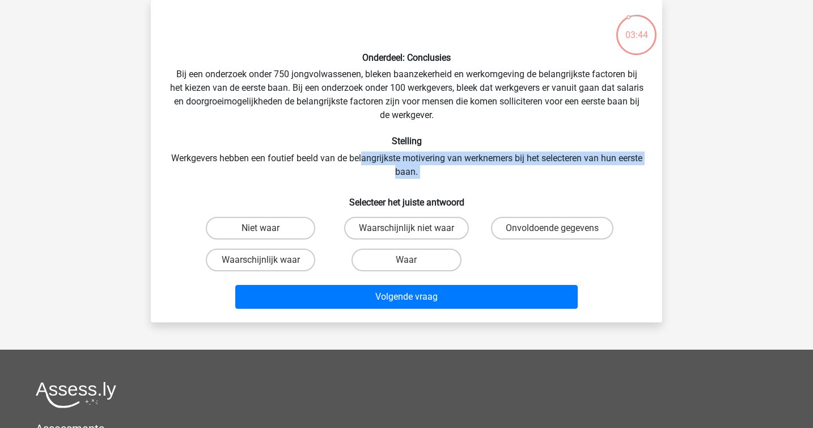
drag, startPoint x: 374, startPoint y: 157, endPoint x: 451, endPoint y: 180, distance: 80.7
click at [449, 180] on div "Onderdeel: Conclusies Bij een onderzoek onder 750 jongvolwassenen, bleken baanz…" at bounding box center [406, 161] width 503 height 304
click at [451, 180] on div "Onderdeel: Conclusies Bij een onderzoek onder 750 jongvolwassenen, bleken baanz…" at bounding box center [406, 161] width 503 height 304
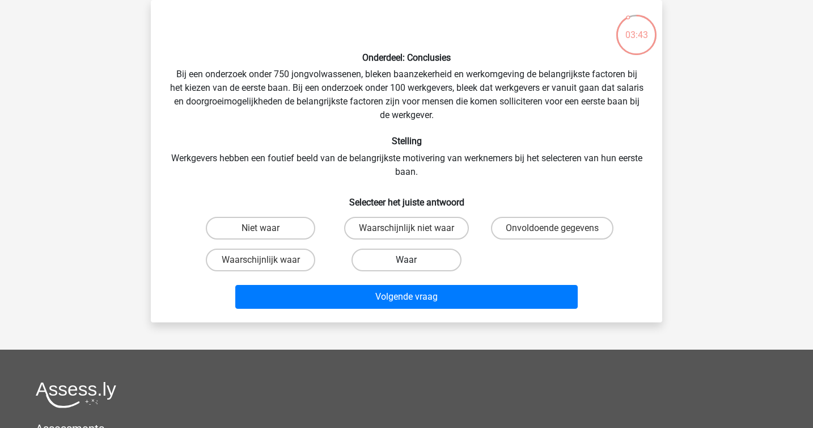
click at [416, 260] on label "Waar" at bounding box center [406, 259] width 109 height 23
click at [414, 260] on input "Waar" at bounding box center [410, 263] width 7 height 7
radio input "true"
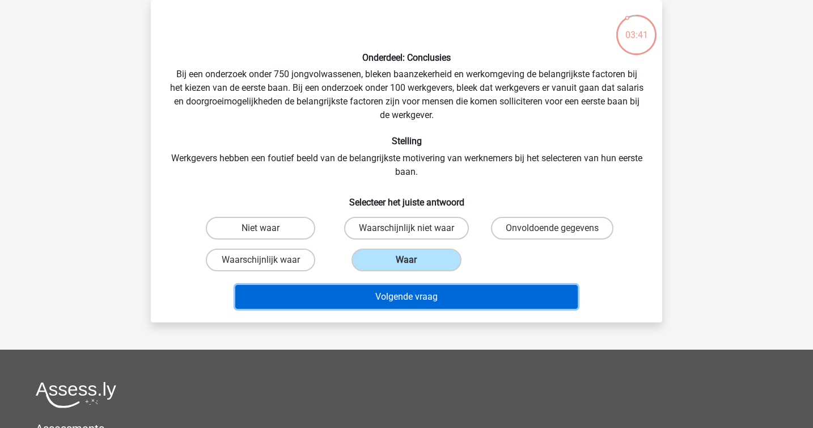
click at [459, 293] on button "Volgende vraag" at bounding box center [406, 297] width 343 height 24
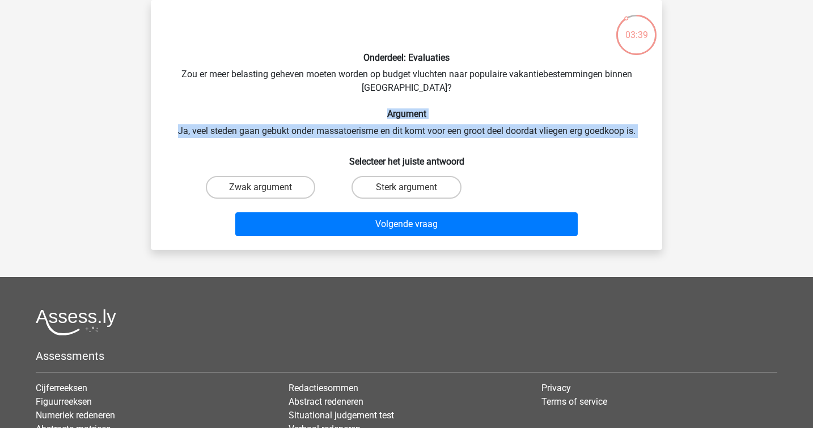
drag, startPoint x: 270, startPoint y: 109, endPoint x: 328, endPoint y: 141, distance: 65.7
click at [328, 141] on div "Onderdeel: Evaluaties Zou er meer belasting geheven moeten worden op budget vlu…" at bounding box center [406, 124] width 503 height 231
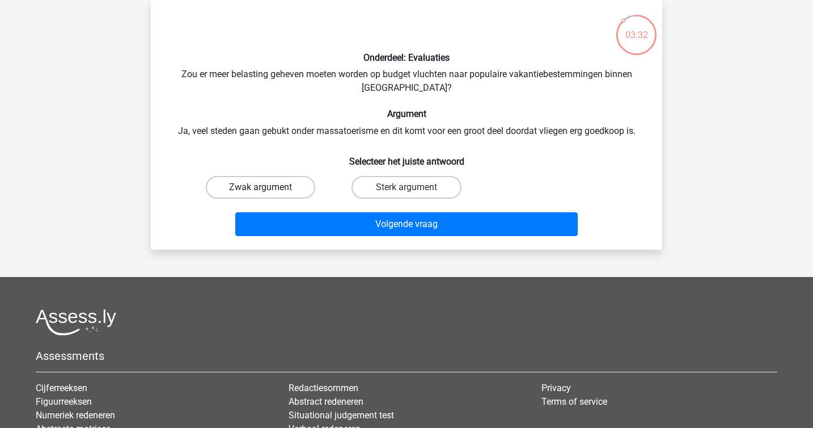
click at [282, 190] on label "Zwak argument" at bounding box center [260, 187] width 109 height 23
click at [268, 190] on input "Zwak argument" at bounding box center [264, 190] width 7 height 7
radio input "true"
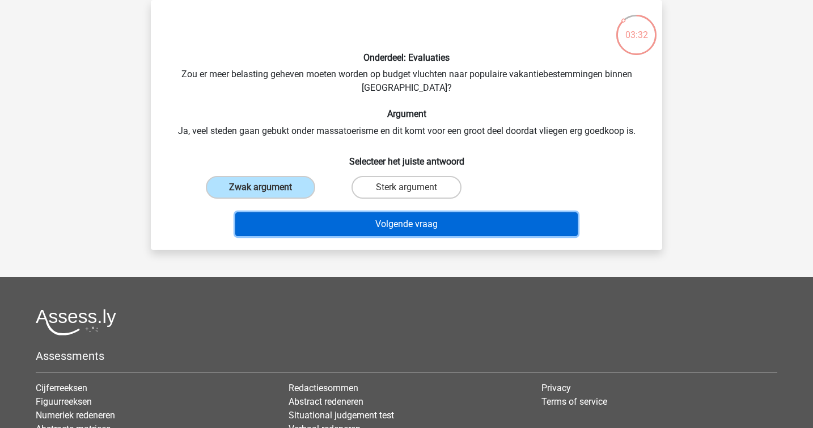
click at [341, 221] on button "Volgende vraag" at bounding box center [406, 224] width 343 height 24
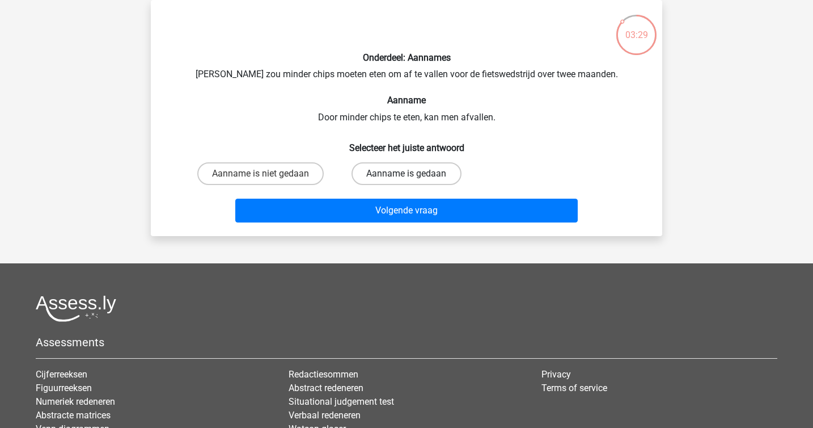
click at [397, 162] on label "Aanname is gedaan" at bounding box center [406, 173] width 109 height 23
click at [407, 174] on input "Aanname is gedaan" at bounding box center [410, 177] width 7 height 7
radio input "true"
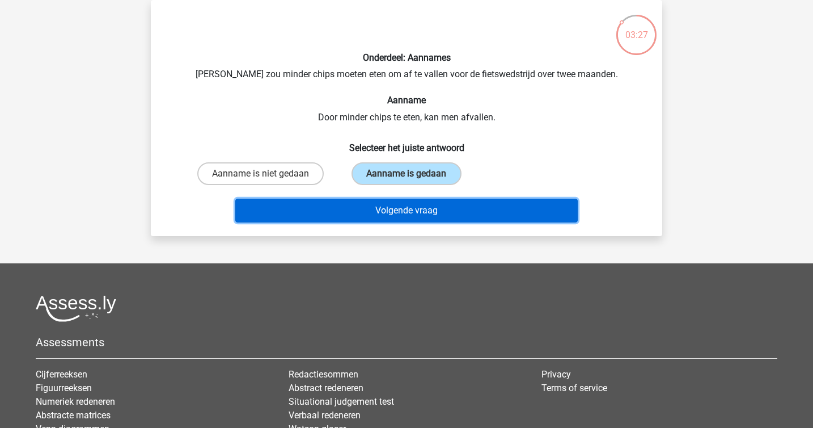
click at [437, 208] on button "Volgende vraag" at bounding box center [406, 211] width 343 height 24
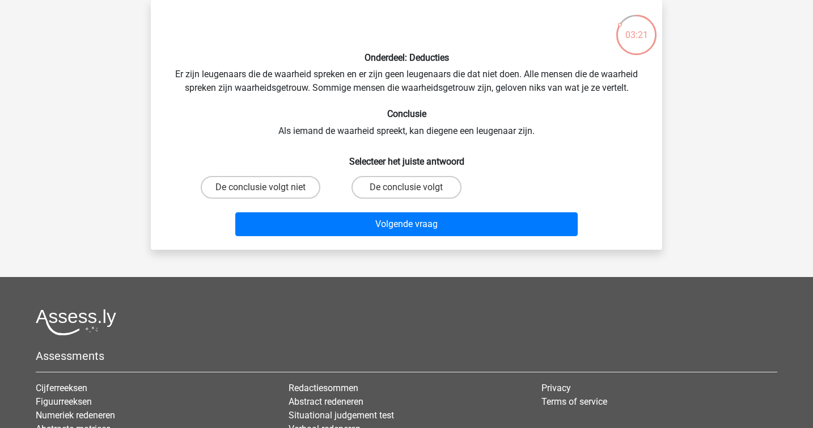
click at [271, 174] on div "De conclusie volgt niet" at bounding box center [261, 187] width 146 height 32
click at [273, 178] on label "De conclusie volgt niet" at bounding box center [261, 187] width 120 height 23
click at [268, 187] on input "De conclusie volgt niet" at bounding box center [264, 190] width 7 height 7
radio input "true"
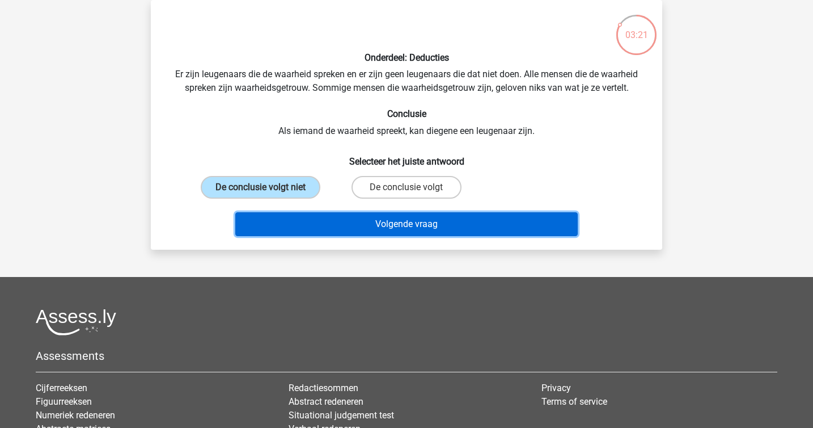
click at [345, 218] on button "Volgende vraag" at bounding box center [406, 224] width 343 height 24
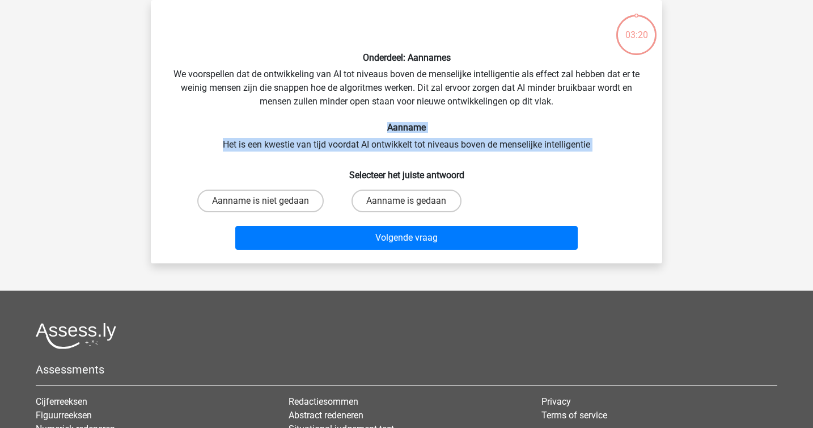
drag, startPoint x: 334, startPoint y: 151, endPoint x: 295, endPoint y: 123, distance: 48.3
click at [295, 124] on div "Onderdeel: Aannames We voorspellen dat de ontwikkeling van AI tot niveaus boven…" at bounding box center [406, 131] width 503 height 245
click at [295, 123] on h6 "Aanname" at bounding box center [406, 127] width 475 height 11
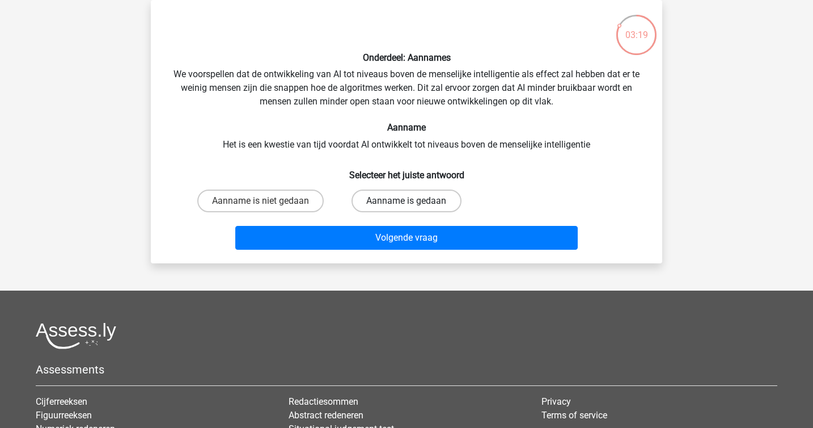
click at [412, 200] on label "Aanname is gedaan" at bounding box center [406, 200] width 109 height 23
click at [412, 201] on input "Aanname is gedaan" at bounding box center [410, 204] width 7 height 7
radio input "true"
click at [296, 199] on label "Aanname is niet gedaan" at bounding box center [260, 200] width 126 height 23
click at [268, 201] on input "Aanname is niet gedaan" at bounding box center [264, 204] width 7 height 7
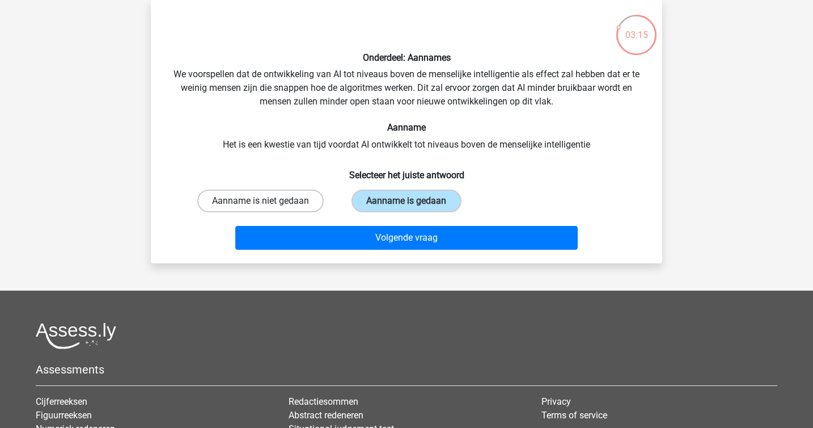
radio input "true"
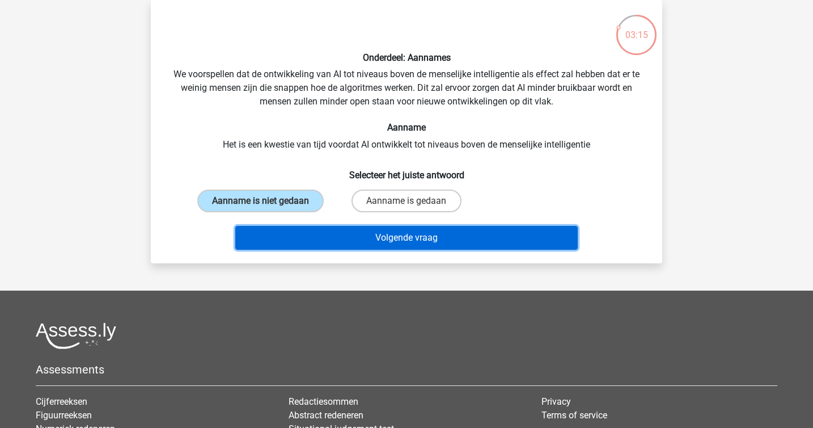
click at [362, 244] on button "Volgende vraag" at bounding box center [406, 238] width 343 height 24
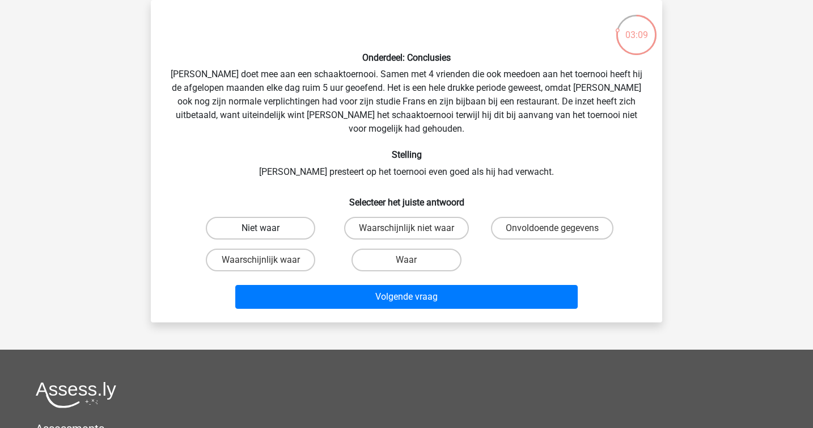
click at [291, 218] on label "Niet waar" at bounding box center [260, 228] width 109 height 23
click at [268, 228] on input "Niet waar" at bounding box center [264, 231] width 7 height 7
radio input "true"
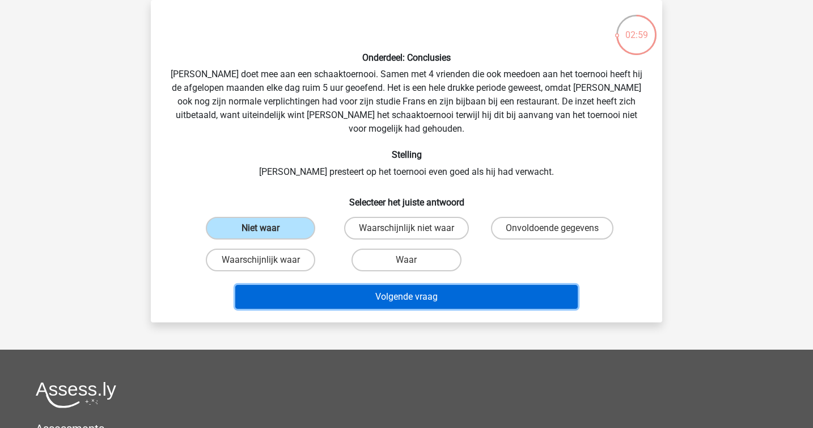
click at [383, 285] on button "Volgende vraag" at bounding box center [406, 297] width 343 height 24
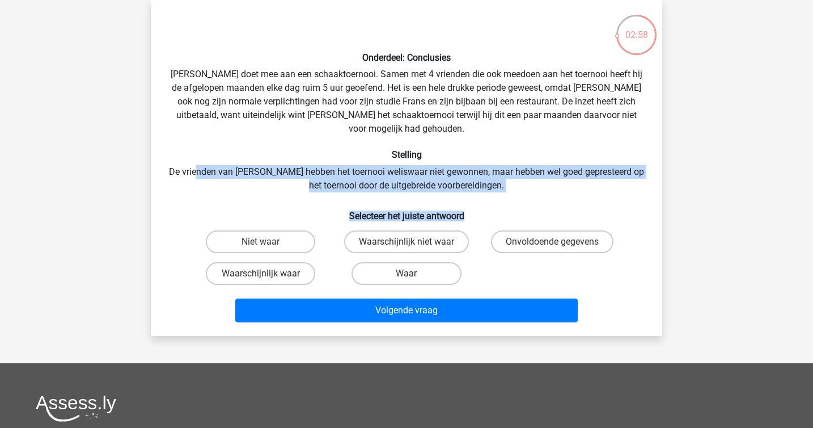
drag, startPoint x: 208, startPoint y: 152, endPoint x: 545, endPoint y: 201, distance: 340.4
click at [544, 200] on div "Onderdeel: Conclusies Pablo doet mee aan een schaaktoernooi. Samen met 4 vriend…" at bounding box center [406, 168] width 503 height 318
click at [545, 201] on h6 "Selecteer het juiste antwoord" at bounding box center [406, 211] width 475 height 20
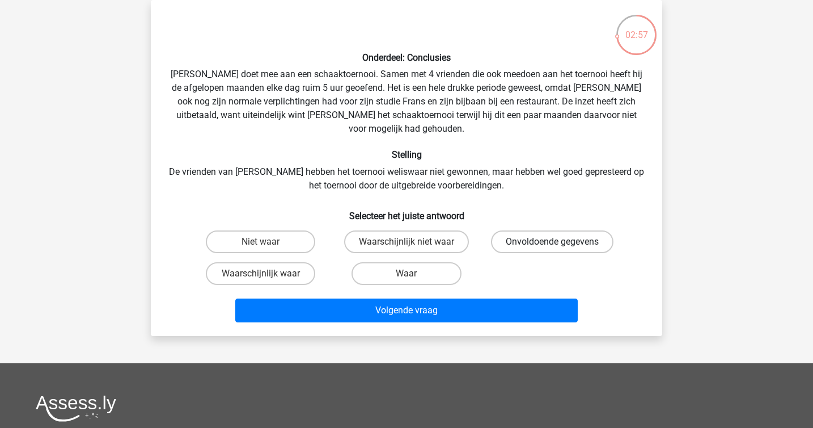
click at [551, 230] on label "Onvoldoende gegevens" at bounding box center [552, 241] width 123 height 23
click at [552, 242] on input "Onvoldoende gegevens" at bounding box center [555, 245] width 7 height 7
radio input "true"
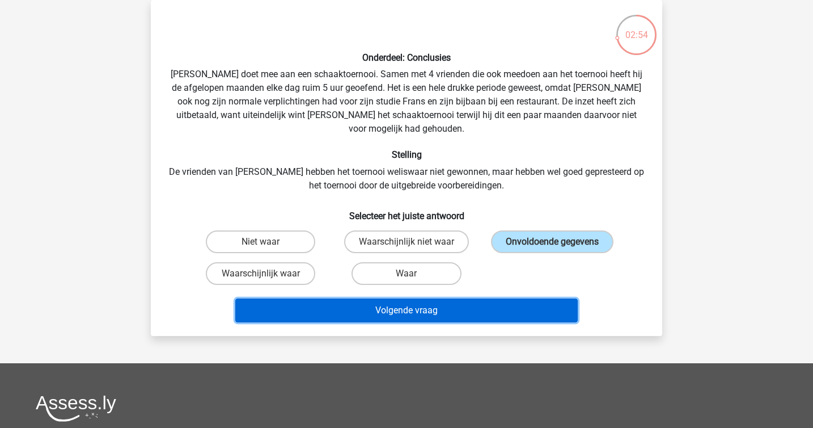
click at [465, 298] on button "Volgende vraag" at bounding box center [406, 310] width 343 height 24
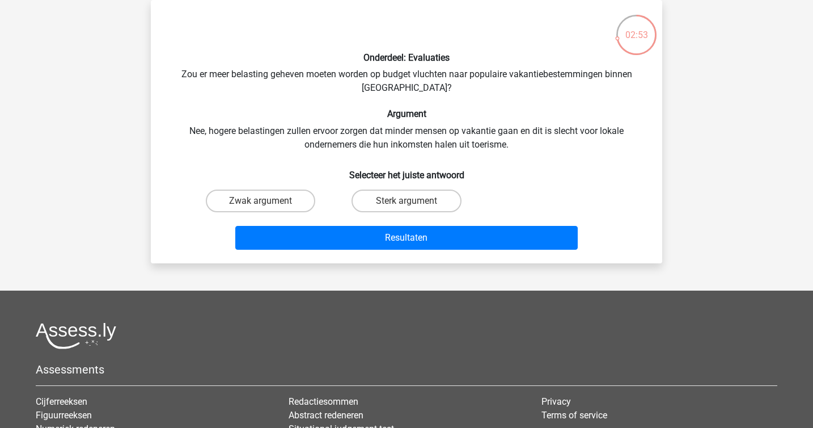
click at [353, 155] on div "Onderdeel: Evaluaties Zou er meer belasting geheven moeten worden op budget vlu…" at bounding box center [406, 131] width 503 height 245
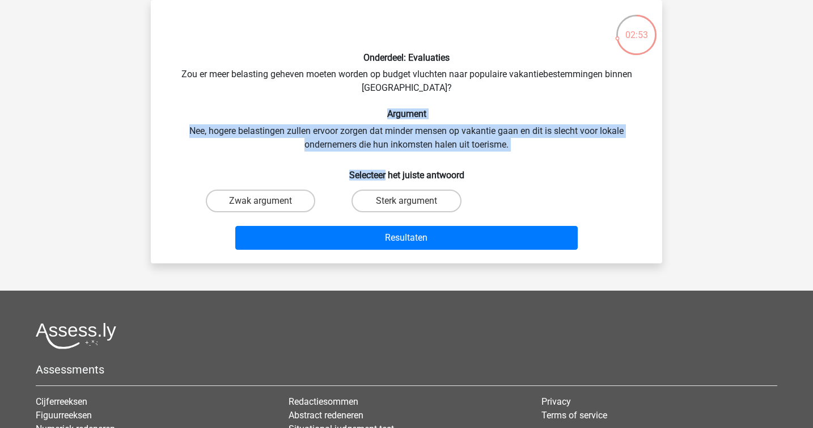
drag, startPoint x: 353, startPoint y: 155, endPoint x: 205, endPoint y: 119, distance: 153.0
click at [205, 119] on div "Onderdeel: Evaluaties Zou er meer belasting geheven moeten worden op budget vlu…" at bounding box center [406, 131] width 503 height 245
click at [205, 119] on h6 "Argument" at bounding box center [406, 113] width 475 height 11
drag, startPoint x: 205, startPoint y: 119, endPoint x: 622, endPoint y: 142, distance: 417.5
click at [622, 142] on div "Onderdeel: Evaluaties Zou er meer belasting geheven moeten worden op budget vlu…" at bounding box center [406, 131] width 503 height 245
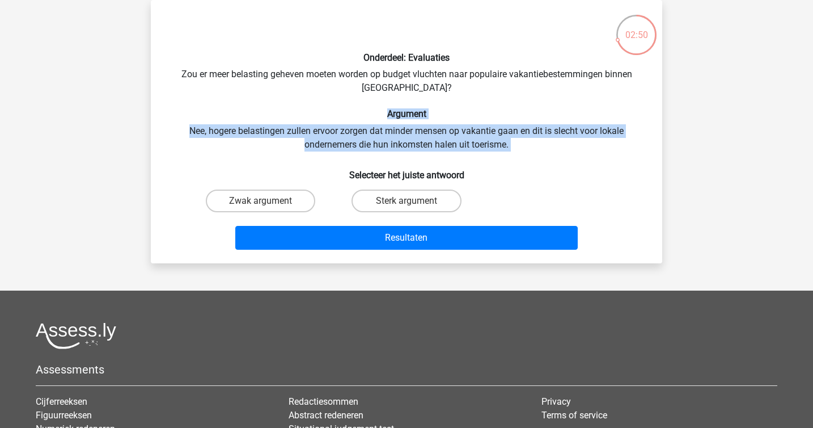
click at [603, 140] on div "Onderdeel: Evaluaties Zou er meer belasting geheven moeten worden op budget vlu…" at bounding box center [406, 131] width 503 height 245
drag, startPoint x: 584, startPoint y: 140, endPoint x: 260, endPoint y: 136, distance: 323.3
click at [260, 136] on div "Onderdeel: Evaluaties Zou er meer belasting geheven moeten worden op budget vlu…" at bounding box center [406, 131] width 503 height 245
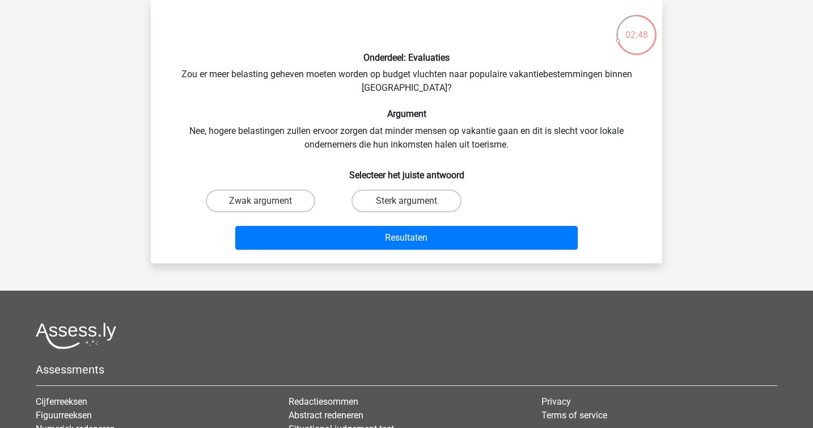
click at [392, 187] on div "Sterk argument" at bounding box center [406, 201] width 146 height 32
click at [394, 195] on label "Sterk argument" at bounding box center [406, 200] width 109 height 23
click at [407, 201] on input "Sterk argument" at bounding box center [410, 204] width 7 height 7
radio input "true"
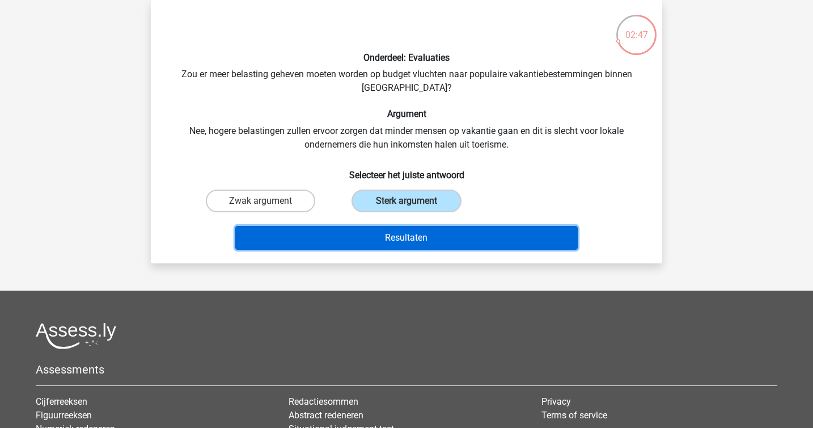
click at [408, 242] on button "Resultaten" at bounding box center [406, 238] width 343 height 24
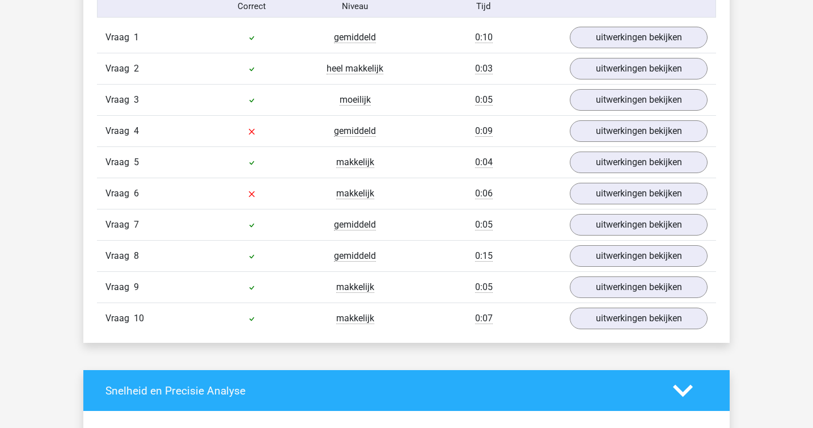
scroll to position [779, 0]
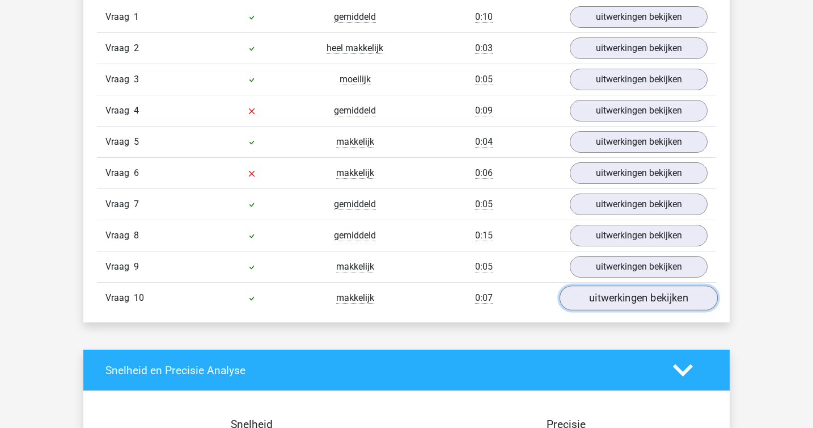
click at [616, 289] on link "uitwerkingen bekijken" at bounding box center [639, 297] width 158 height 25
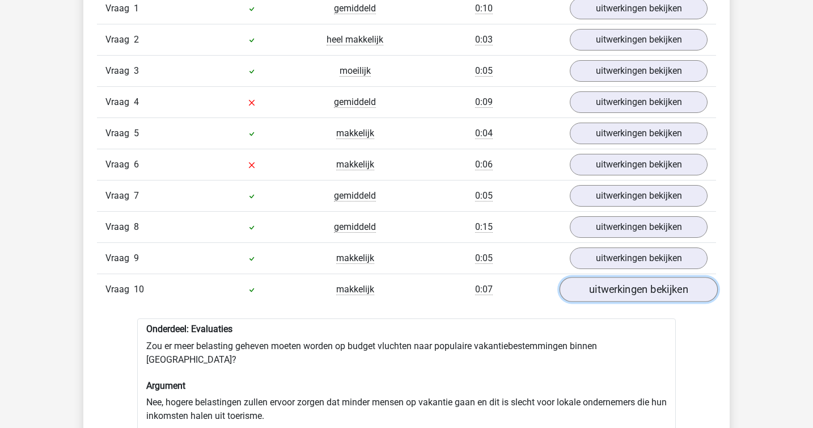
scroll to position [782, 0]
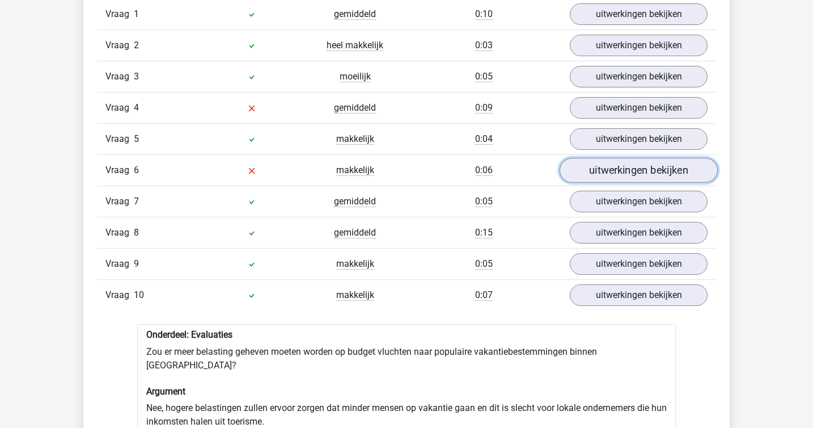
click at [634, 168] on link "uitwerkingen bekijken" at bounding box center [639, 170] width 158 height 25
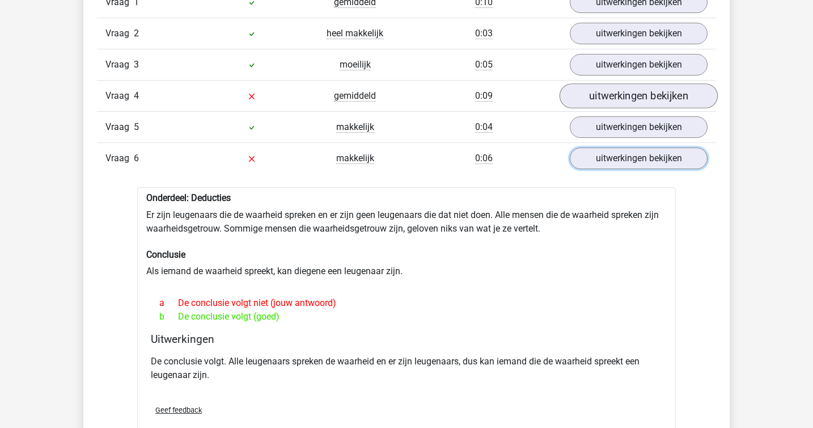
scroll to position [792, 0]
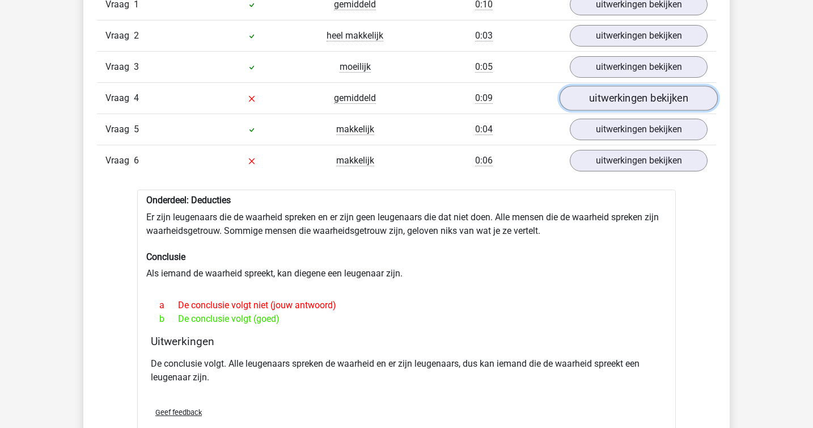
click at [583, 92] on link "uitwerkingen bekijken" at bounding box center [639, 98] width 158 height 25
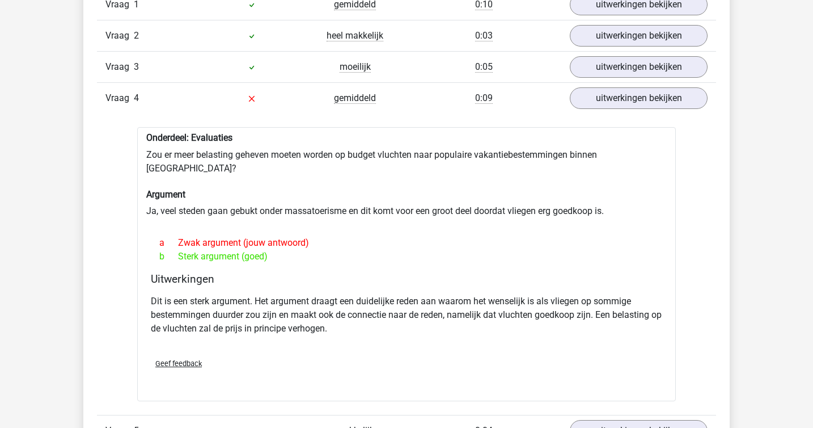
click at [400, 172] on div "Onderdeel: Evaluaties Zou er meer belasting geheven moeten worden op budget vlu…" at bounding box center [406, 264] width 539 height 274
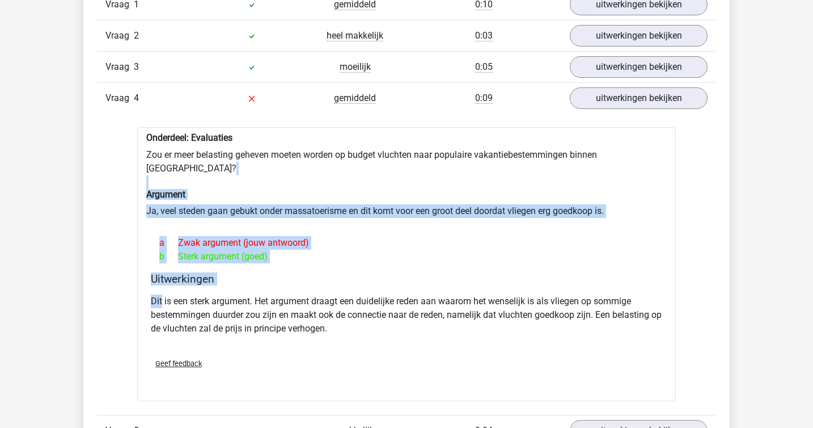
drag, startPoint x: 400, startPoint y: 172, endPoint x: 643, endPoint y: 280, distance: 265.8
click at [643, 282] on div "Onderdeel: Evaluaties Zou er meer belasting geheven moeten worden op budget vlu…" at bounding box center [406, 264] width 539 height 274
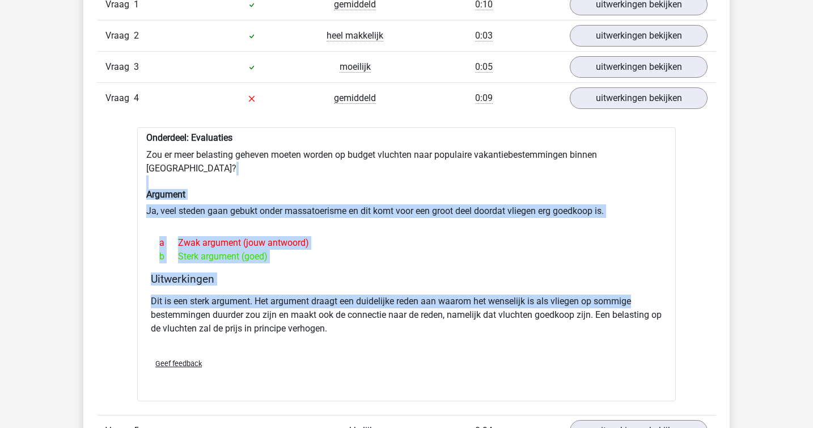
click at [643, 290] on div "Dit is een sterk argument. Het argument draagt een duidelijke reden aan waarom …" at bounding box center [407, 319] width 512 height 59
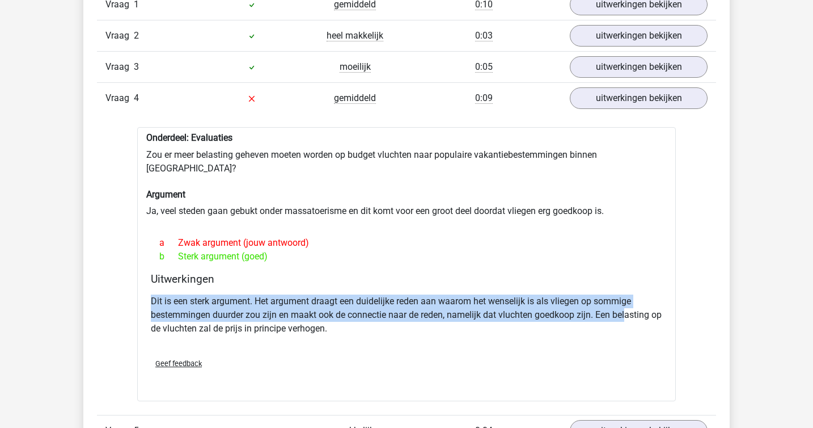
drag, startPoint x: 580, startPoint y: 275, endPoint x: 631, endPoint y: 302, distance: 57.6
click at [631, 302] on div "Uitwerkingen Dit is een sterk argument. Het argument draagt een duidelijke rede…" at bounding box center [406, 310] width 521 height 77
click at [631, 302] on p "Dit is een sterk argument. Het argument draagt een duidelijke reden aan waarom …" at bounding box center [407, 314] width 512 height 41
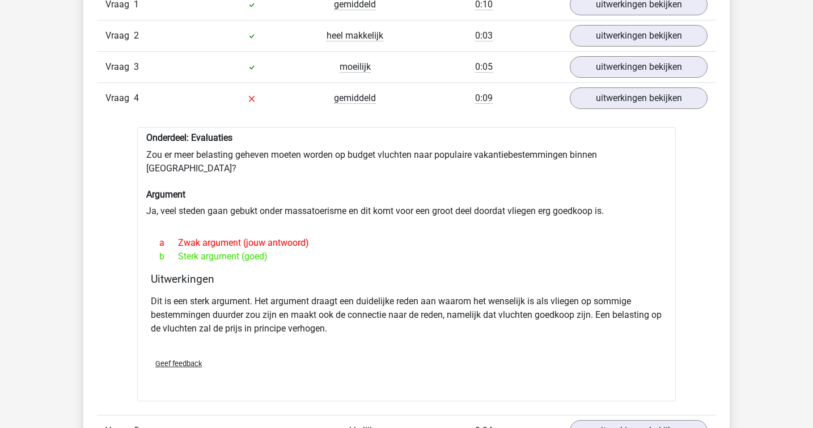
drag, startPoint x: 551, startPoint y: 225, endPoint x: 487, endPoint y: 178, distance: 79.4
click at [487, 178] on div "Onderdeel: Evaluaties Zou er meer belasting geheven moeten worden op budget vlu…" at bounding box center [406, 264] width 539 height 274
click at [487, 189] on h6 "Argument" at bounding box center [406, 194] width 521 height 11
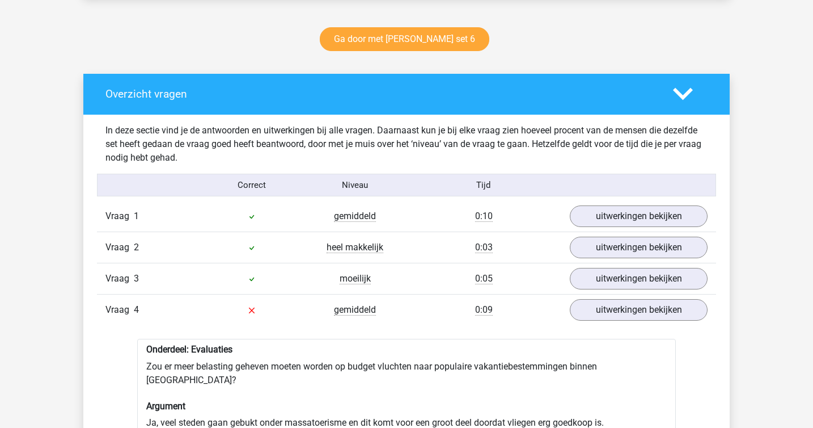
scroll to position [579, 0]
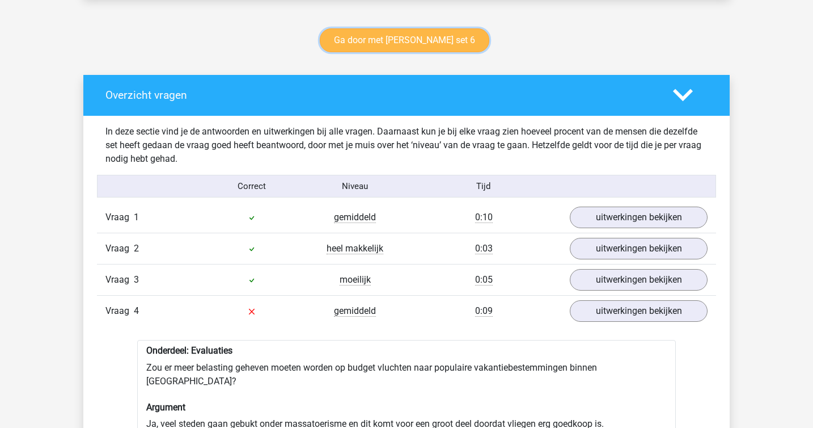
click at [420, 42] on link "Ga door met [PERSON_NAME] set 6" at bounding box center [405, 40] width 170 height 24
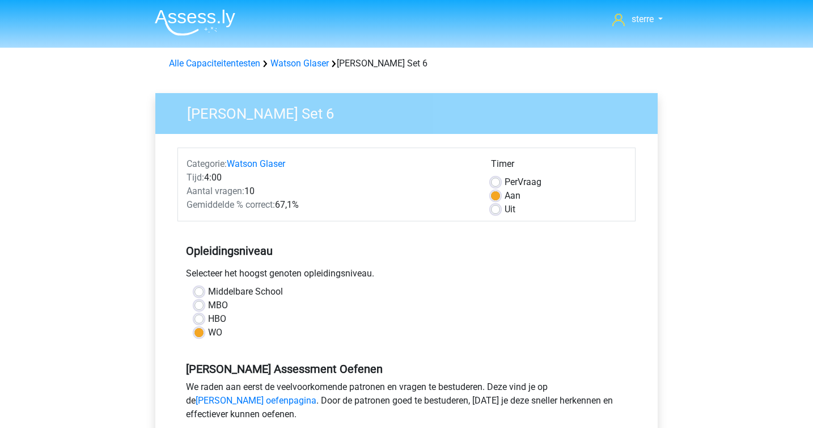
scroll to position [288, 0]
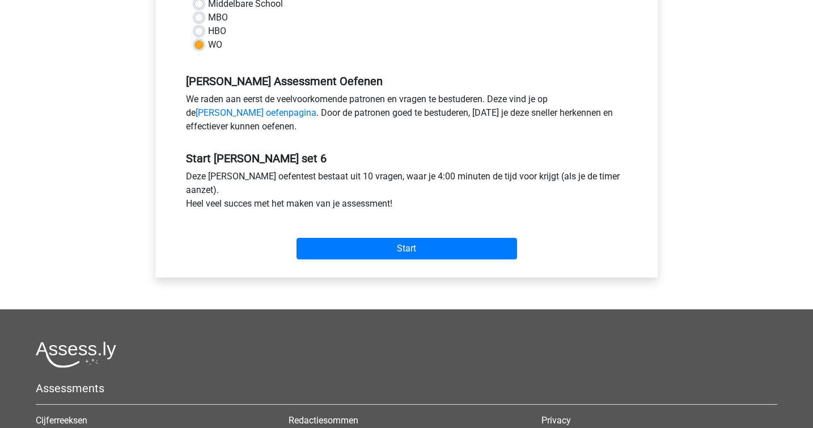
click at [430, 260] on div "Start" at bounding box center [407, 239] width 458 height 49
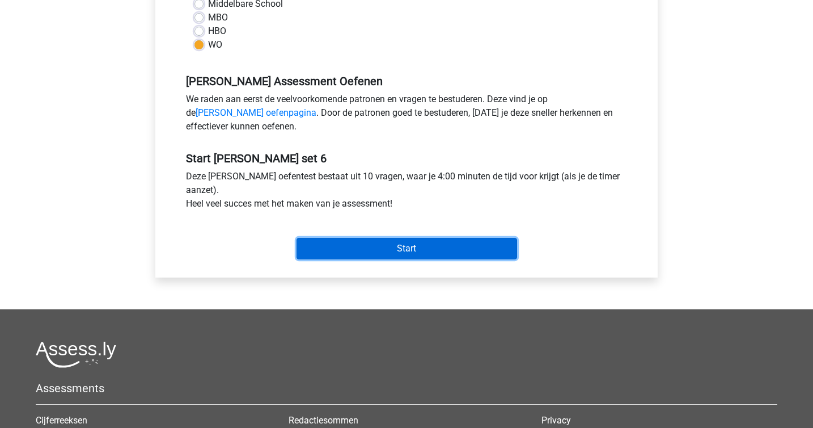
click at [418, 244] on input "Start" at bounding box center [407, 249] width 221 height 22
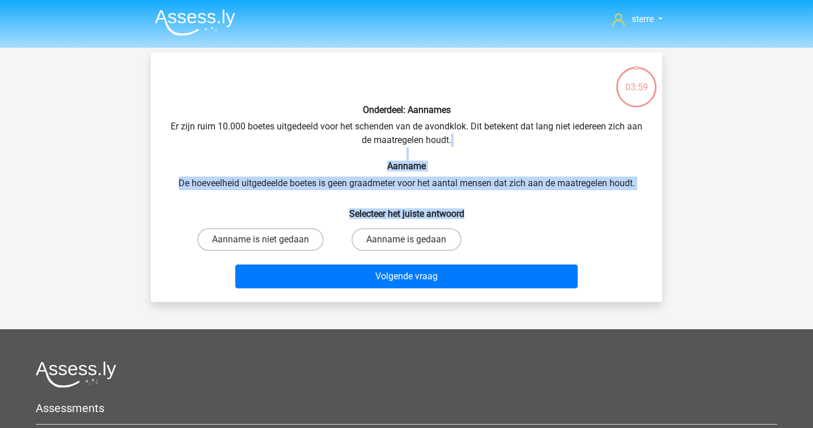
drag, startPoint x: 251, startPoint y: 154, endPoint x: 534, endPoint y: 213, distance: 289.0
click at [535, 213] on div "Onderdeel: Aannames Er zijn ruim 10.000 boetes uitgedeeld voor het schenden van…" at bounding box center [406, 176] width 503 height 231
click at [531, 213] on h6 "Selecteer het juiste antwoord" at bounding box center [406, 209] width 475 height 20
drag, startPoint x: 531, startPoint y: 213, endPoint x: 332, endPoint y: 162, distance: 205.5
click at [332, 162] on div "Onderdeel: Aannames Er zijn ruim 10.000 boetes uitgedeeld voor het schenden van…" at bounding box center [406, 176] width 503 height 231
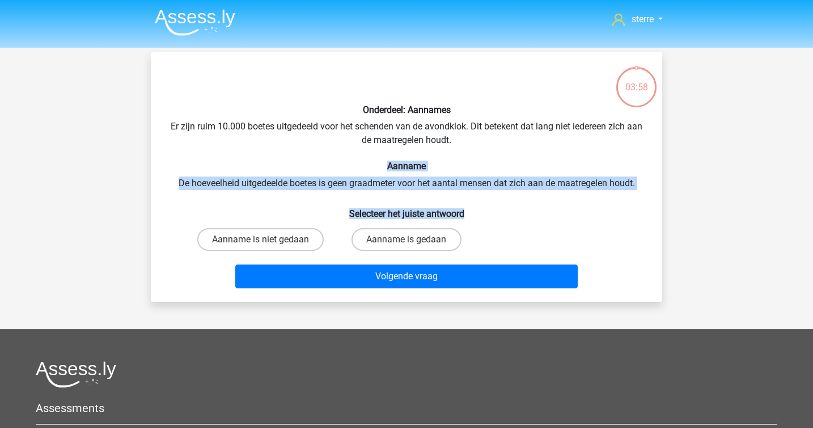
click at [332, 162] on h6 "Aanname" at bounding box center [406, 166] width 475 height 11
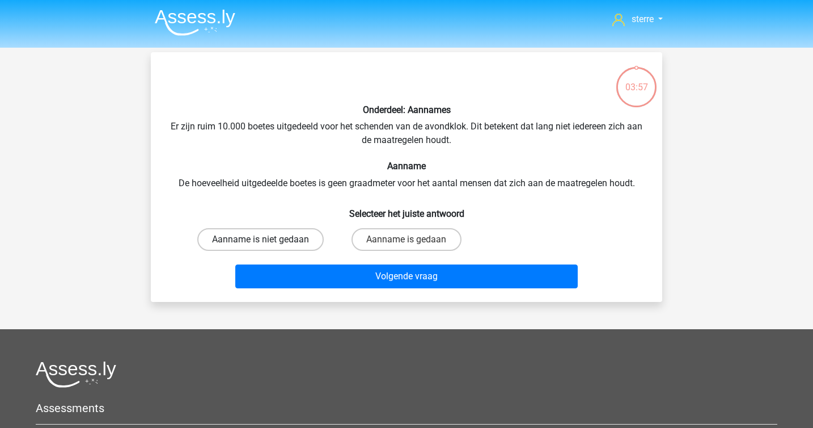
click at [270, 242] on label "Aanname is niet gedaan" at bounding box center [260, 239] width 126 height 23
click at [268, 242] on input "Aanname is niet gedaan" at bounding box center [264, 242] width 7 height 7
radio input "true"
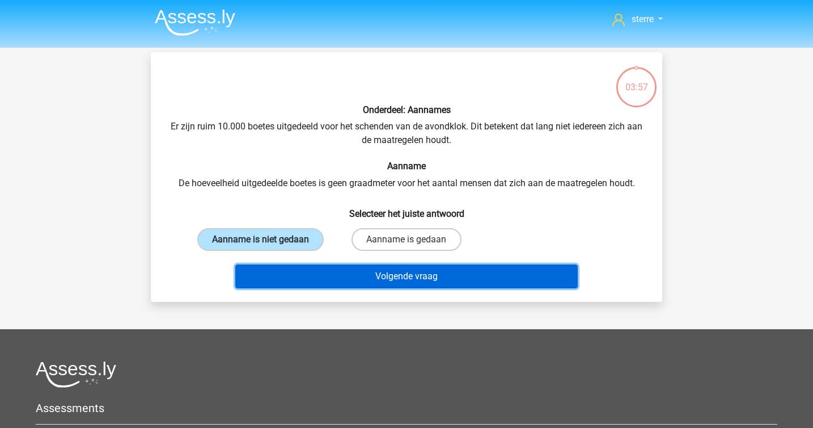
click at [343, 269] on button "Volgende vraag" at bounding box center [406, 276] width 343 height 24
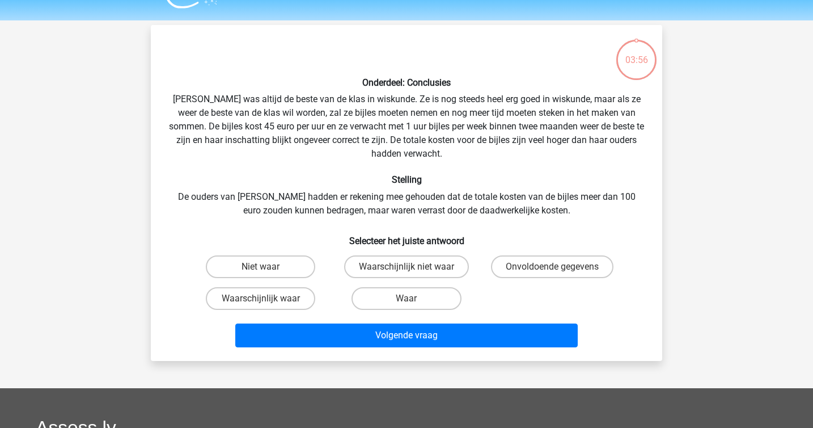
scroll to position [52, 0]
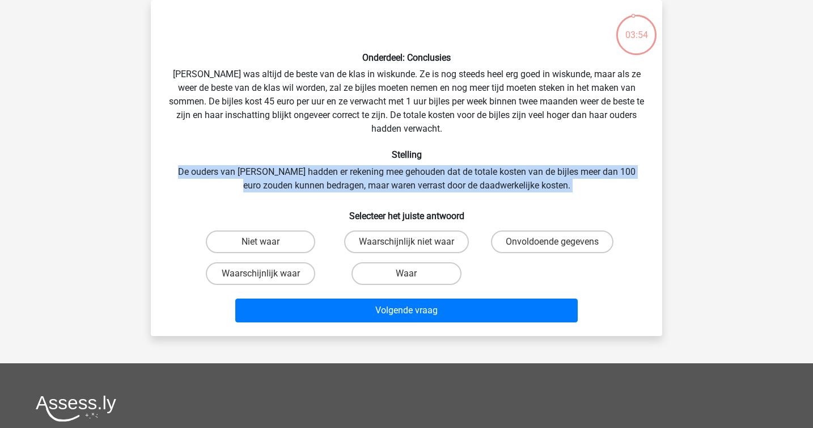
drag, startPoint x: 213, startPoint y: 161, endPoint x: 637, endPoint y: 205, distance: 427.1
click at [637, 205] on div "Onderdeel: Conclusies Maria was altijd de beste van de klas in wiskunde. Ze is …" at bounding box center [406, 168] width 503 height 318
click at [311, 272] on label "Waarschijnlijk waar" at bounding box center [260, 273] width 109 height 23
click at [268, 273] on input "Waarschijnlijk waar" at bounding box center [264, 276] width 7 height 7
radio input "true"
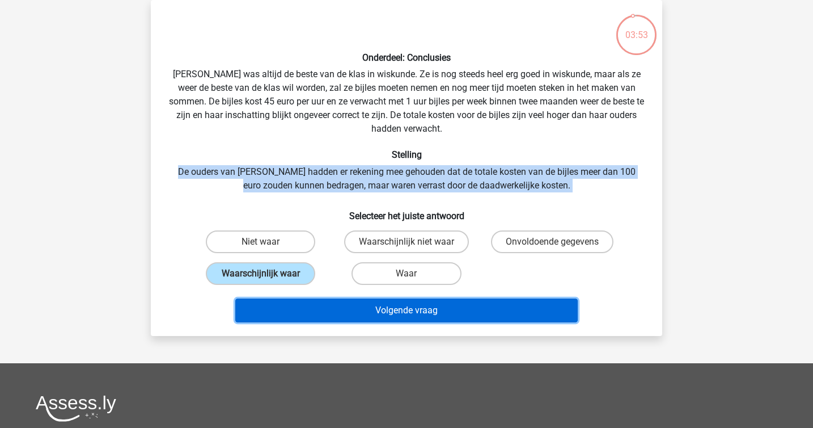
click at [371, 310] on button "Volgende vraag" at bounding box center [406, 310] width 343 height 24
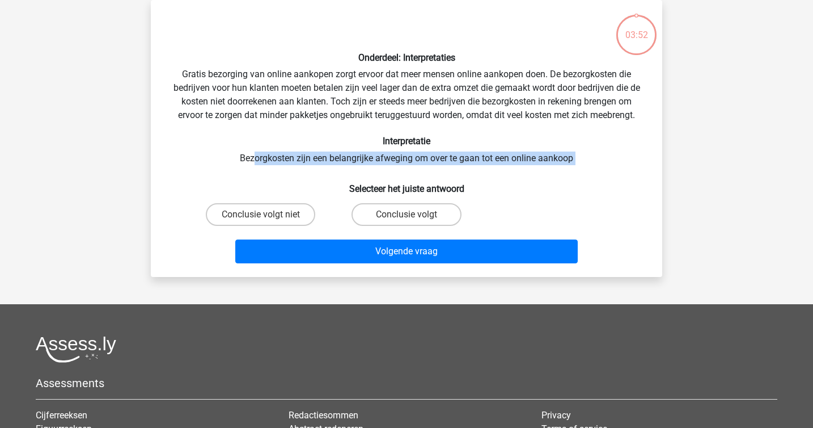
drag, startPoint x: 343, startPoint y: 170, endPoint x: 256, endPoint y: 155, distance: 88.0
click at [256, 155] on div "Onderdeel: Interpretaties Gratis bezorging van online aankopen zorgt ervoor dat…" at bounding box center [406, 138] width 503 height 259
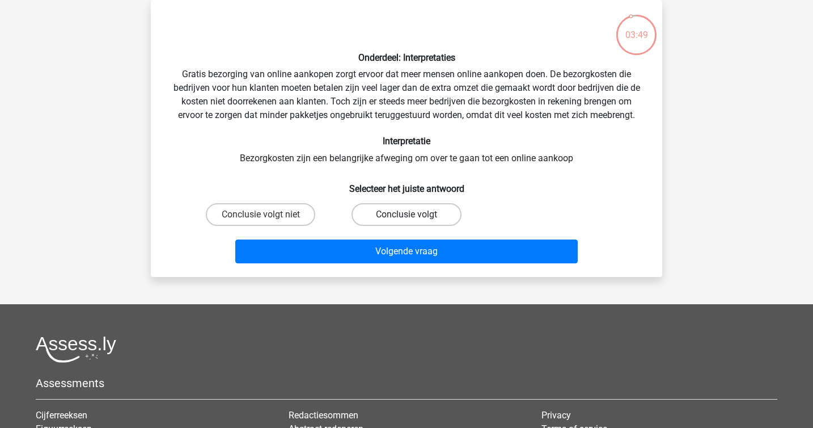
click at [386, 217] on label "Conclusie volgt" at bounding box center [406, 214] width 109 height 23
click at [407, 217] on input "Conclusie volgt" at bounding box center [410, 217] width 7 height 7
radio input "true"
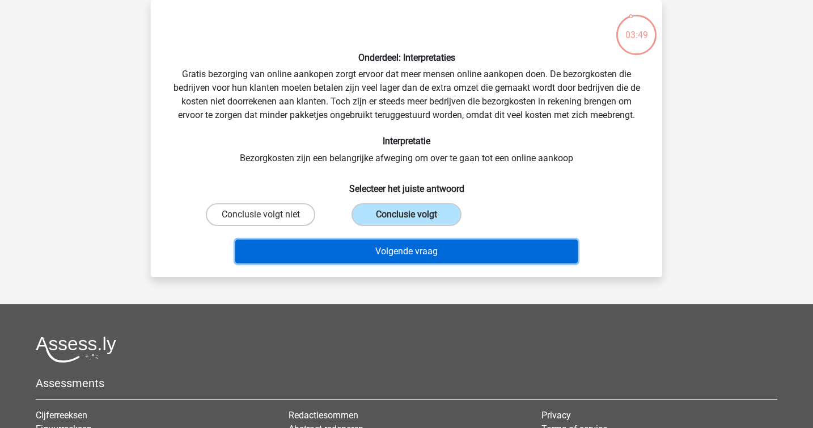
click at [436, 253] on button "Volgende vraag" at bounding box center [406, 251] width 343 height 24
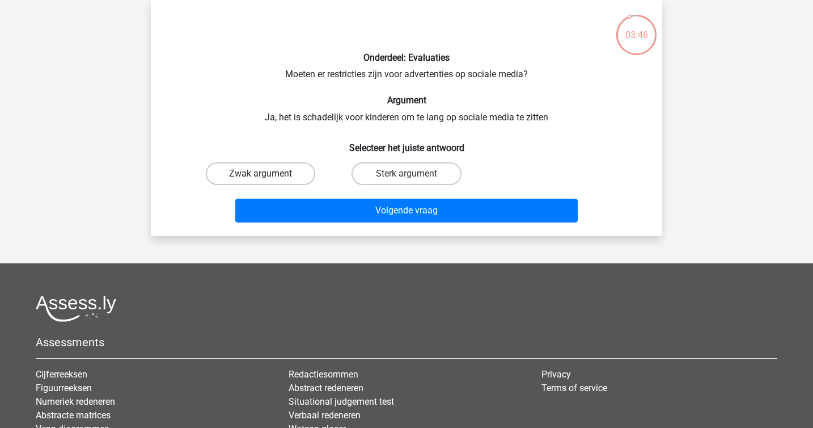
click at [272, 180] on label "Zwak argument" at bounding box center [260, 173] width 109 height 23
click at [268, 180] on input "Zwak argument" at bounding box center [264, 177] width 7 height 7
radio input "true"
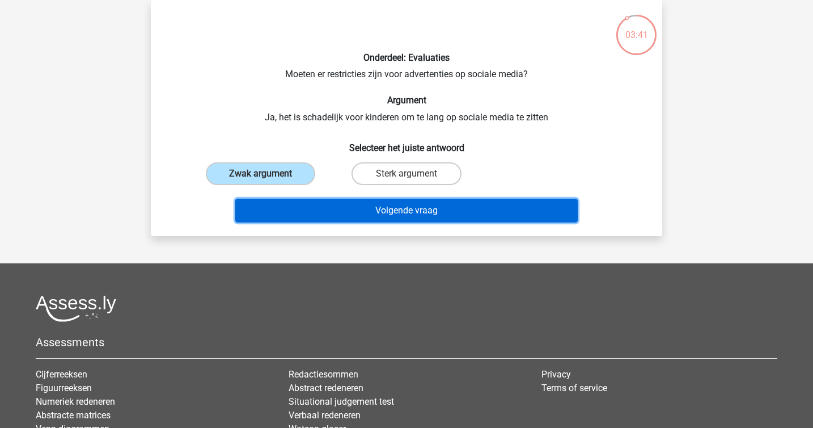
click at [355, 221] on button "Volgende vraag" at bounding box center [406, 211] width 343 height 24
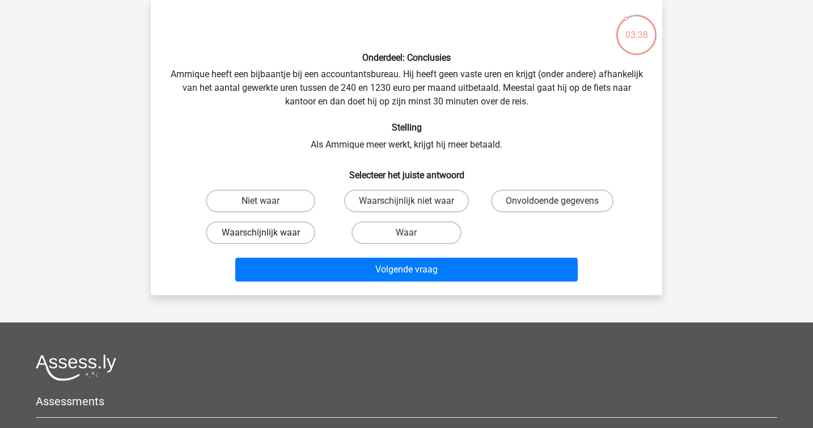
click at [272, 225] on label "Waarschijnlijk waar" at bounding box center [260, 232] width 109 height 23
click at [268, 233] on input "Waarschijnlijk waar" at bounding box center [264, 236] width 7 height 7
radio input "true"
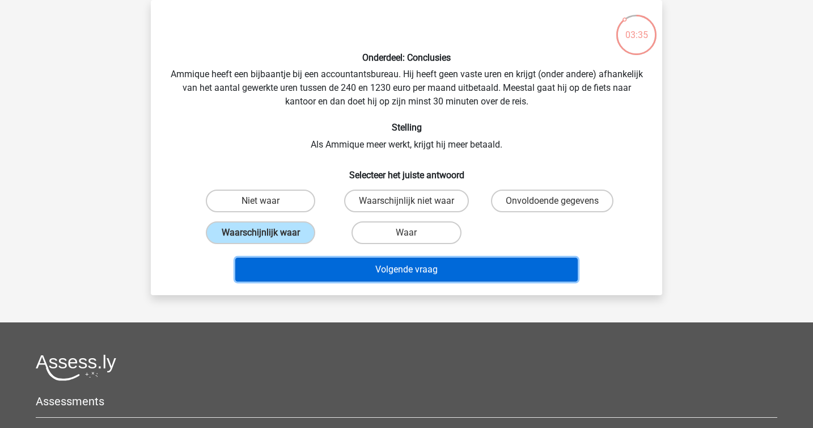
click at [384, 267] on button "Volgende vraag" at bounding box center [406, 269] width 343 height 24
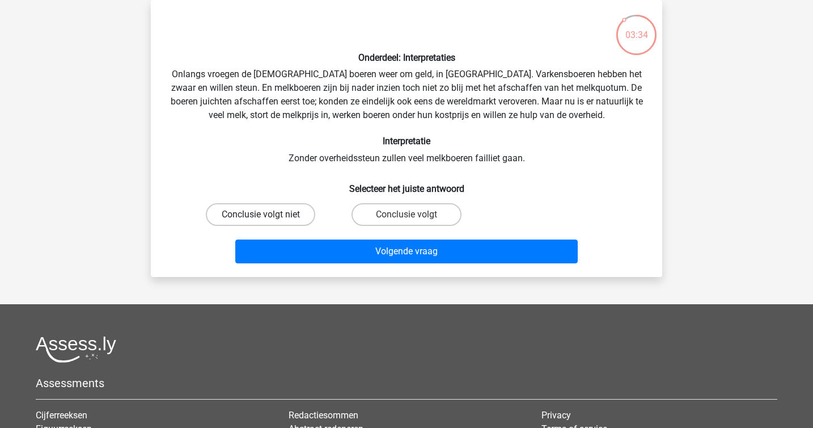
click at [282, 219] on label "Conclusie volgt niet" at bounding box center [260, 214] width 109 height 23
click at [268, 219] on input "Conclusie volgt niet" at bounding box center [264, 217] width 7 height 7
radio input "true"
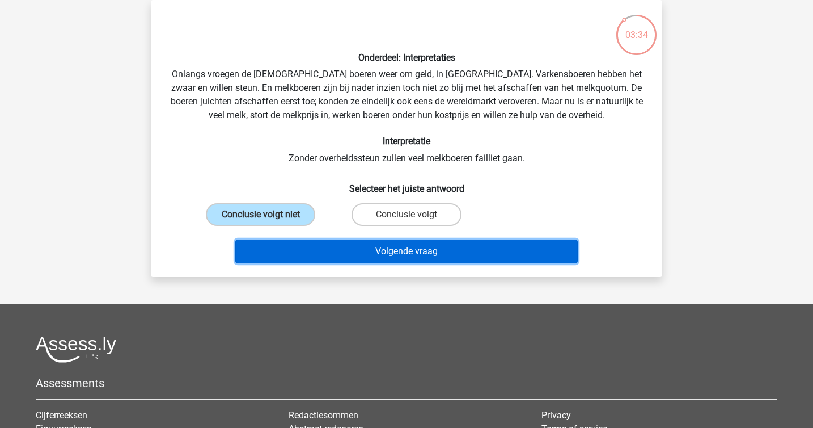
click at [321, 244] on button "Volgende vraag" at bounding box center [406, 251] width 343 height 24
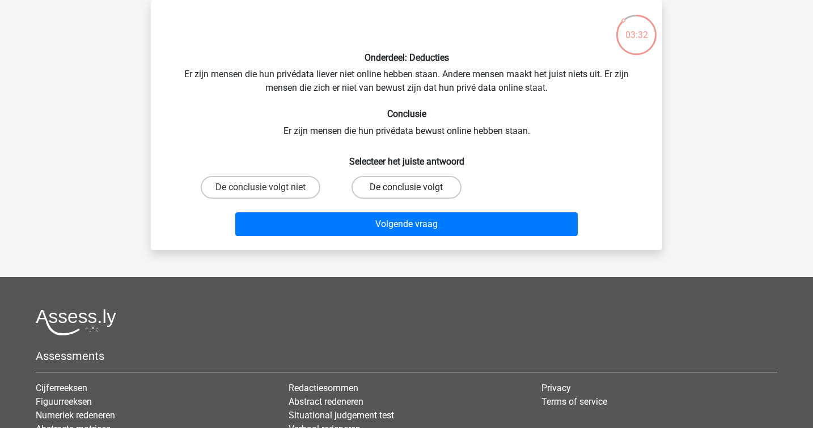
click at [367, 187] on label "De conclusie volgt" at bounding box center [406, 187] width 109 height 23
click at [407, 187] on input "De conclusie volgt" at bounding box center [410, 190] width 7 height 7
radio input "true"
click at [260, 182] on label "De conclusie volgt niet" at bounding box center [261, 187] width 120 height 23
click at [261, 187] on input "De conclusie volgt niet" at bounding box center [264, 190] width 7 height 7
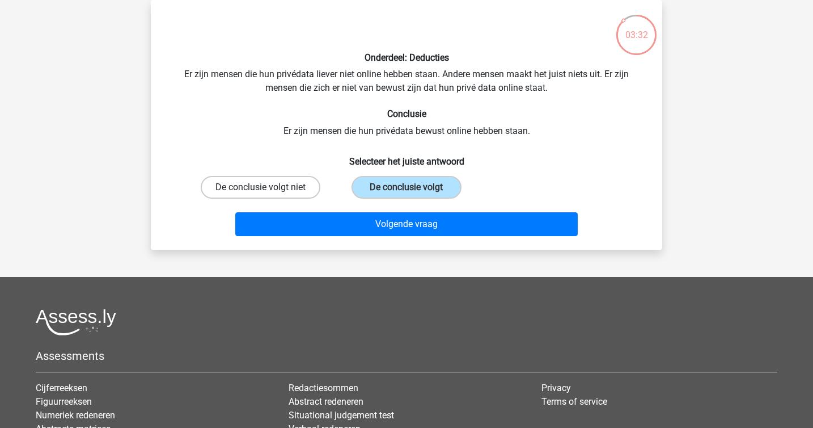
radio input "true"
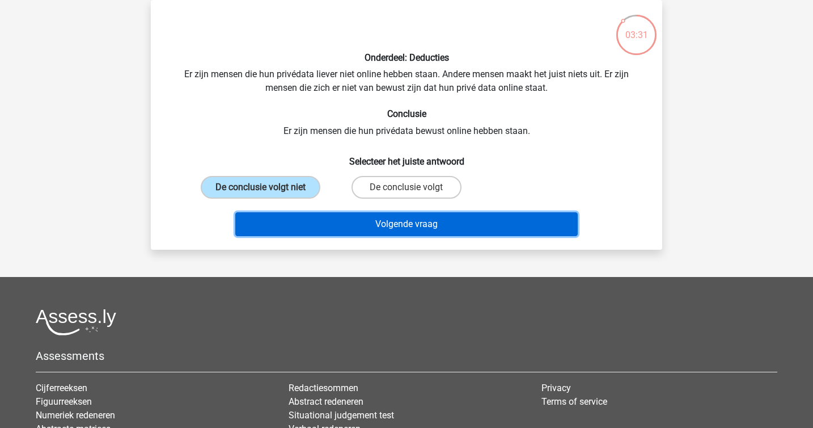
click at [353, 224] on button "Volgende vraag" at bounding box center [406, 224] width 343 height 24
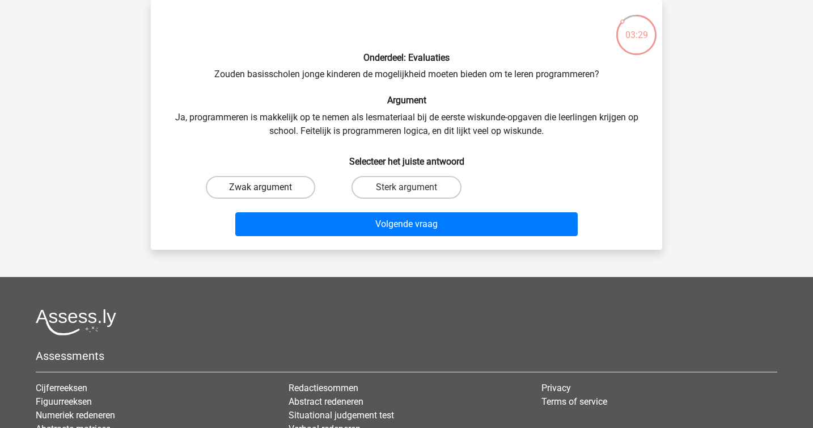
click at [269, 181] on label "Zwak argument" at bounding box center [260, 187] width 109 height 23
click at [268, 187] on input "Zwak argument" at bounding box center [264, 190] width 7 height 7
radio input "true"
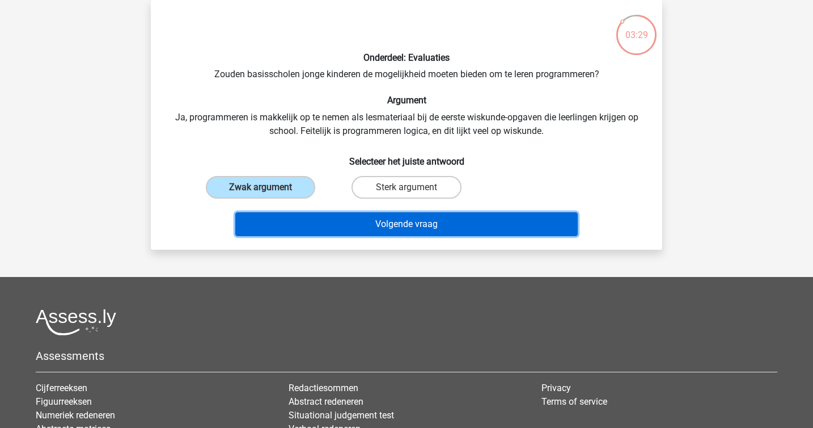
click at [367, 233] on button "Volgende vraag" at bounding box center [406, 224] width 343 height 24
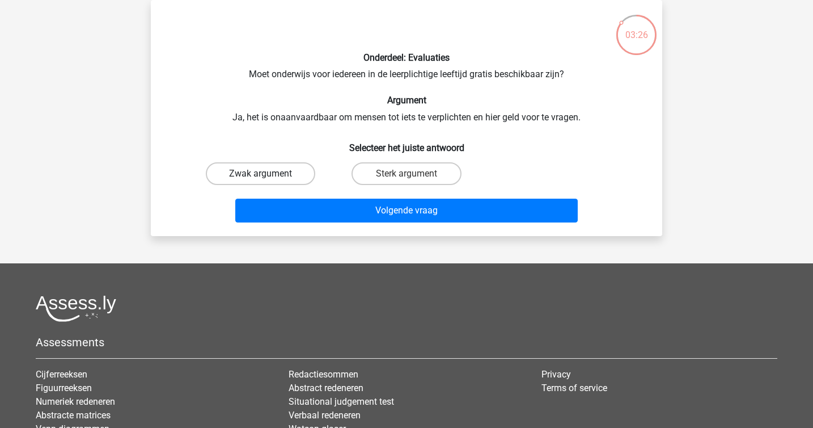
click at [278, 178] on label "Zwak argument" at bounding box center [260, 173] width 109 height 23
click at [268, 178] on input "Zwak argument" at bounding box center [264, 177] width 7 height 7
radio input "true"
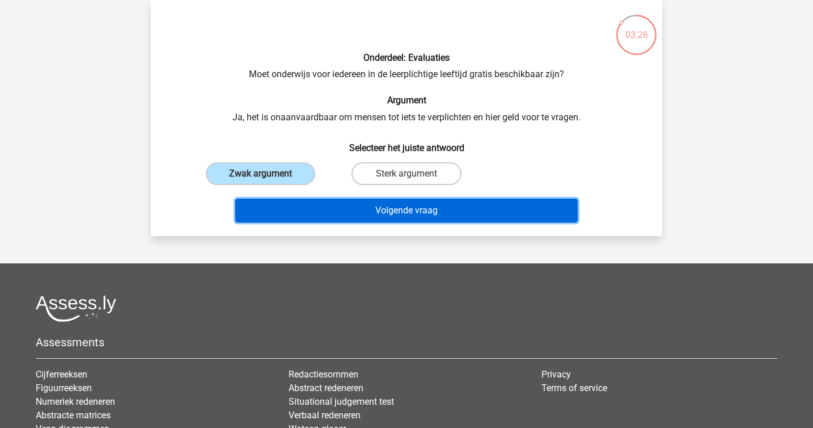
click at [323, 199] on button "Volgende vraag" at bounding box center [406, 211] width 343 height 24
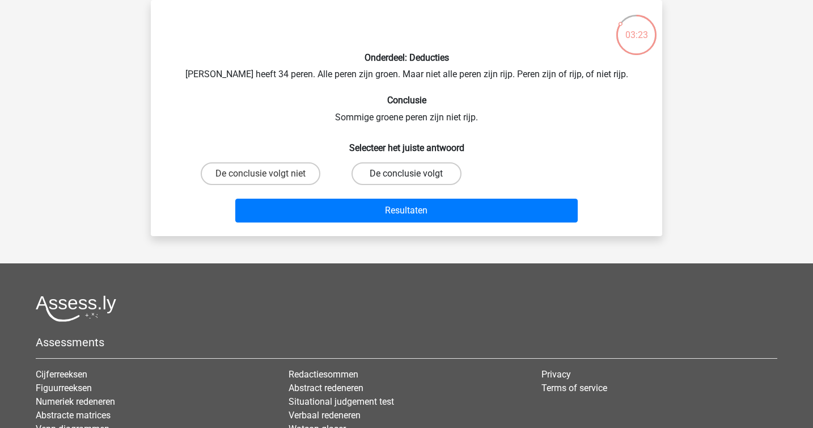
click at [374, 176] on label "De conclusie volgt" at bounding box center [406, 173] width 109 height 23
click at [407, 176] on input "De conclusie volgt" at bounding box center [410, 177] width 7 height 7
radio input "true"
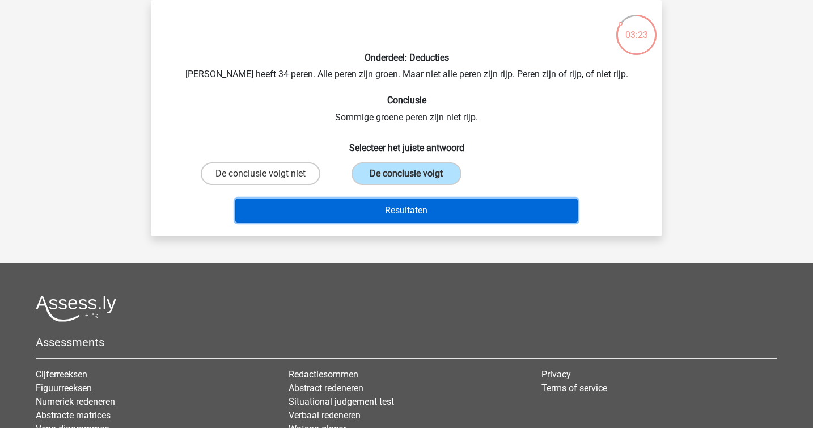
click at [423, 219] on button "Resultaten" at bounding box center [406, 211] width 343 height 24
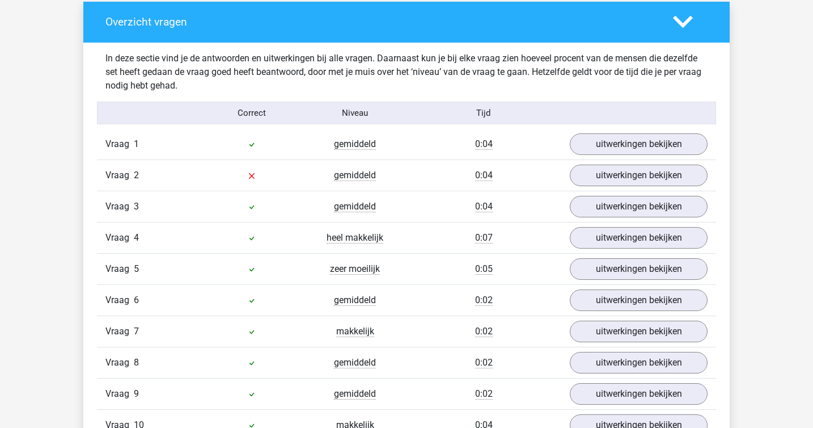
scroll to position [668, 0]
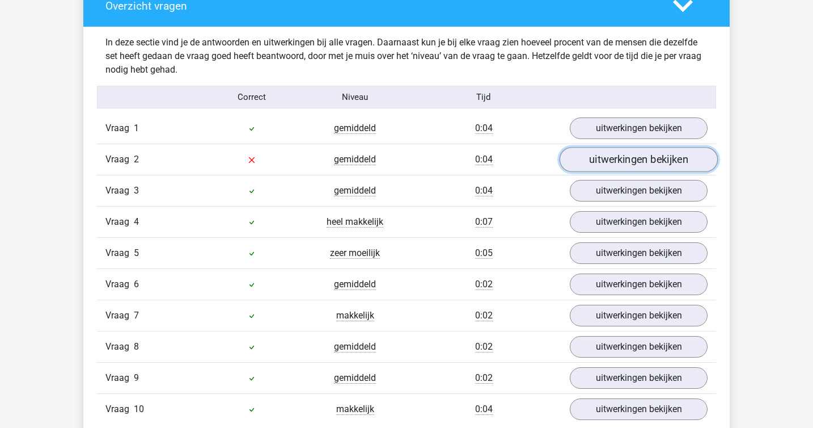
click at [587, 157] on link "uitwerkingen bekijken" at bounding box center [639, 159] width 158 height 25
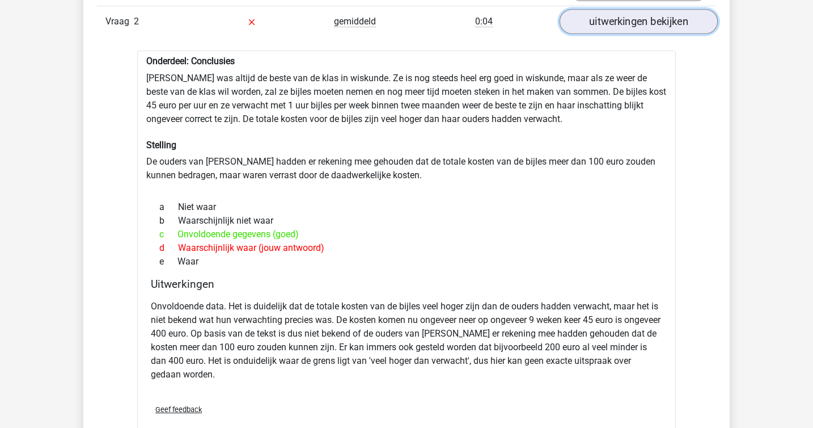
scroll to position [807, 0]
click at [587, 157] on div "Onderdeel: Conclusies [PERSON_NAME] was altijd de beste van de klas in wiskunde…" at bounding box center [406, 248] width 539 height 396
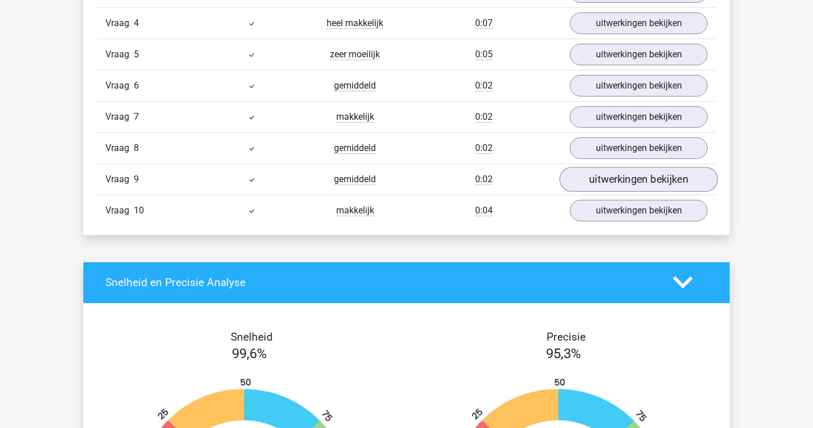
scroll to position [1290, 0]
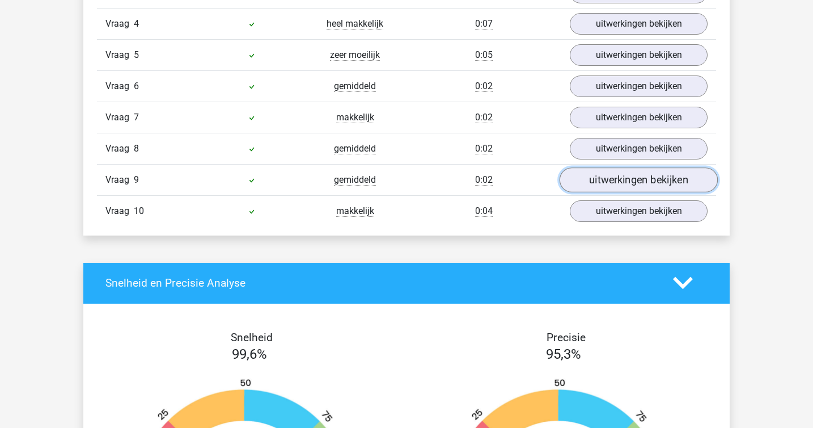
click at [592, 171] on link "uitwerkingen bekijken" at bounding box center [639, 179] width 158 height 25
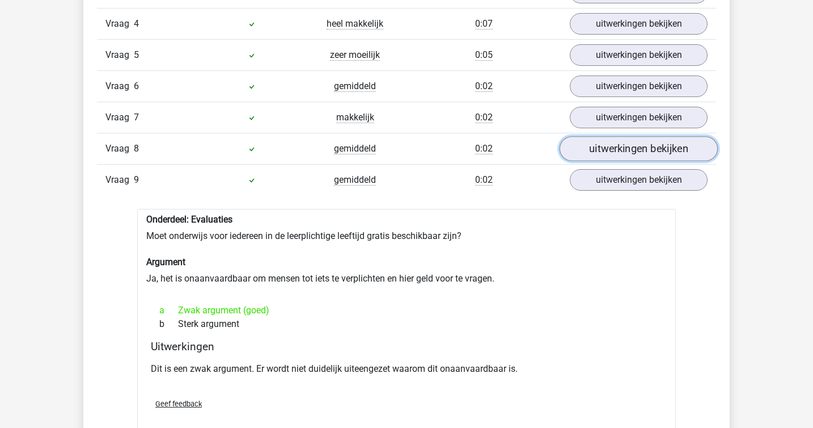
click at [594, 150] on link "uitwerkingen bekijken" at bounding box center [639, 148] width 158 height 25
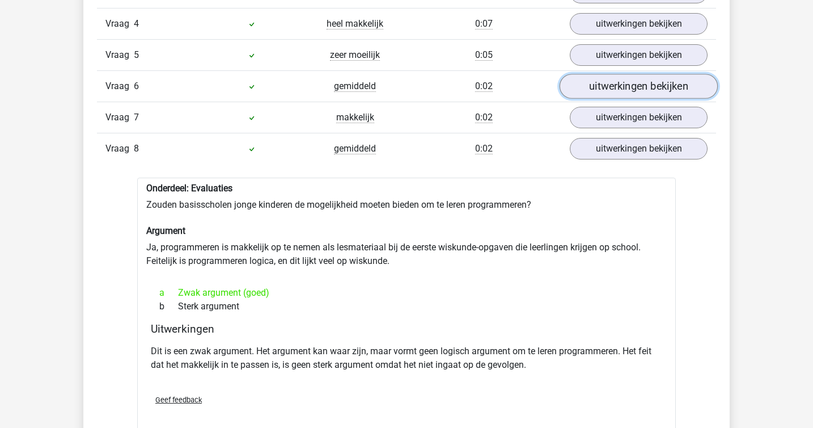
click at [603, 88] on link "uitwerkingen bekijken" at bounding box center [639, 86] width 158 height 25
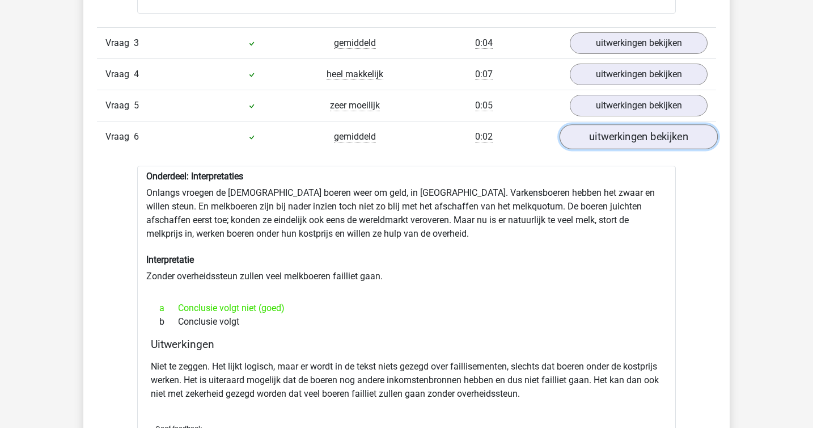
scroll to position [1225, 0]
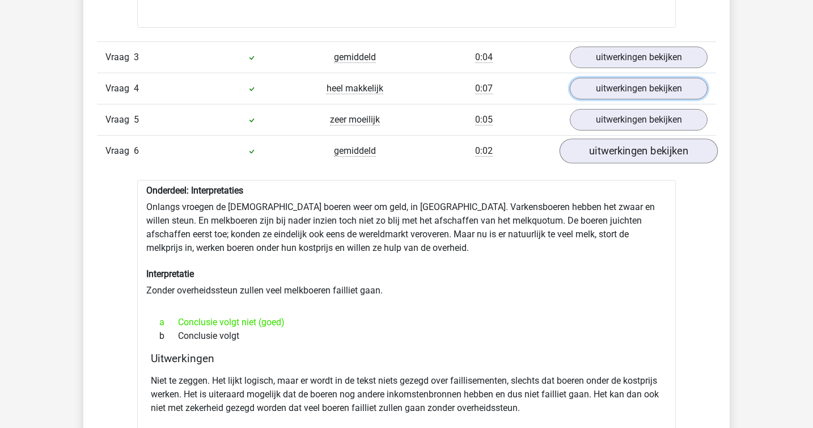
click at [603, 88] on link "uitwerkingen bekijken" at bounding box center [639, 89] width 138 height 22
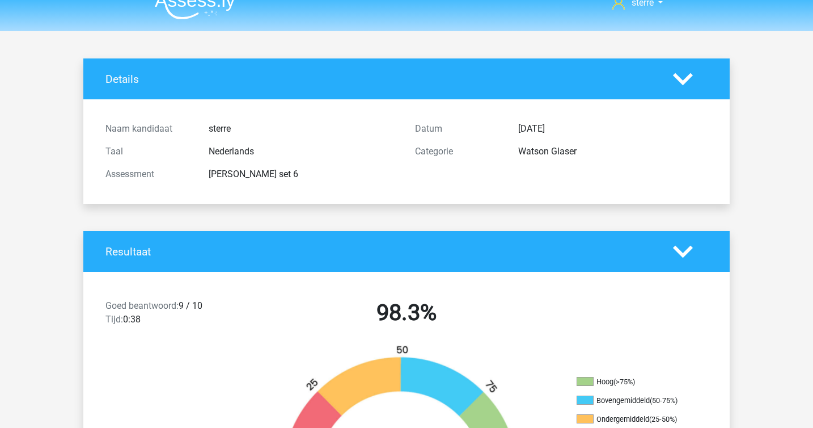
scroll to position [0, 0]
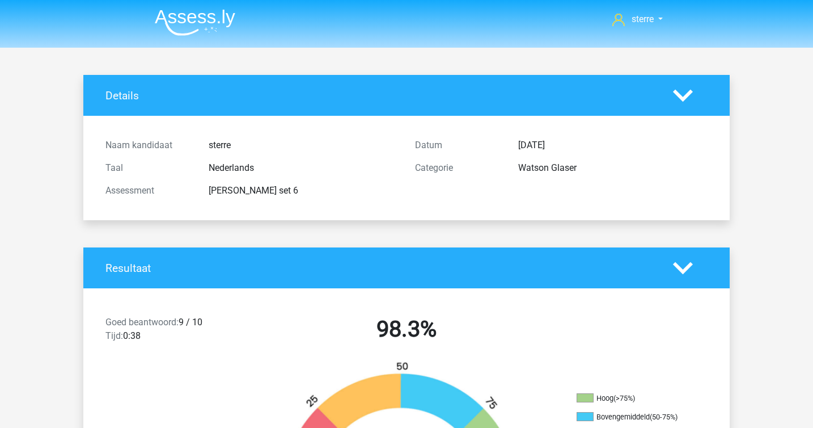
click at [178, 34] on img at bounding box center [195, 22] width 81 height 27
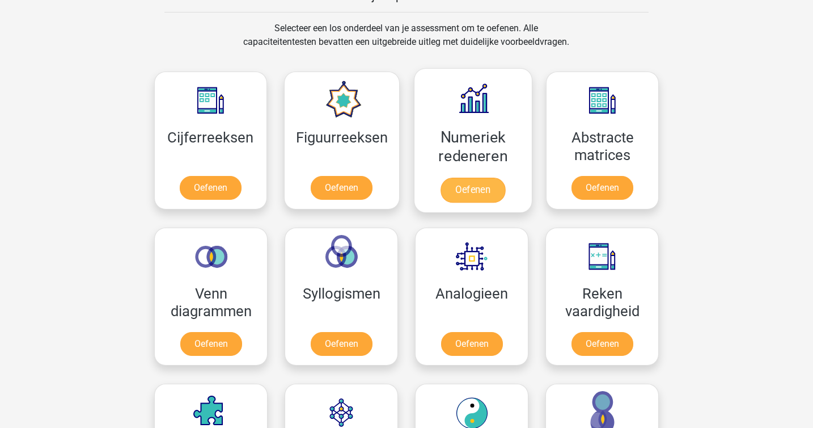
scroll to position [470, 0]
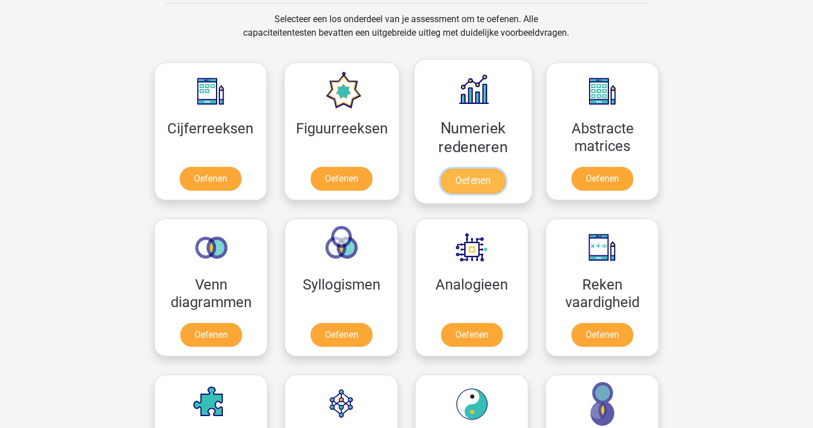
click at [471, 168] on link "Oefenen" at bounding box center [473, 180] width 65 height 25
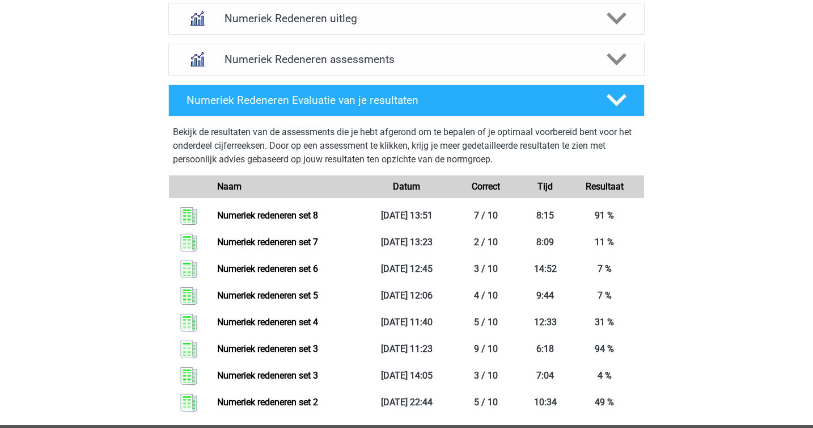
scroll to position [465, 0]
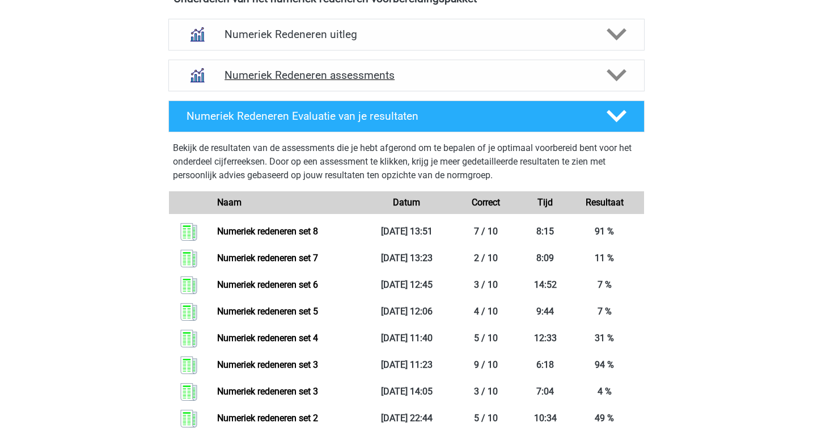
click at [231, 68] on div "Numeriek Redeneren assessments" at bounding box center [406, 76] width 476 height 32
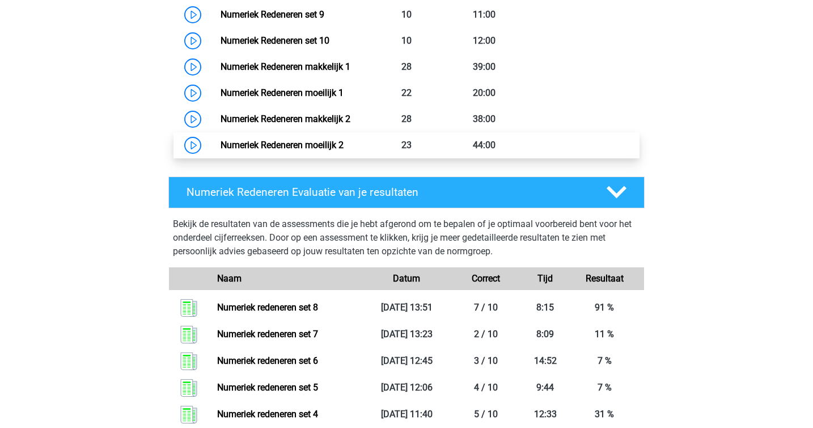
scroll to position [759, 0]
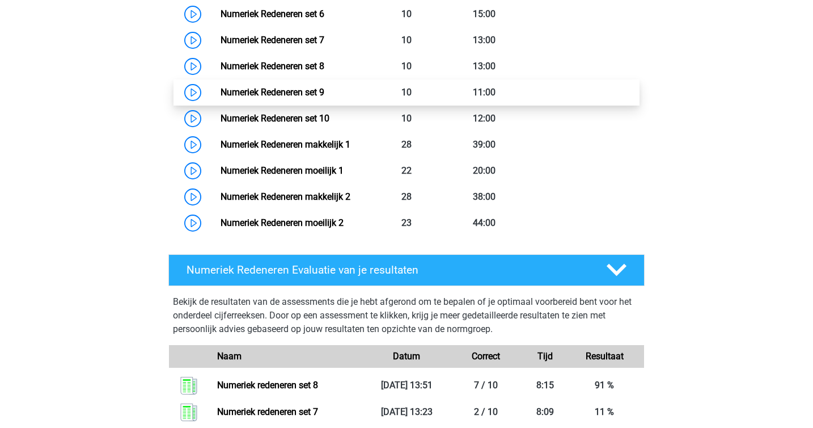
click at [309, 98] on link "Numeriek Redeneren set 9" at bounding box center [273, 92] width 104 height 11
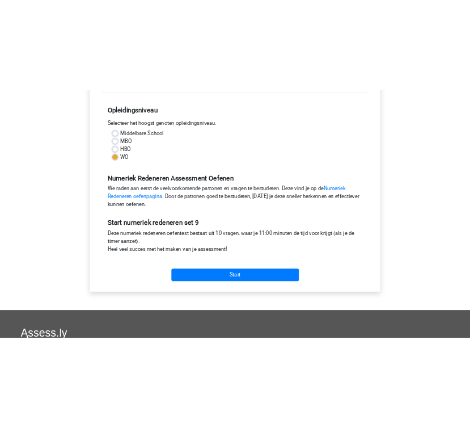
scroll to position [230, 0]
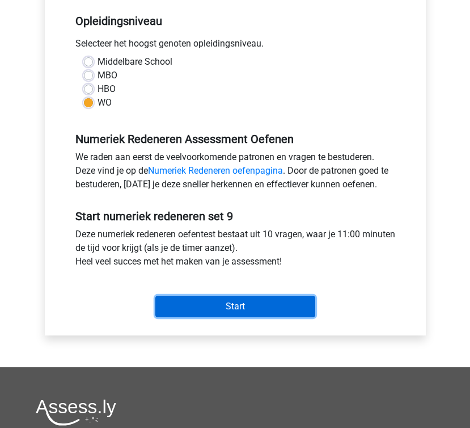
click at [214, 303] on input "Start" at bounding box center [235, 306] width 160 height 22
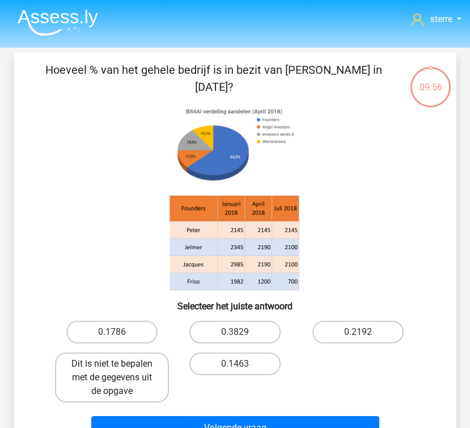
click at [127, 365] on label "Dit is niet te bepalen met de gegevens uit de opgave" at bounding box center [112, 377] width 114 height 50
click at [120, 365] on input "Dit is niet te bepalen met de gegevens uit de opgave" at bounding box center [115, 367] width 7 height 7
radio input "true"
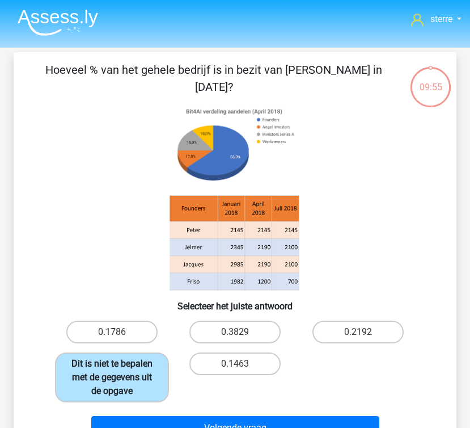
click at [127, 365] on label "Dit is niet te bepalen met de gegevens uit de opgave" at bounding box center [112, 377] width 114 height 50
click at [120, 365] on input "Dit is niet te bepalen met de gegevens uit de opgave" at bounding box center [115, 367] width 7 height 7
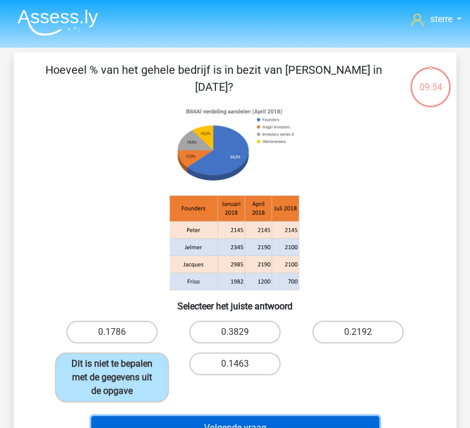
click at [231, 417] on button "Volgende vraag" at bounding box center [235, 428] width 288 height 24
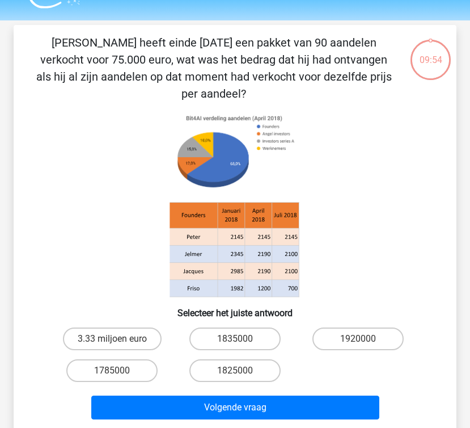
scroll to position [52, 0]
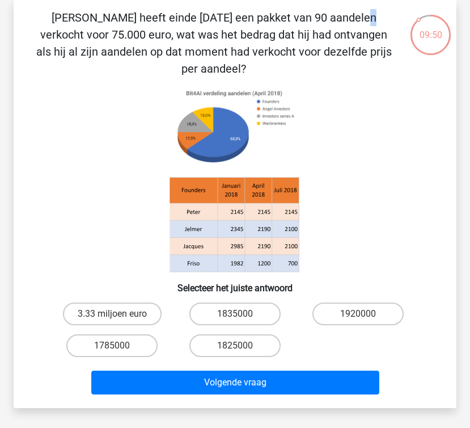
click at [98, 20] on p "[PERSON_NAME] heeft einde [DATE] een pakket van 90 aandelen verkocht voor 75.00…" at bounding box center [214, 43] width 364 height 68
copy p
click at [98, 20] on p "[PERSON_NAME] heeft einde [DATE] een pakket van 90 aandelen verkocht voor 75.00…" at bounding box center [214, 43] width 364 height 68
click at [246, 334] on label "1825000" at bounding box center [234, 345] width 91 height 23
click at [243, 345] on input "1825000" at bounding box center [238, 348] width 7 height 7
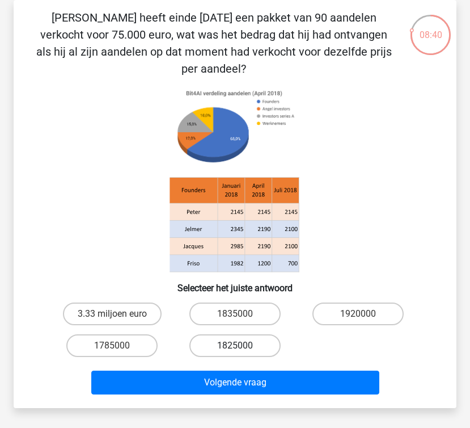
radio input "true"
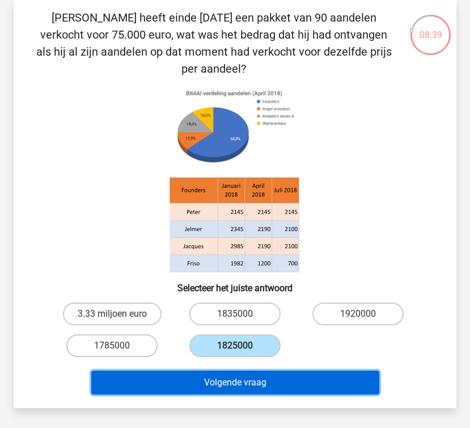
click at [250, 370] on button "Volgende vraag" at bounding box center [235, 382] width 288 height 24
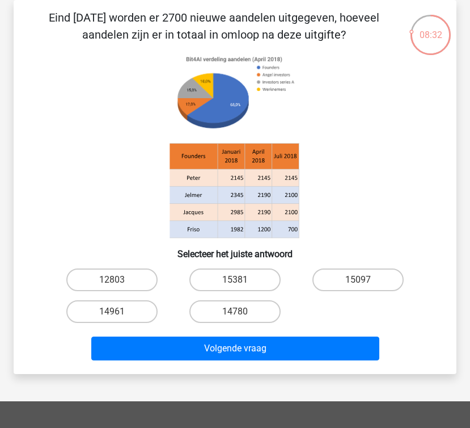
click at [143, 205] on icon at bounding box center [235, 145] width 389 height 187
click at [90, 314] on label "14961" at bounding box center [111, 311] width 91 height 23
click at [112, 314] on input "14961" at bounding box center [115, 314] width 7 height 7
radio input "true"
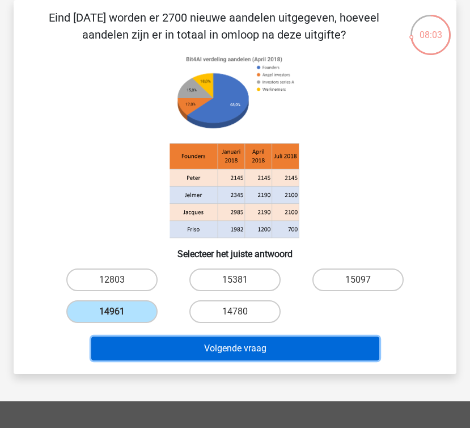
click at [137, 346] on button "Volgende vraag" at bounding box center [235, 348] width 288 height 24
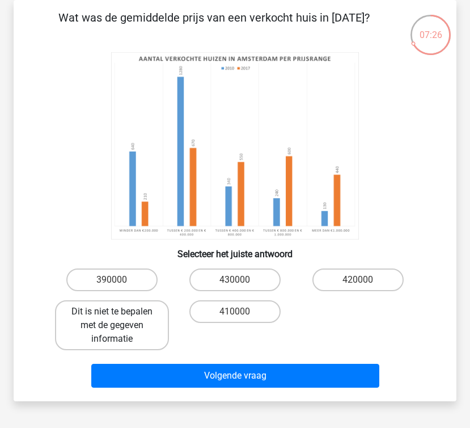
click at [94, 314] on label "Dit is niet te bepalen met de gegeven informatie" at bounding box center [112, 325] width 114 height 50
click at [112, 314] on input "Dit is niet te bepalen met de gegeven informatie" at bounding box center [115, 314] width 7 height 7
radio input "true"
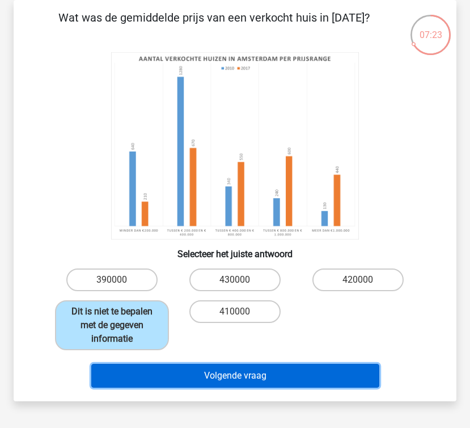
click at [196, 364] on button "Volgende vraag" at bounding box center [235, 376] width 288 height 24
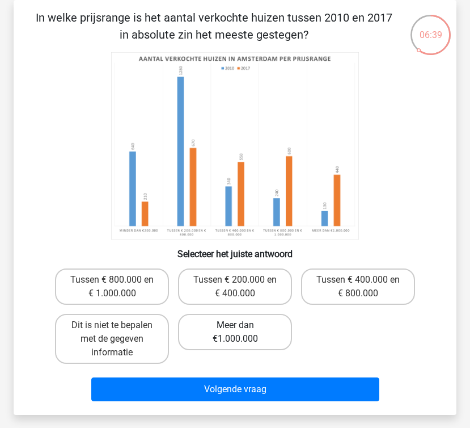
click at [234, 333] on label "Meer dan €1.000.000" at bounding box center [235, 332] width 114 height 36
click at [235, 332] on input "Meer dan €1.000.000" at bounding box center [238, 328] width 7 height 7
radio input "true"
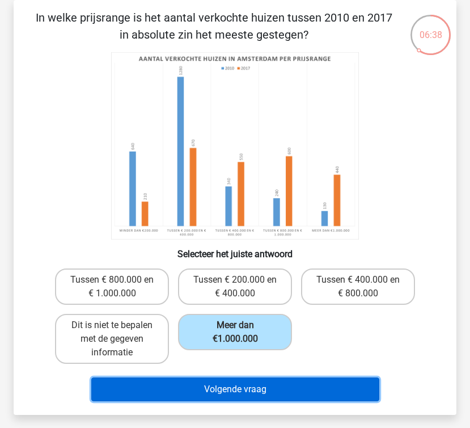
click at [260, 400] on button "Volgende vraag" at bounding box center [235, 389] width 288 height 24
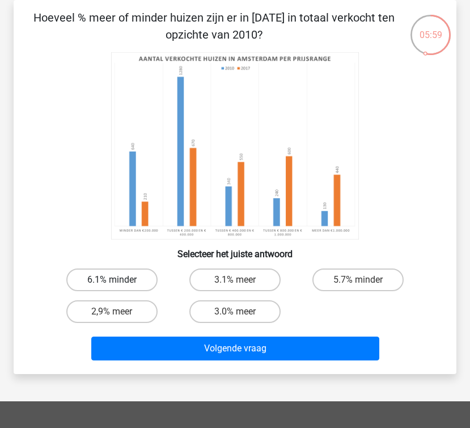
click at [127, 283] on label "6.1% minder" at bounding box center [111, 279] width 91 height 23
click at [120, 283] on input "6.1% minder" at bounding box center [115, 283] width 7 height 7
radio input "true"
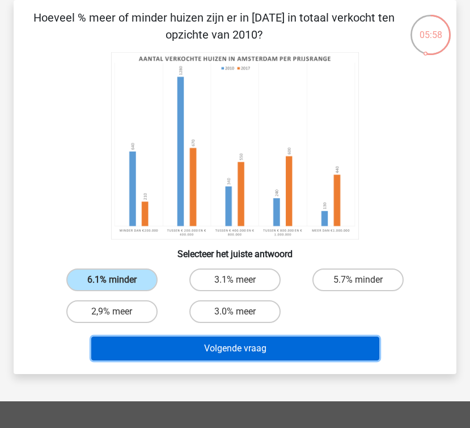
click at [205, 351] on button "Volgende vraag" at bounding box center [235, 348] width 288 height 24
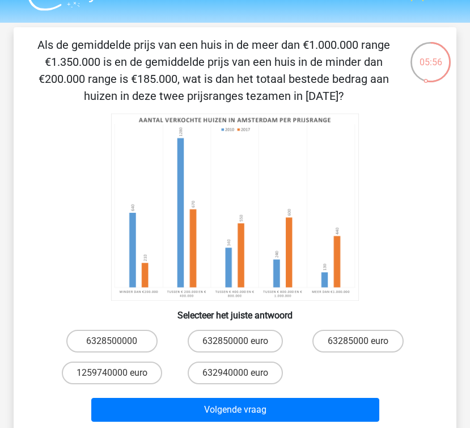
scroll to position [24, 0]
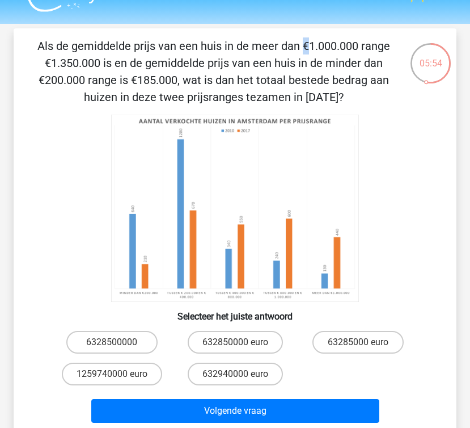
click at [67, 54] on p "Als de gemiddelde prijs van een huis in de meer dan €1.000.000 range €1.350.000…" at bounding box center [214, 71] width 364 height 68
copy p
click at [109, 82] on p "Als de gemiddelde prijs van een huis in de meer dan €1.000.000 range €1.350.000…" at bounding box center [214, 71] width 364 height 68
click at [78, 345] on label "6328500000" at bounding box center [111, 342] width 91 height 23
click at [112, 345] on input "6328500000" at bounding box center [115, 345] width 7 height 7
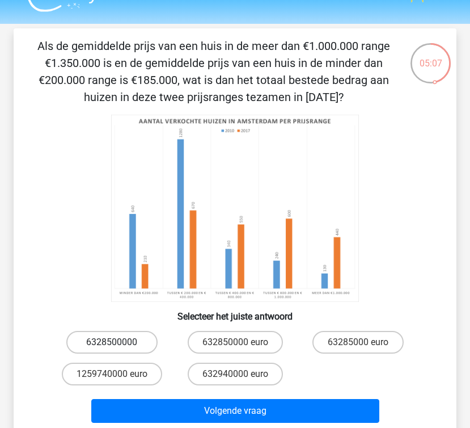
radio input "true"
click at [78, 345] on label "6328500000" at bounding box center [111, 342] width 91 height 23
click at [112, 345] on input "6328500000" at bounding box center [115, 345] width 7 height 7
click at [240, 347] on input "632850000 euro" at bounding box center [238, 345] width 7 height 7
radio input "true"
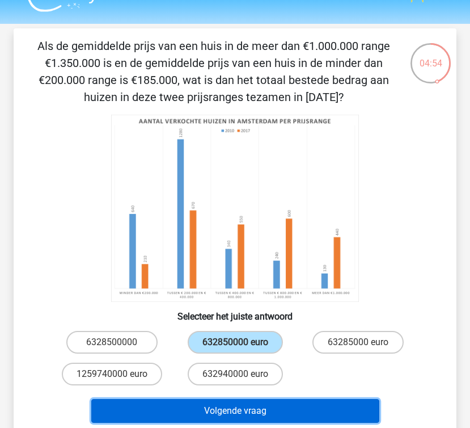
click at [256, 406] on button "Volgende vraag" at bounding box center [235, 411] width 288 height 24
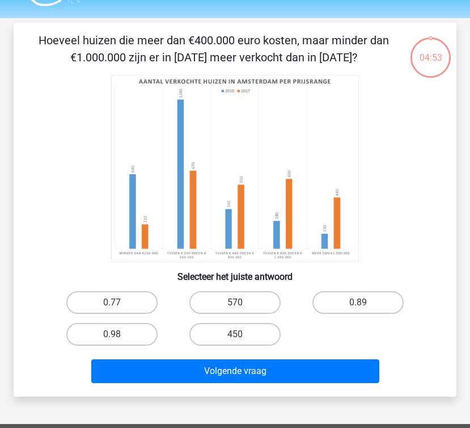
scroll to position [27, 0]
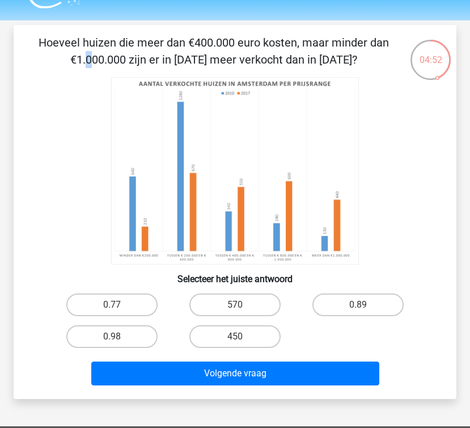
click at [166, 42] on p "Hoeveel huizen die meer dan €400.000 euro kosten, maar minder dan €1.000.000 zi…" at bounding box center [214, 51] width 364 height 34
copy p
click at [166, 42] on p "Hoeveel huizen die meer dan €400.000 euro kosten, maar minder dan €1.000.000 zi…" at bounding box center [214, 51] width 364 height 34
click at [162, 42] on p "Hoeveel huizen die meer dan €400.000 euro kosten, maar minder dan €1.000.000 zi…" at bounding box center [214, 51] width 364 height 34
copy p
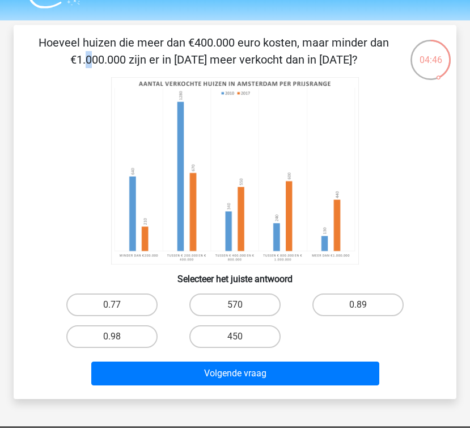
click at [234, 56] on p "Hoeveel huizen die meer dan €400.000 euro kosten, maar minder dan €1.000.000 zi…" at bounding box center [214, 51] width 364 height 34
click at [236, 58] on p "Hoeveel huizen die meer dan €400.000 euro kosten, maar minder dan €1.000.000 zi…" at bounding box center [214, 51] width 364 height 34
copy p
click at [236, 58] on p "Hoeveel huizen die meer dan €400.000 euro kosten, maar minder dan €1.000.000 zi…" at bounding box center [214, 51] width 364 height 34
click at [225, 305] on label "570" at bounding box center [234, 304] width 91 height 23
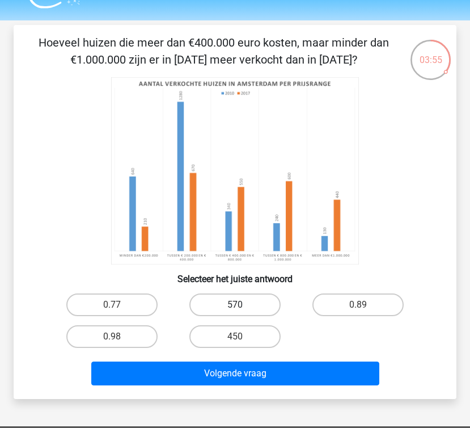
click at [235, 305] on input "570" at bounding box center [238, 308] width 7 height 7
radio input "true"
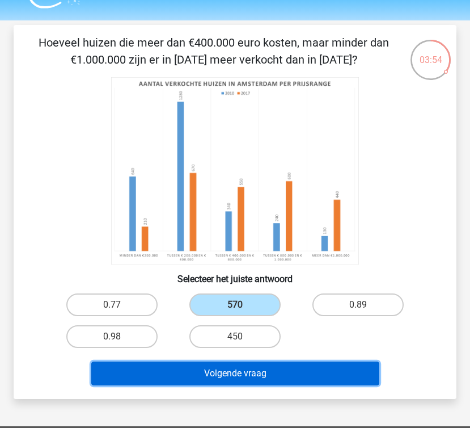
click at [256, 369] on button "Volgende vraag" at bounding box center [235, 373] width 288 height 24
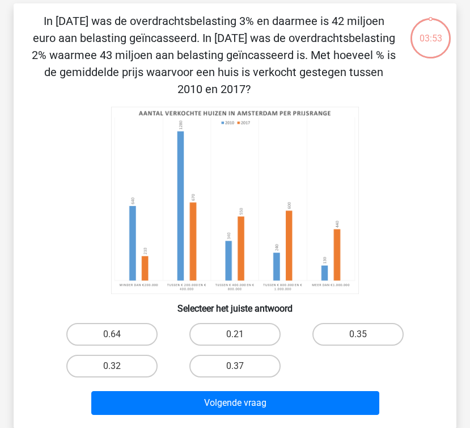
scroll to position [52, 0]
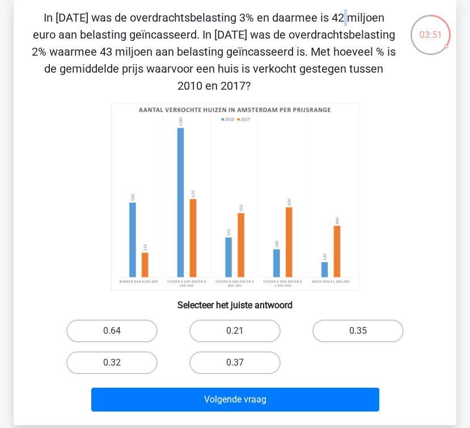
click at [95, 16] on p "In [DATE] was de overdrachtsbelasting 3% en daarmee is 42 miljoen euro aan bela…" at bounding box center [214, 51] width 364 height 85
copy p
click at [105, 37] on p "In [DATE] was de overdrachtsbelasting 3% en daarmee is 42 miljoen euro aan bela…" at bounding box center [214, 51] width 364 height 85
click at [107, 37] on p "In [DATE] was de overdrachtsbelasting 3% en daarmee is 42 miljoen euro aan bela…" at bounding box center [214, 51] width 364 height 85
click at [121, 45] on p "In [DATE] was de overdrachtsbelasting 3% en daarmee is 42 miljoen euro aan bela…" at bounding box center [214, 51] width 364 height 85
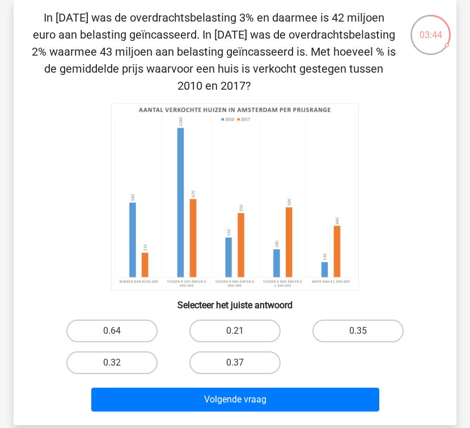
click at [121, 45] on p "In [DATE] was de overdrachtsbelasting 3% en daarmee is 42 miljoen euro aan bela…" at bounding box center [214, 51] width 364 height 85
click at [321, 331] on label "0.35" at bounding box center [358, 330] width 91 height 23
click at [358, 331] on input "0.35" at bounding box center [361, 334] width 7 height 7
radio input "true"
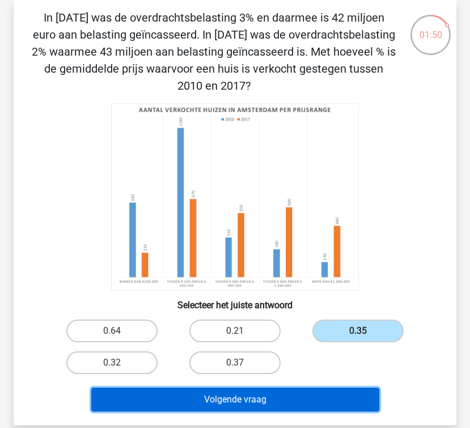
click at [234, 401] on button "Volgende vraag" at bounding box center [235, 399] width 288 height 24
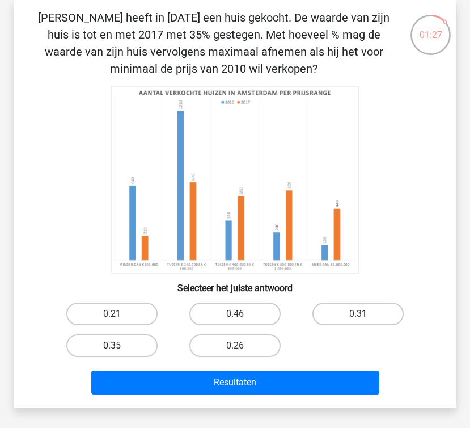
click at [132, 345] on label "0.35" at bounding box center [111, 345] width 91 height 23
click at [120, 345] on input "0.35" at bounding box center [115, 348] width 7 height 7
radio input "true"
click at [132, 345] on label "0.35" at bounding box center [111, 345] width 91 height 23
click at [120, 345] on input "0.35" at bounding box center [115, 348] width 7 height 7
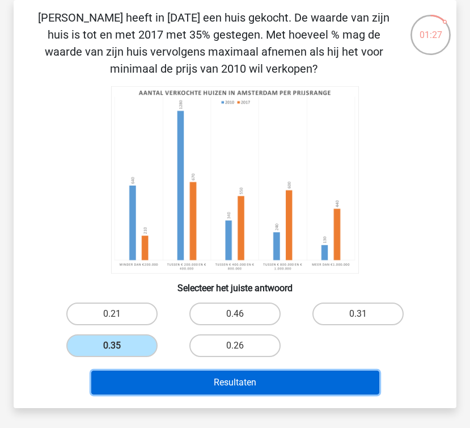
click at [201, 385] on button "Resultaten" at bounding box center [235, 382] width 288 height 24
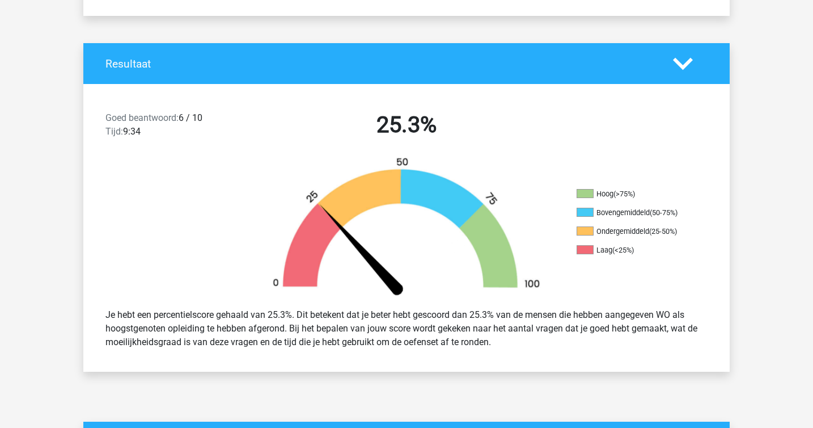
scroll to position [206, 0]
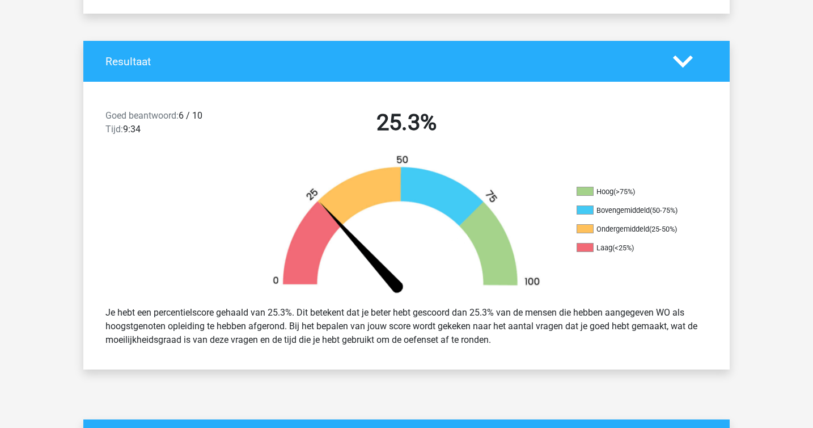
click at [251, 310] on div "Je hebt een percentielscore gehaald van 25.3%. Dit betekent dat je beter hebt g…" at bounding box center [406, 326] width 619 height 50
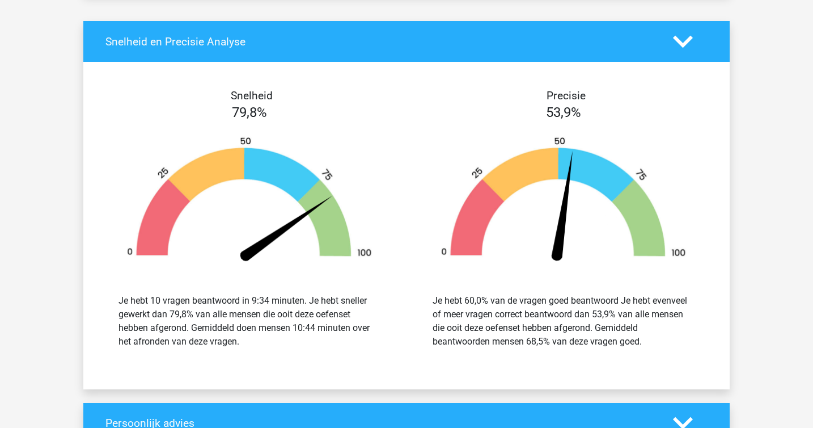
scroll to position [1089, 0]
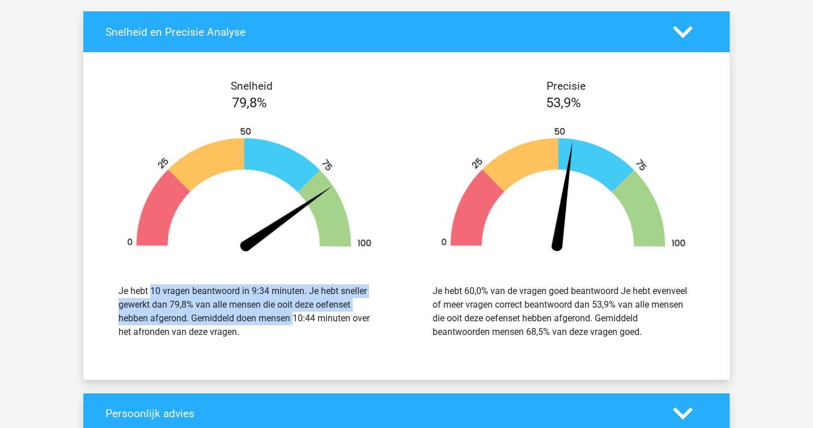
drag, startPoint x: 243, startPoint y: 314, endPoint x: 184, endPoint y: 272, distance: 71.9
click at [184, 272] on div "Je hebt 10 vragen beantwoord in 9:34 minuten. Je hebt sneller gewerkt dan 79,8%…" at bounding box center [249, 312] width 297 height 82
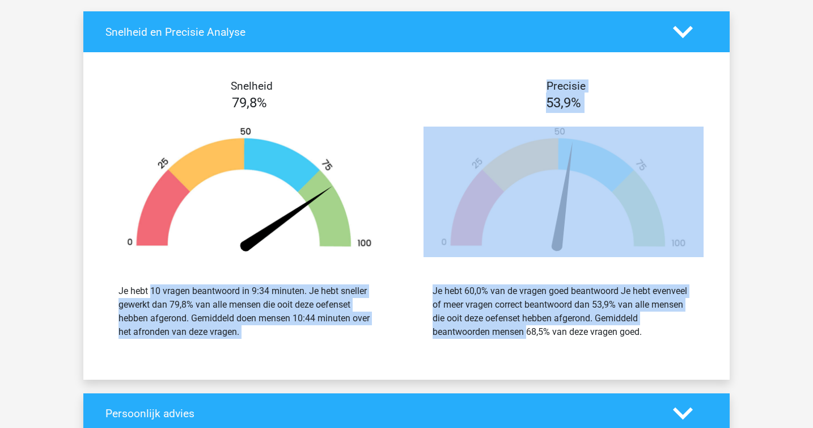
drag, startPoint x: 184, startPoint y: 272, endPoint x: 445, endPoint y: 326, distance: 266.5
click at [445, 326] on div "Snelheid 79,8% Je hebt 10 vragen beantwoord in 9:34 minuten. Je hebt sneller ge…" at bounding box center [406, 215] width 647 height 299
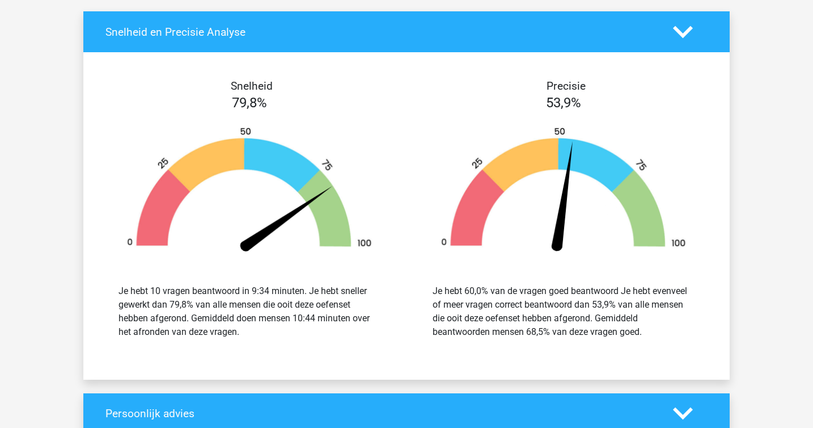
click at [470, 326] on div "Je hebt 60,0% van de vragen goed beantwoord Je hebt evenveel of meer vragen cor…" at bounding box center [564, 311] width 262 height 54
click at [448, 292] on div "Je hebt 60,0% van de vragen goed beantwoord Je hebt evenveel of meer vragen cor…" at bounding box center [564, 311] width 262 height 54
click at [439, 288] on div "Je hebt 60,0% van de vragen goed beantwoord Je hebt evenveel of meer vragen cor…" at bounding box center [564, 311] width 262 height 54
click at [444, 289] on div "Je hebt 60,0% van de vragen goed beantwoord Je hebt evenveel of meer vragen cor…" at bounding box center [564, 311] width 262 height 54
copy div
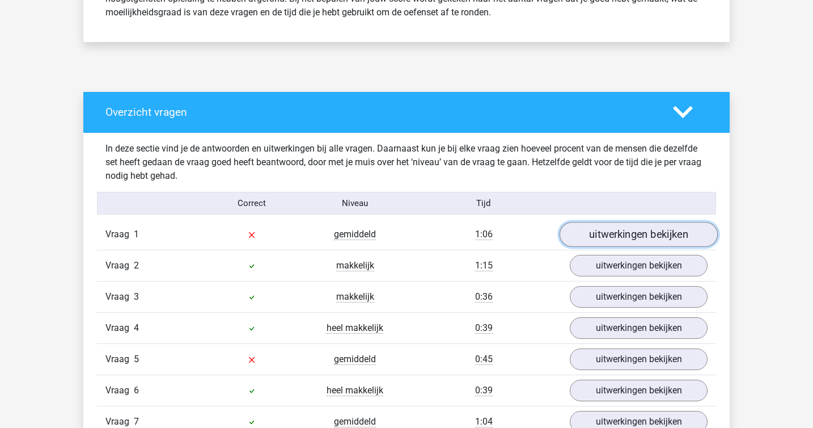
click at [470, 238] on link "uitwerkingen bekijken" at bounding box center [639, 234] width 158 height 25
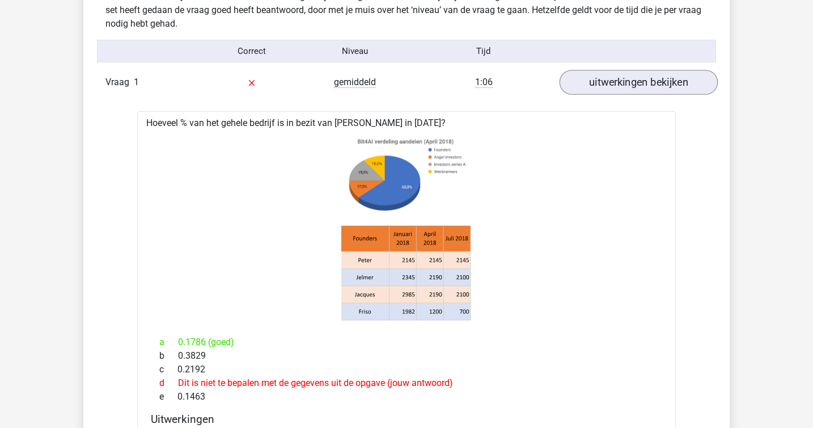
click at [470, 238] on icon at bounding box center [406, 227] width 503 height 187
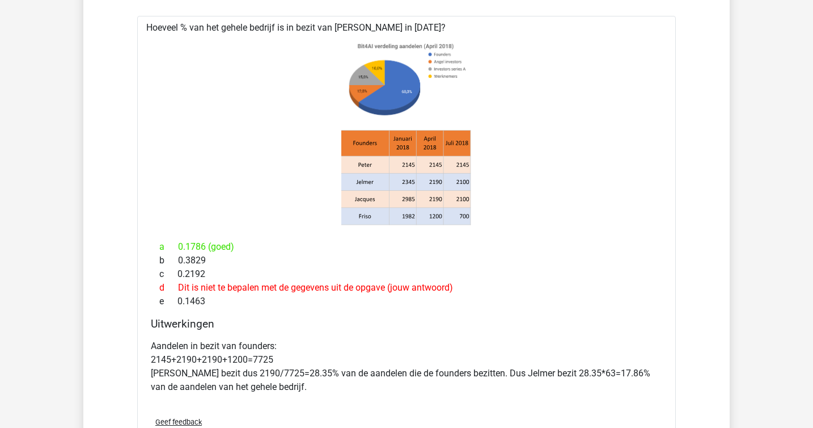
click at [470, 238] on div "a 0.1786 (goed) b 0.3829 c 0.2192 d Dit is niet te bepalen met de gegevens uit …" at bounding box center [407, 273] width 512 height 77
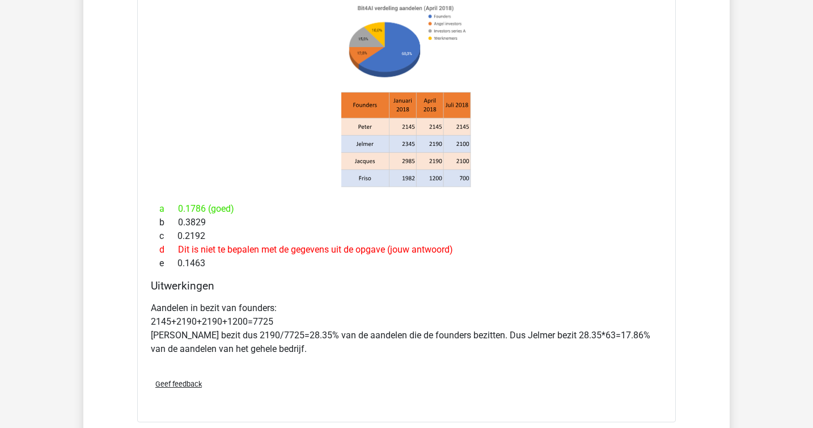
scroll to position [825, 0]
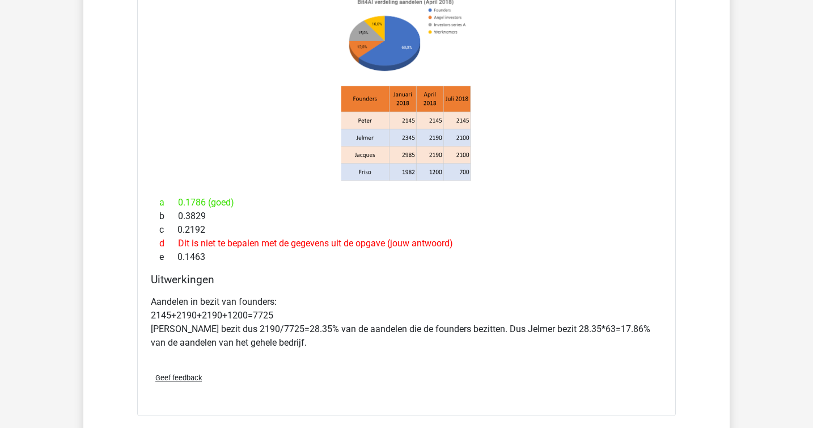
click at [470, 238] on div "d Dit is niet te bepalen met de gegevens uit de opgave (jouw antwoord)" at bounding box center [407, 244] width 512 height 14
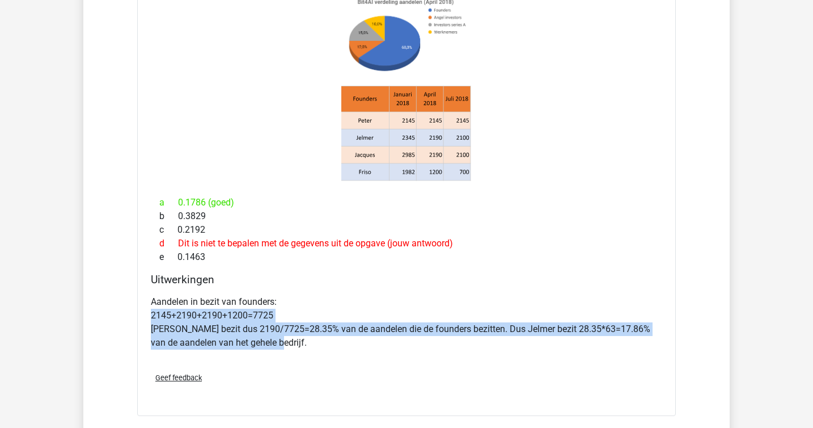
drag, startPoint x: 483, startPoint y: 322, endPoint x: 507, endPoint y: 344, distance: 32.5
click at [470, 344] on p "Aandelen in bezit van founders: 2145+2190+2190+1200=7725 Jelmer bezit dus 2190/…" at bounding box center [407, 322] width 512 height 54
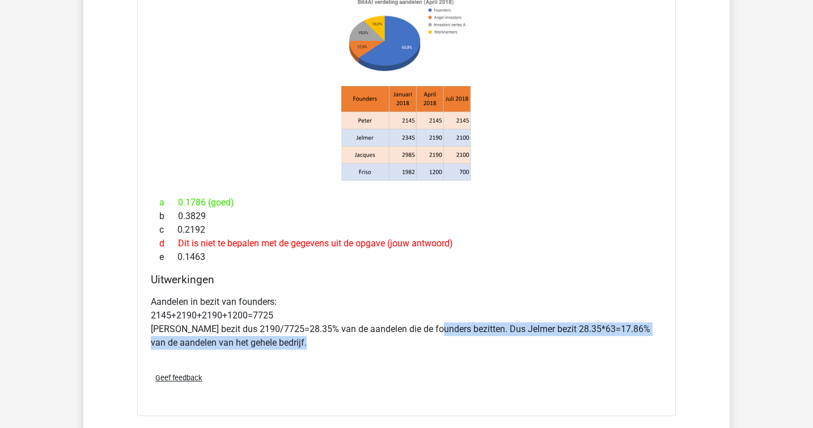
drag, startPoint x: 507, startPoint y: 344, endPoint x: 454, endPoint y: 326, distance: 55.8
click at [454, 326] on p "Aandelen in bezit van founders: 2145+2190+2190+1200=7725 Jelmer bezit dus 2190/…" at bounding box center [407, 322] width 512 height 54
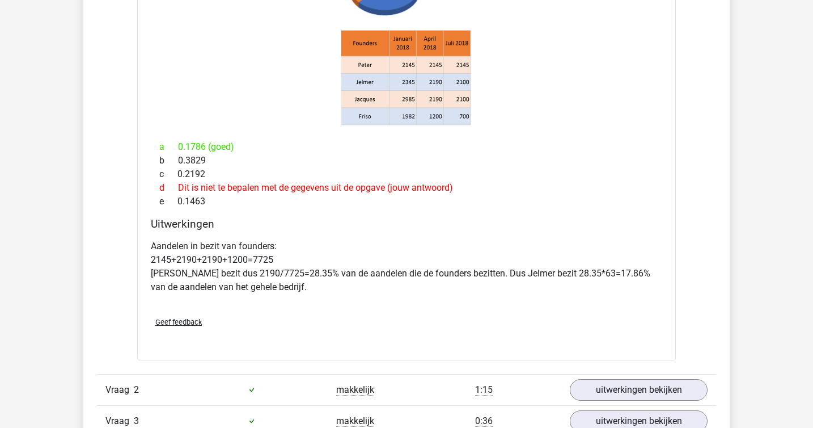
scroll to position [901, 0]
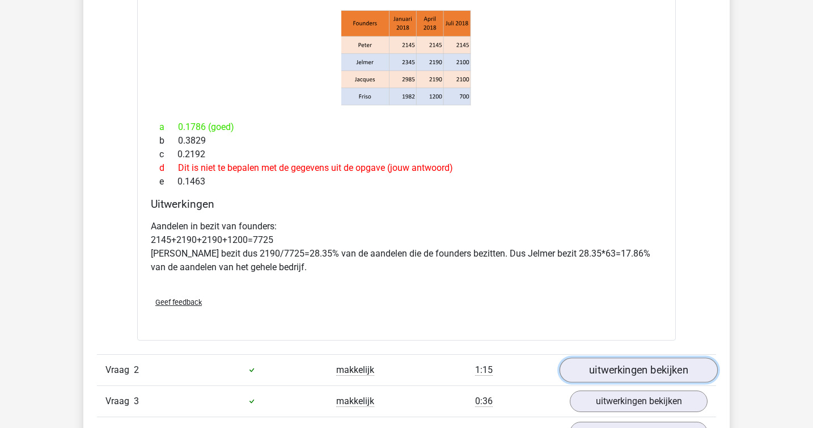
click at [470, 367] on link "uitwerkingen bekijken" at bounding box center [639, 369] width 158 height 25
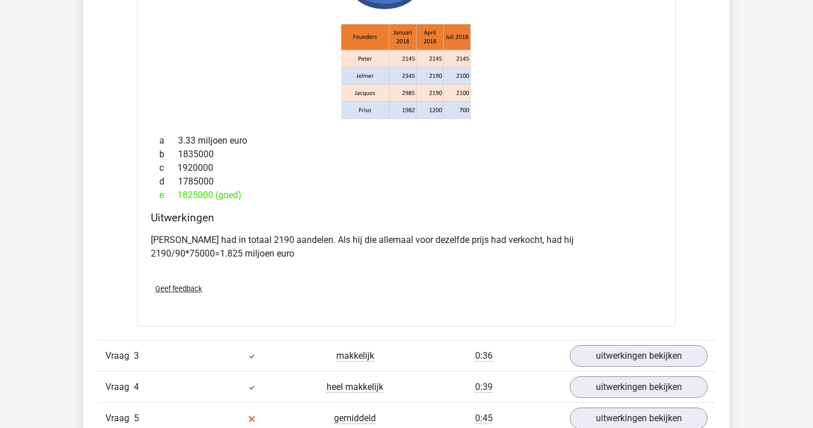
scroll to position [1406, 0]
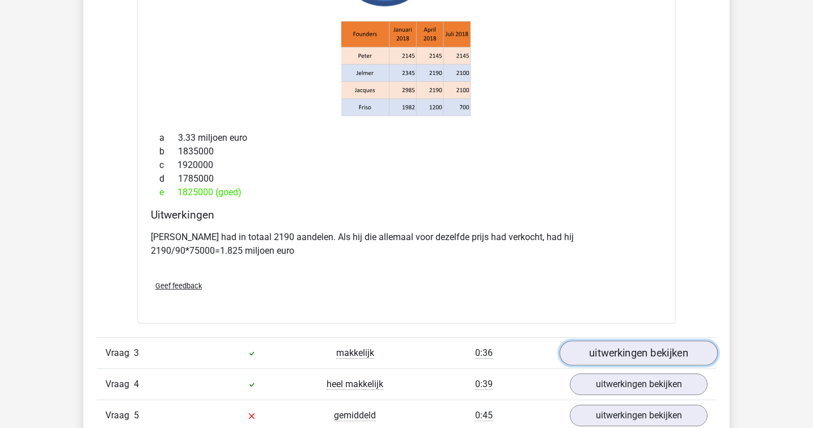
click at [470, 351] on link "uitwerkingen bekijken" at bounding box center [639, 352] width 158 height 25
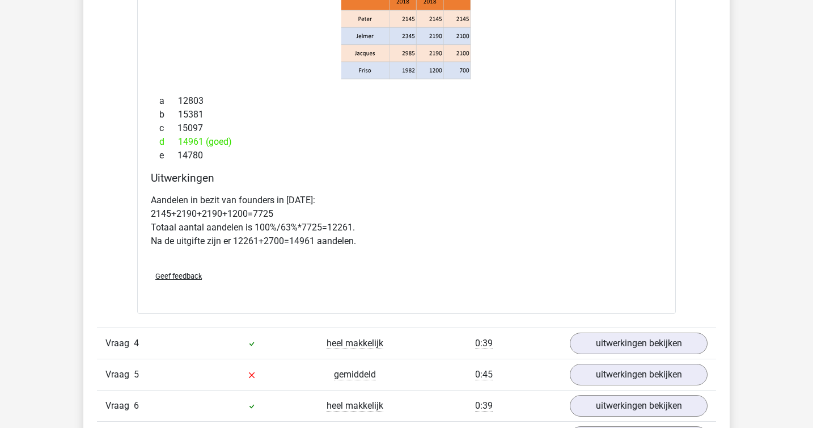
scroll to position [1919, 0]
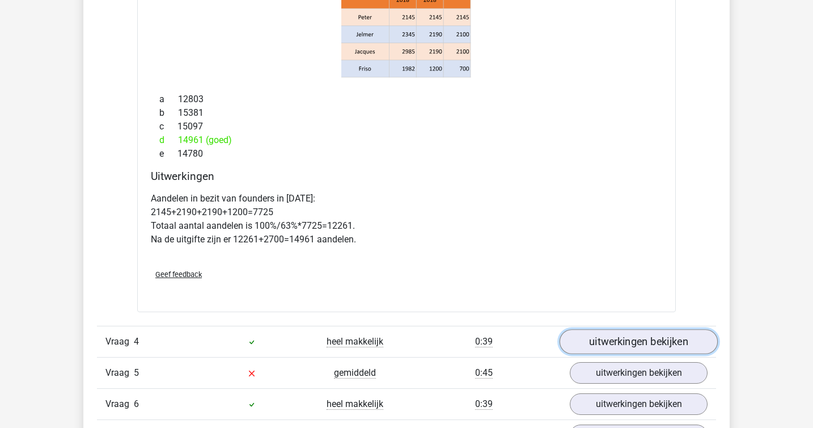
click at [470, 347] on link "uitwerkingen bekijken" at bounding box center [639, 341] width 158 height 25
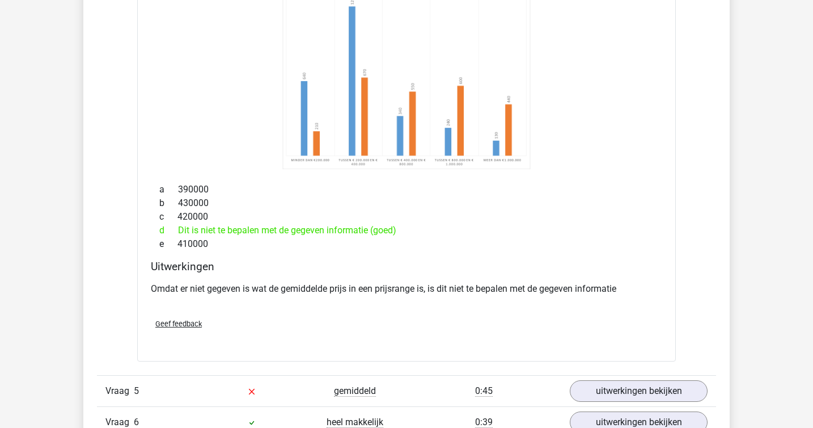
scroll to position [2332, 0]
click at [470, 383] on link "uitwerkingen bekijken" at bounding box center [639, 390] width 158 height 25
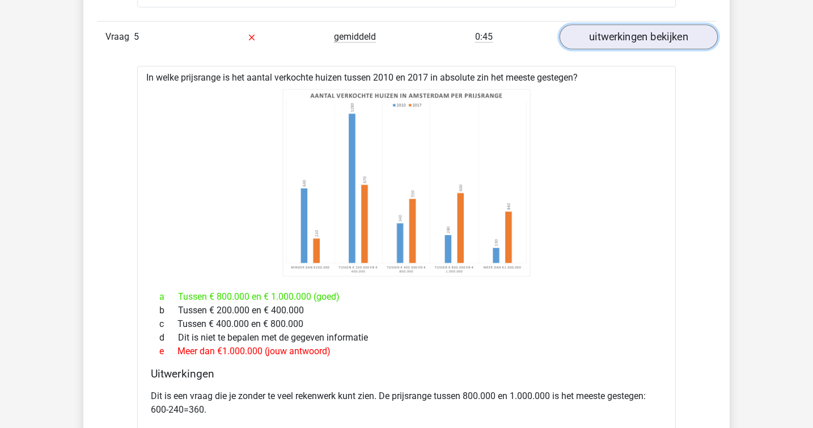
scroll to position [2715, 0]
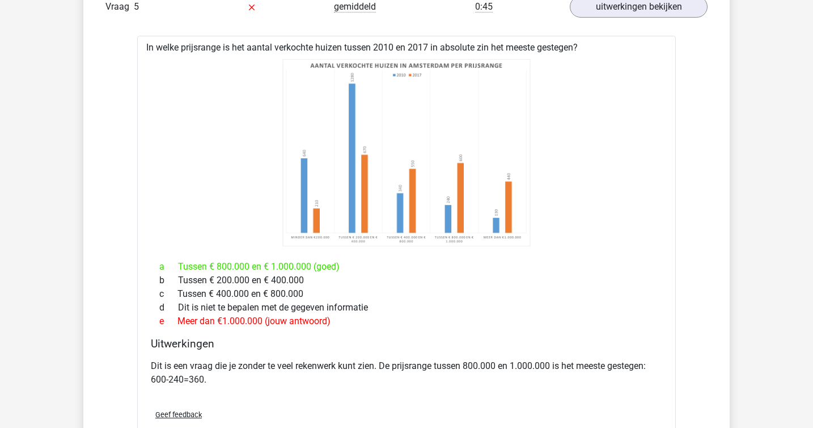
click at [399, 380] on p "Dit is een vraag die je zonder te veel rekenwerk kunt zien. De prijsrange tusse…" at bounding box center [407, 372] width 512 height 27
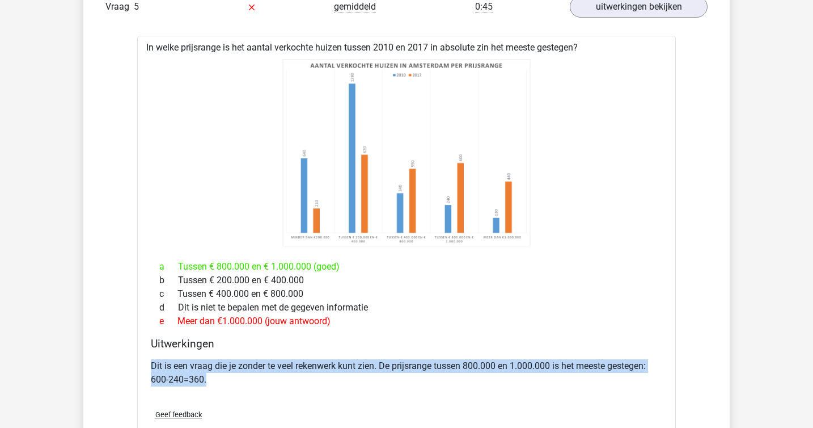
click at [399, 380] on p "Dit is een vraag die je zonder te veel rekenwerk kunt zien. De prijsrange tusse…" at bounding box center [407, 372] width 512 height 27
click at [379, 376] on p "Dit is een vraag die je zonder te veel rekenwerk kunt zien. De prijsrange tusse…" at bounding box center [407, 372] width 512 height 27
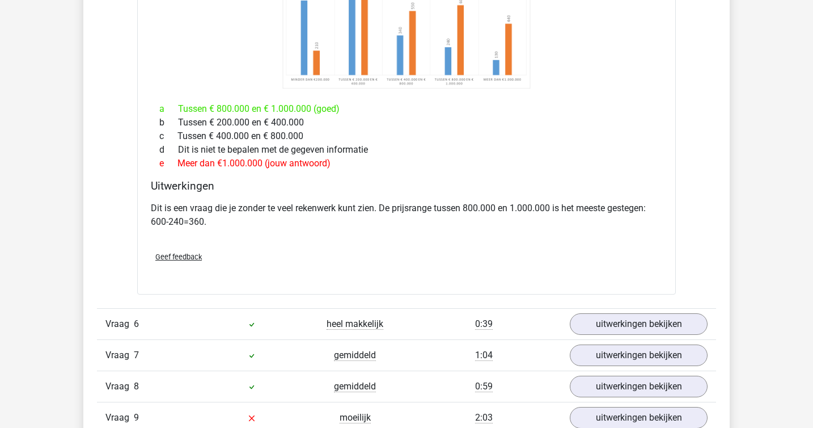
scroll to position [2881, 0]
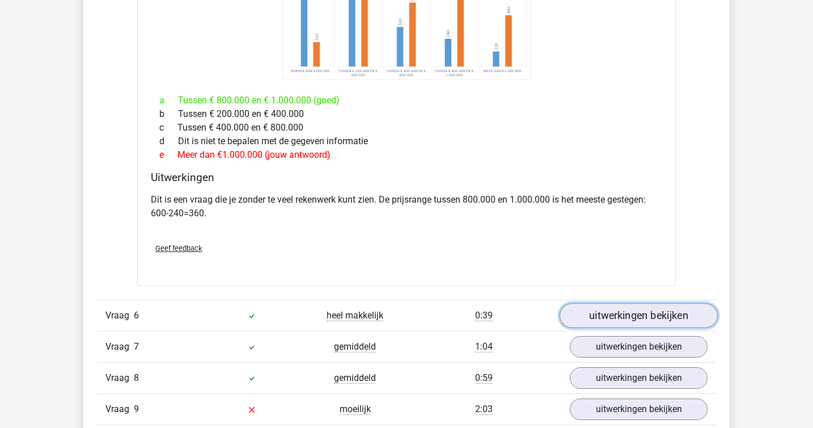
click at [470, 323] on link "uitwerkingen bekijken" at bounding box center [639, 315] width 158 height 25
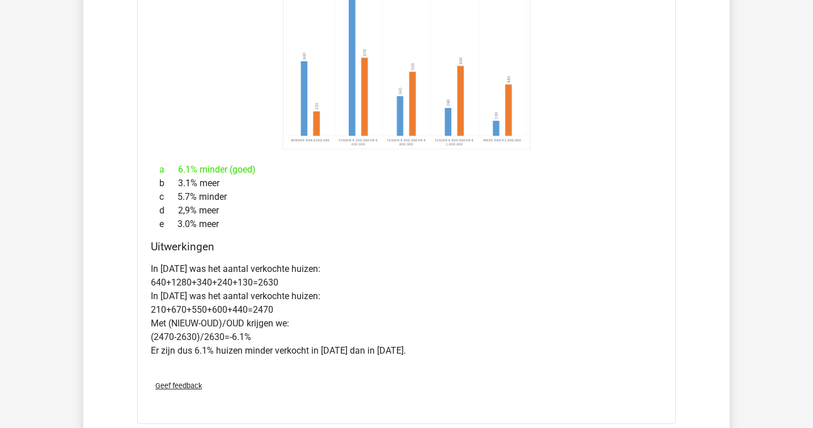
scroll to position [3406, 0]
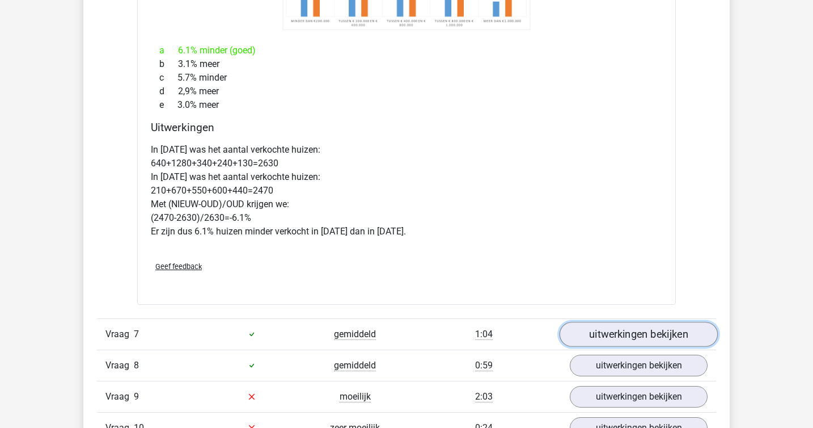
click at [470, 336] on link "uitwerkingen bekijken" at bounding box center [639, 334] width 158 height 25
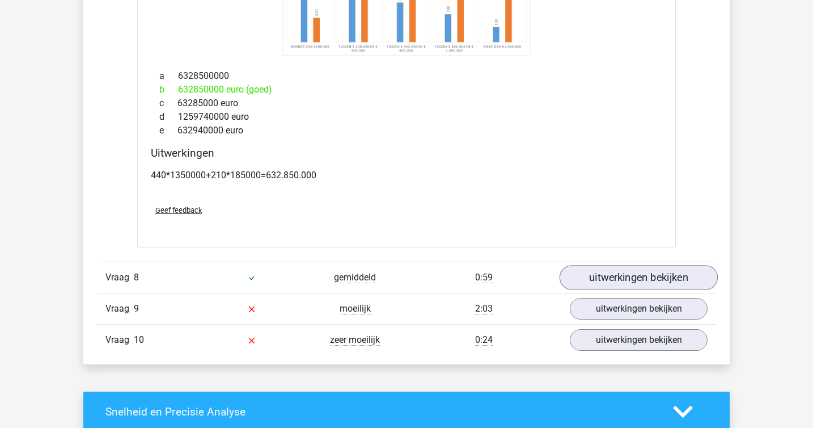
scroll to position [3983, 0]
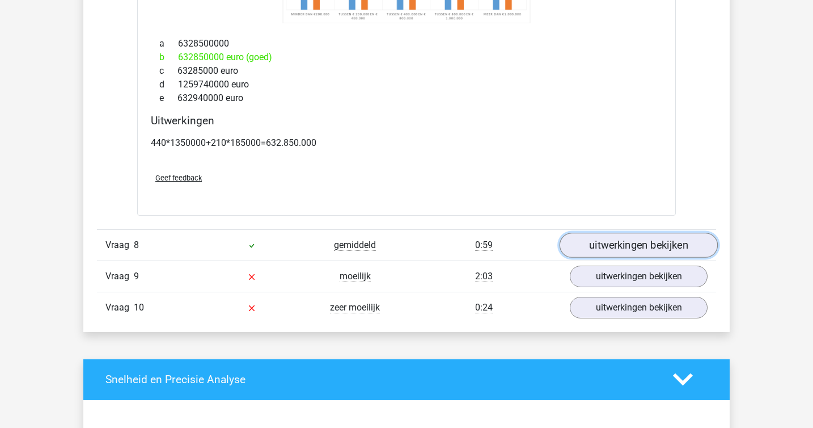
click at [470, 243] on link "uitwerkingen bekijken" at bounding box center [639, 245] width 158 height 25
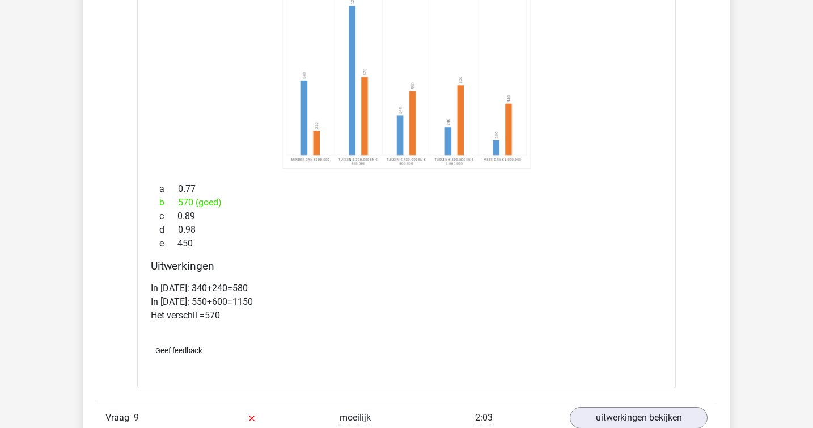
scroll to position [4492, 0]
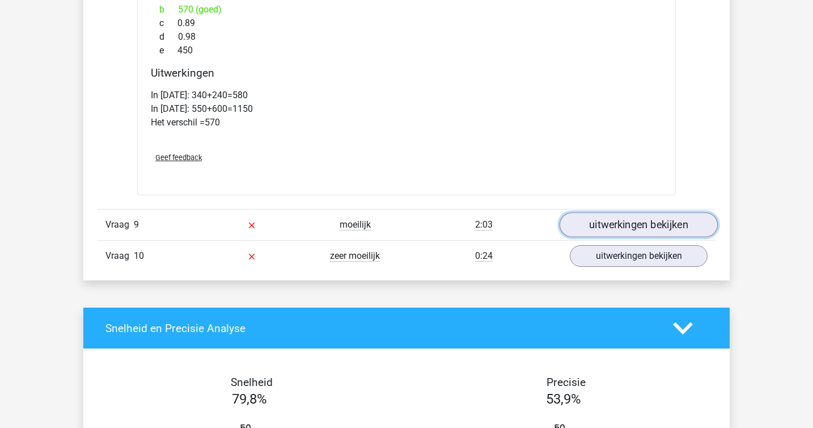
click at [470, 222] on link "uitwerkingen bekijken" at bounding box center [639, 224] width 158 height 25
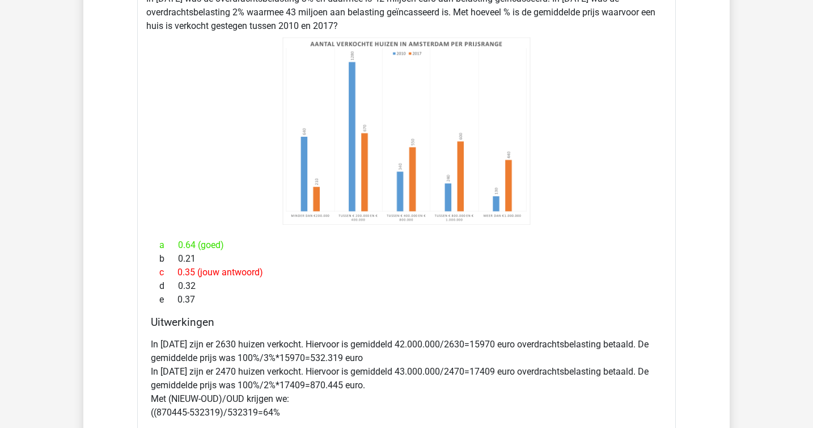
scroll to position [4784, 0]
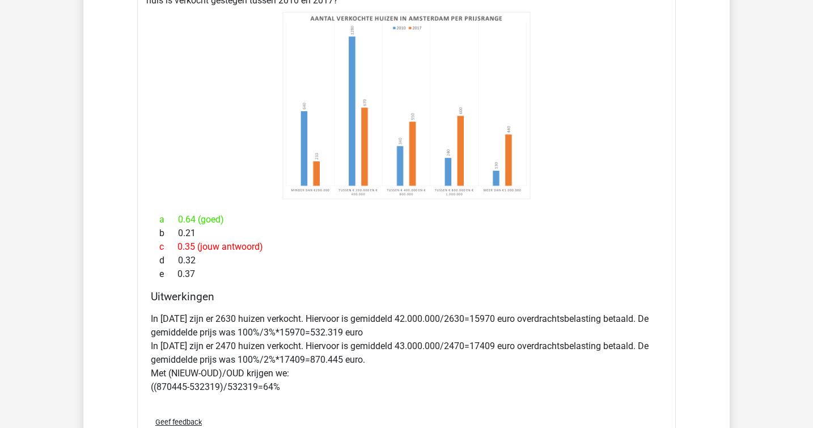
click at [470, 222] on div "a 0.64 (goed)" at bounding box center [407, 220] width 512 height 14
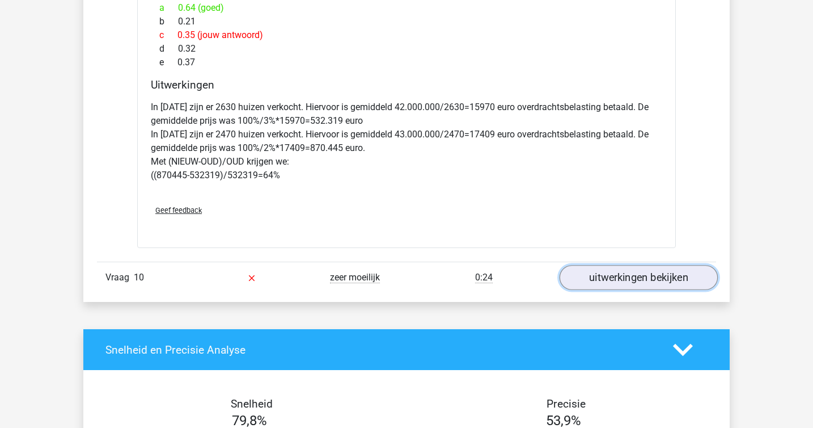
click at [470, 277] on link "uitwerkingen bekijken" at bounding box center [639, 277] width 158 height 25
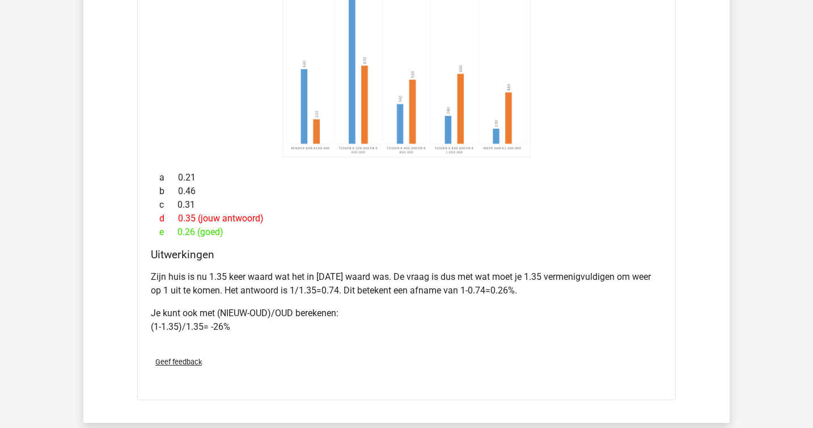
scroll to position [5370, 0]
click at [470, 277] on p "Zijn huis is nu 1.35 keer waard wat het in [DATE] waard was. De vraag is dus me…" at bounding box center [407, 282] width 512 height 27
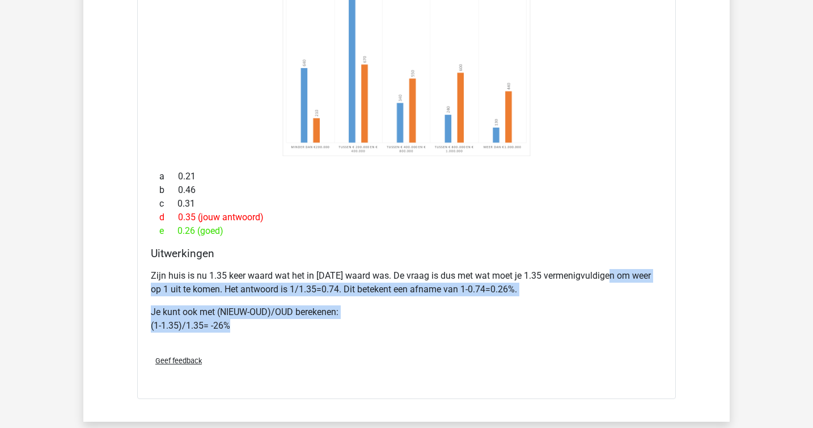
drag, startPoint x: 611, startPoint y: 277, endPoint x: 691, endPoint y: 336, distance: 98.9
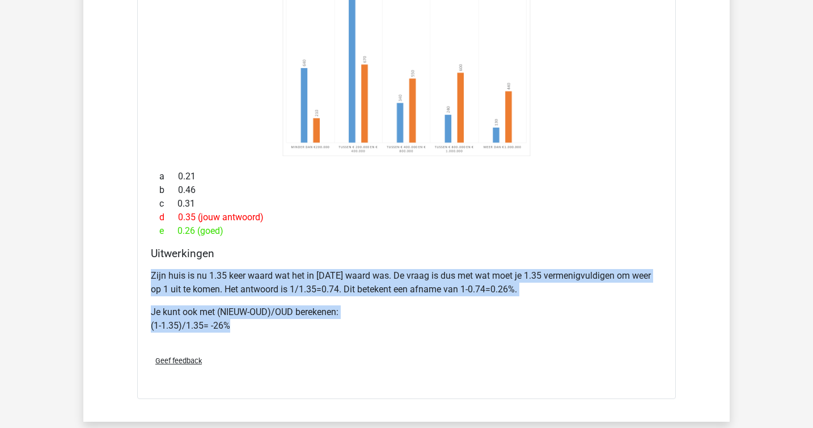
drag, startPoint x: 691, startPoint y: 336, endPoint x: 567, endPoint y: 259, distance: 145.9
click at [470, 259] on h4 "Uitwerkingen" at bounding box center [407, 253] width 512 height 13
drag, startPoint x: 567, startPoint y: 259, endPoint x: 657, endPoint y: 341, distance: 122.5
click at [470, 341] on div "Uitwerkingen Zijn huis is nu 1.35 keer waard wat het in [DATE] waard was. De vr…" at bounding box center [406, 296] width 521 height 99
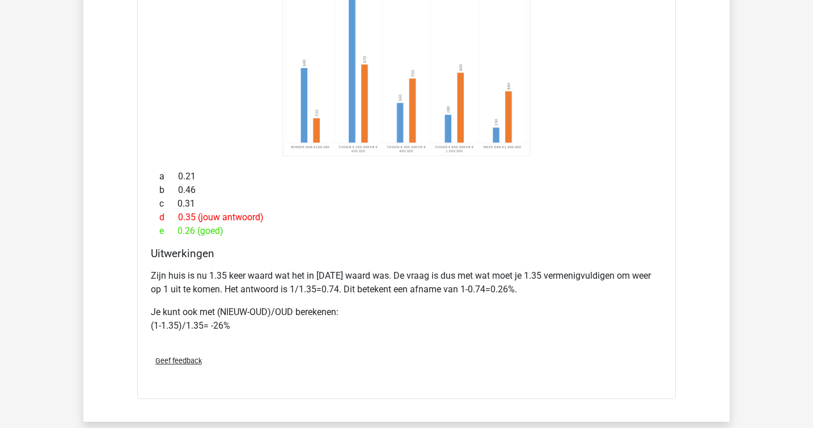
click at [470, 342] on div "Zijn huis is nu 1.35 keer waard wat het in [DATE] waard was. De vraag is dus me…" at bounding box center [407, 305] width 512 height 82
drag, startPoint x: 658, startPoint y: 344, endPoint x: 463, endPoint y: 210, distance: 236.9
click at [464, 212] on div "[PERSON_NAME] heeft in [DATE] een huis gekocht. De waarde van zijn huis is tot …" at bounding box center [406, 165] width 539 height 466
click at [463, 210] on div "c 0.31" at bounding box center [407, 204] width 512 height 14
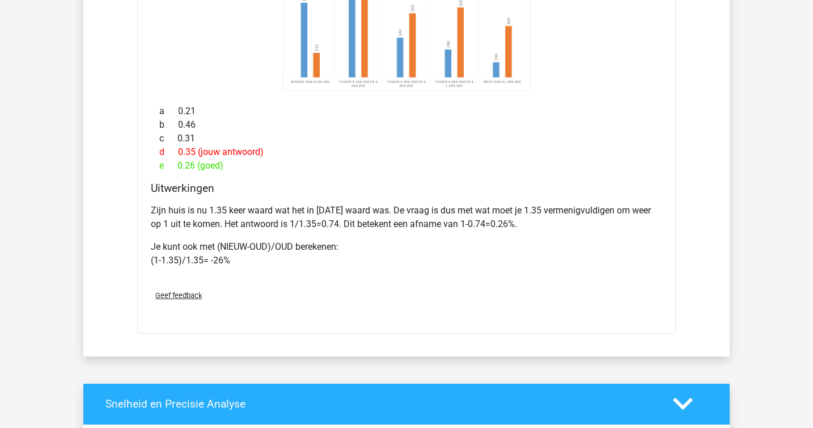
scroll to position [5438, 0]
